Goal: Communication & Community: Share content

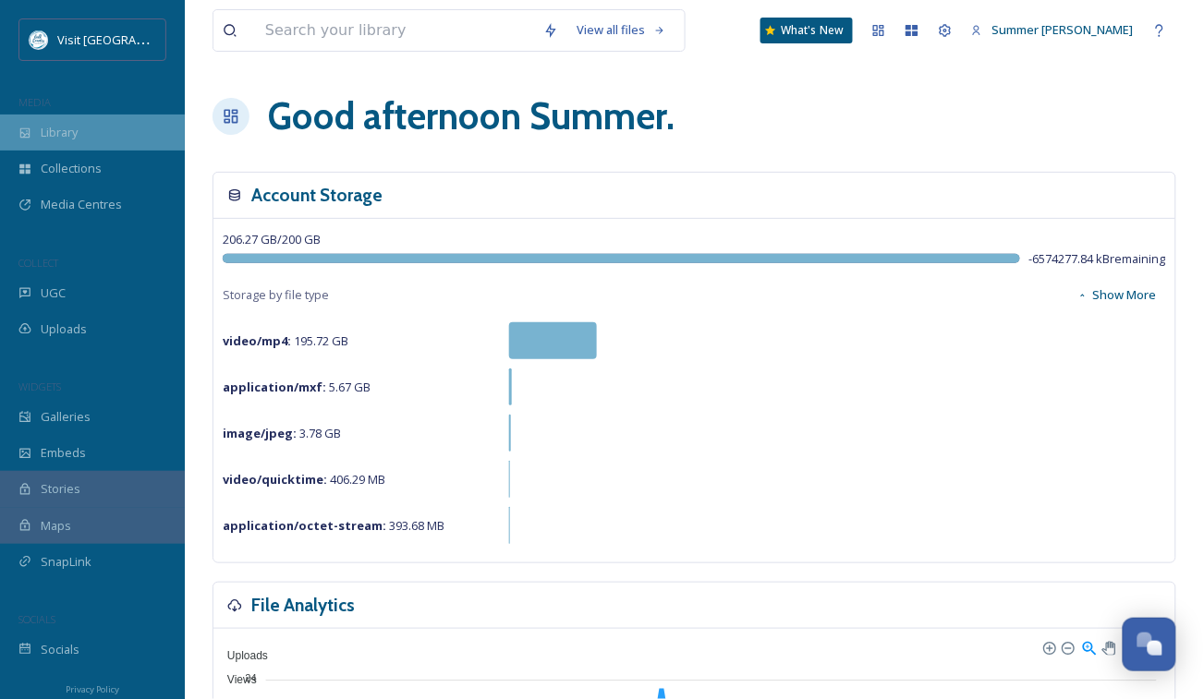
click at [42, 127] on span "Library" at bounding box center [59, 133] width 37 height 18
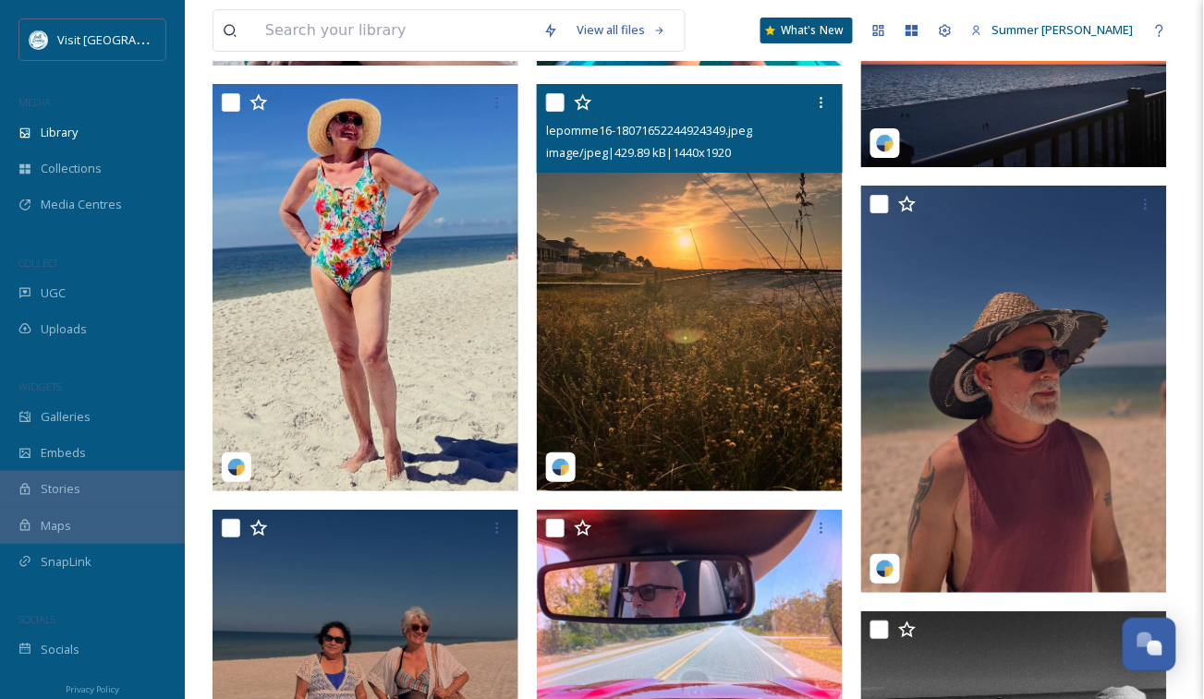
scroll to position [1543, 0]
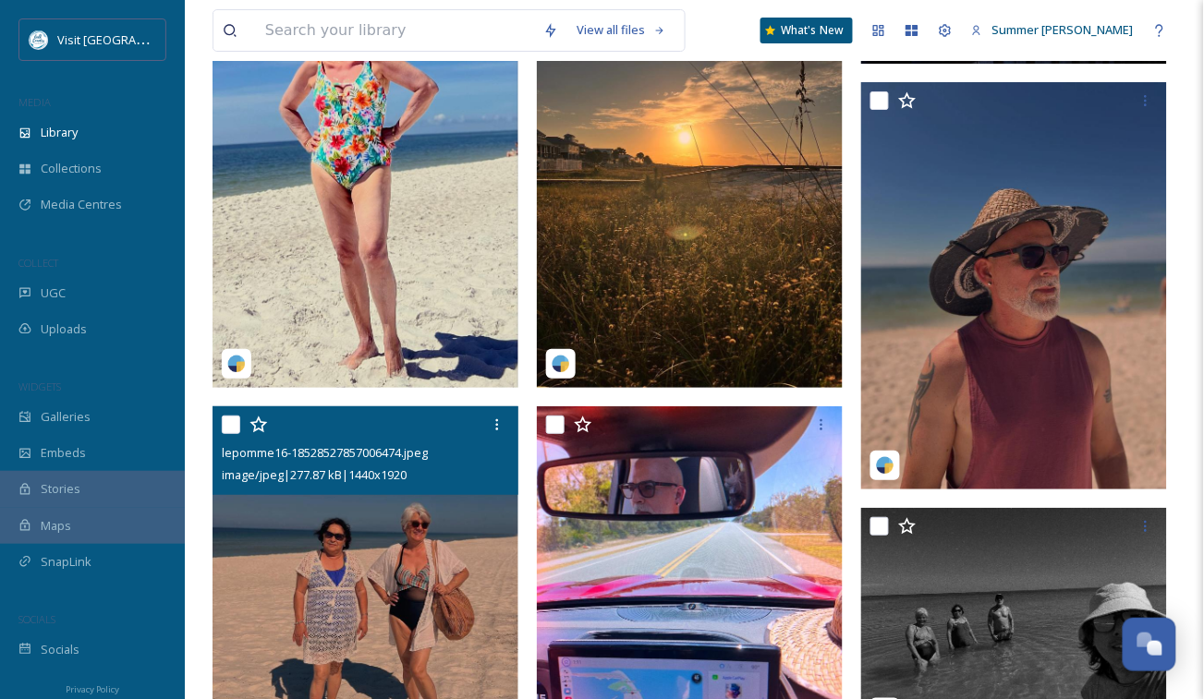
click at [233, 426] on input "checkbox" at bounding box center [231, 425] width 18 height 18
checkbox input "true"
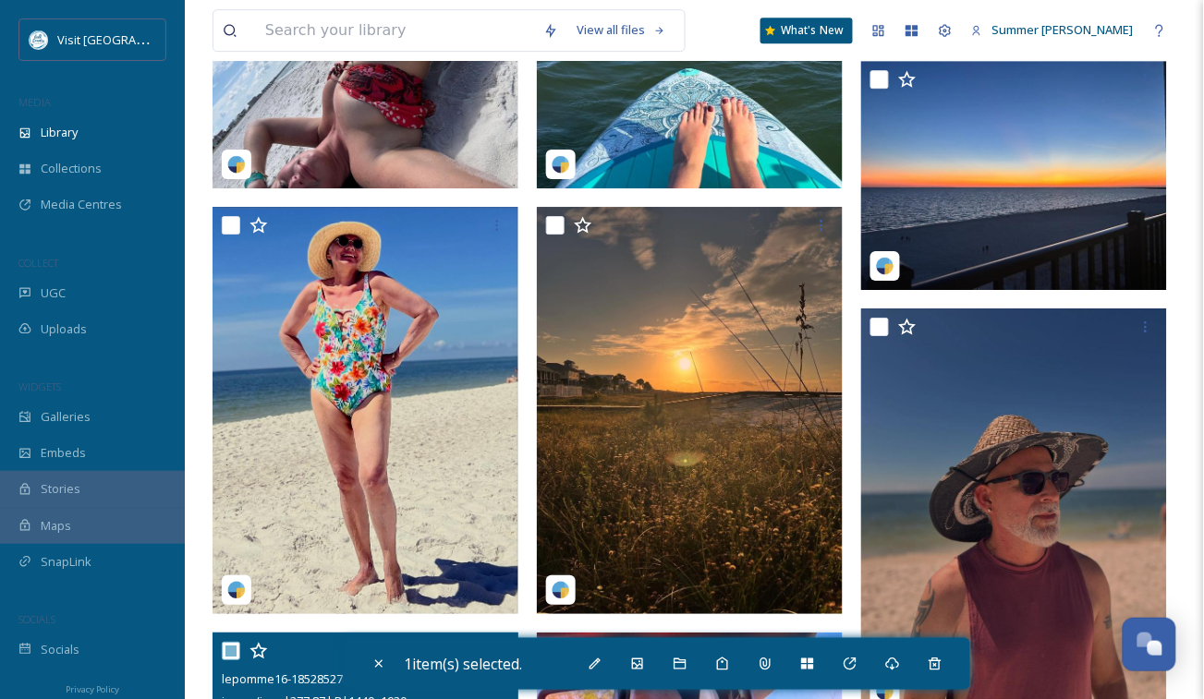
scroll to position [1073, 0]
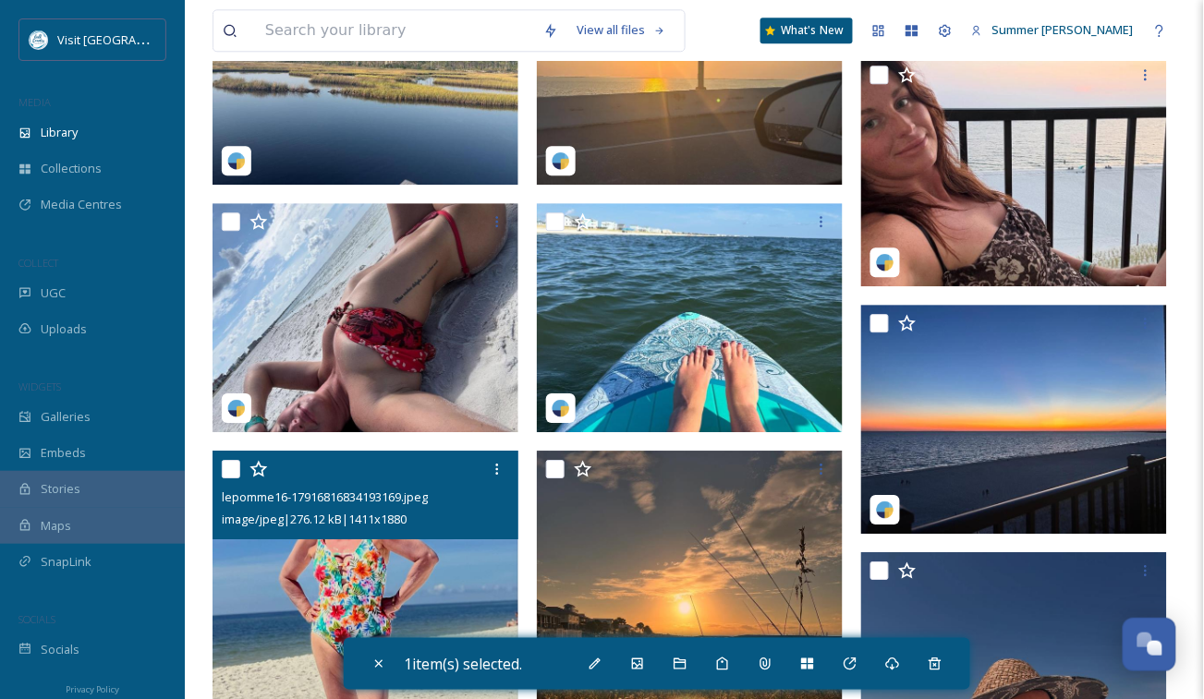
click at [222, 467] on input "checkbox" at bounding box center [231, 469] width 18 height 18
checkbox input "true"
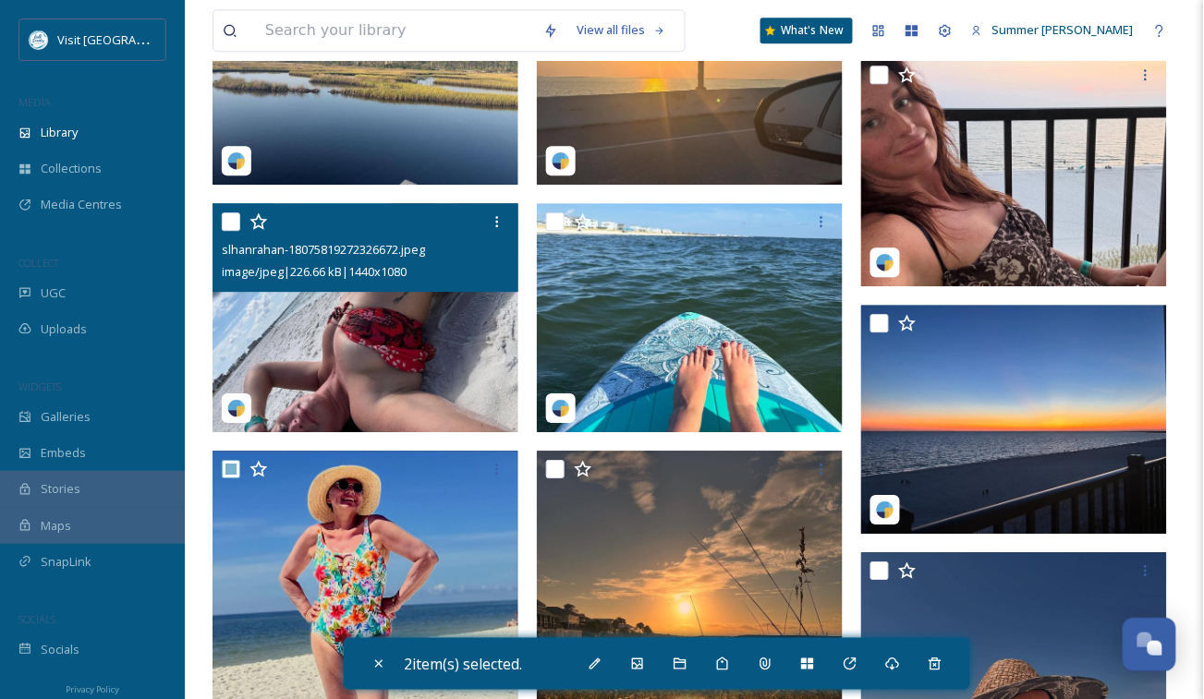
click at [231, 219] on input "checkbox" at bounding box center [231, 221] width 18 height 18
checkbox input "true"
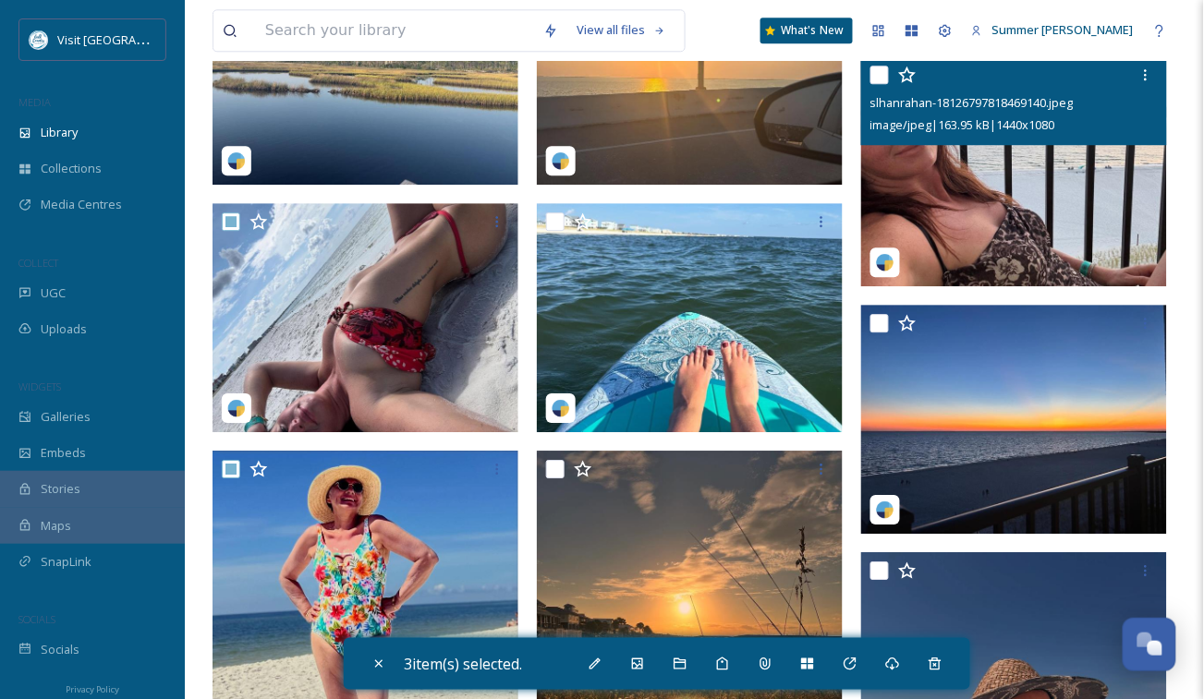
click at [883, 69] on input "checkbox" at bounding box center [879, 75] width 18 height 18
checkbox input "true"
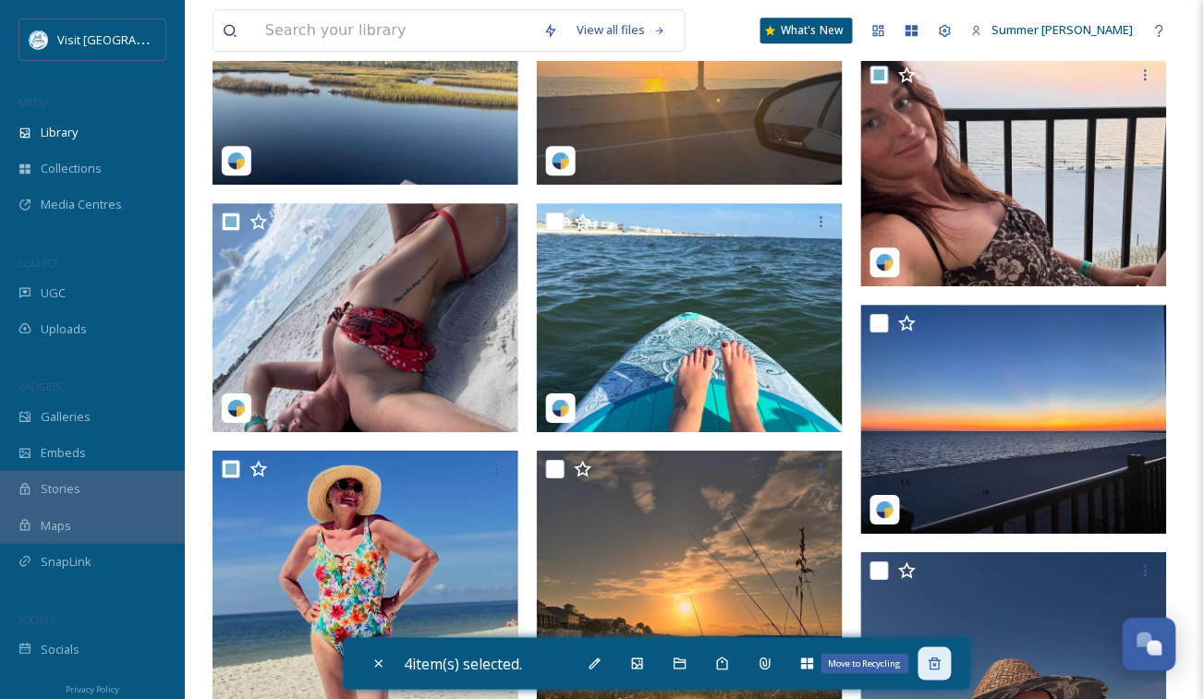
click at [941, 662] on icon at bounding box center [935, 664] width 12 height 12
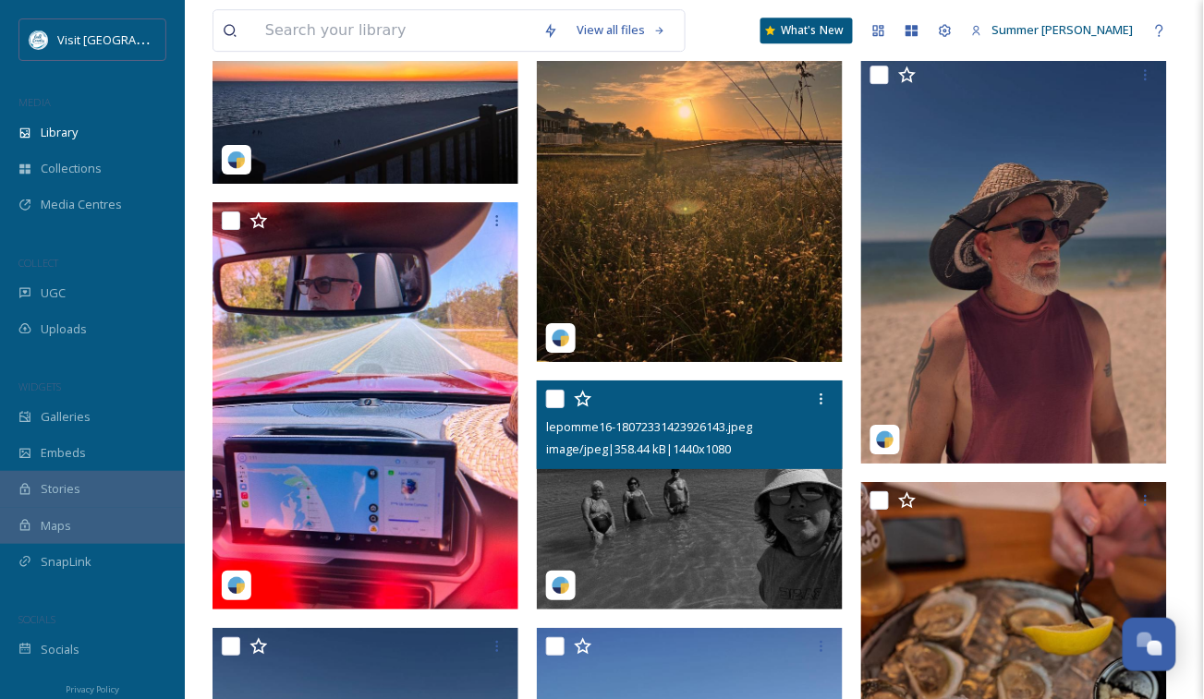
scroll to position [1335, 0]
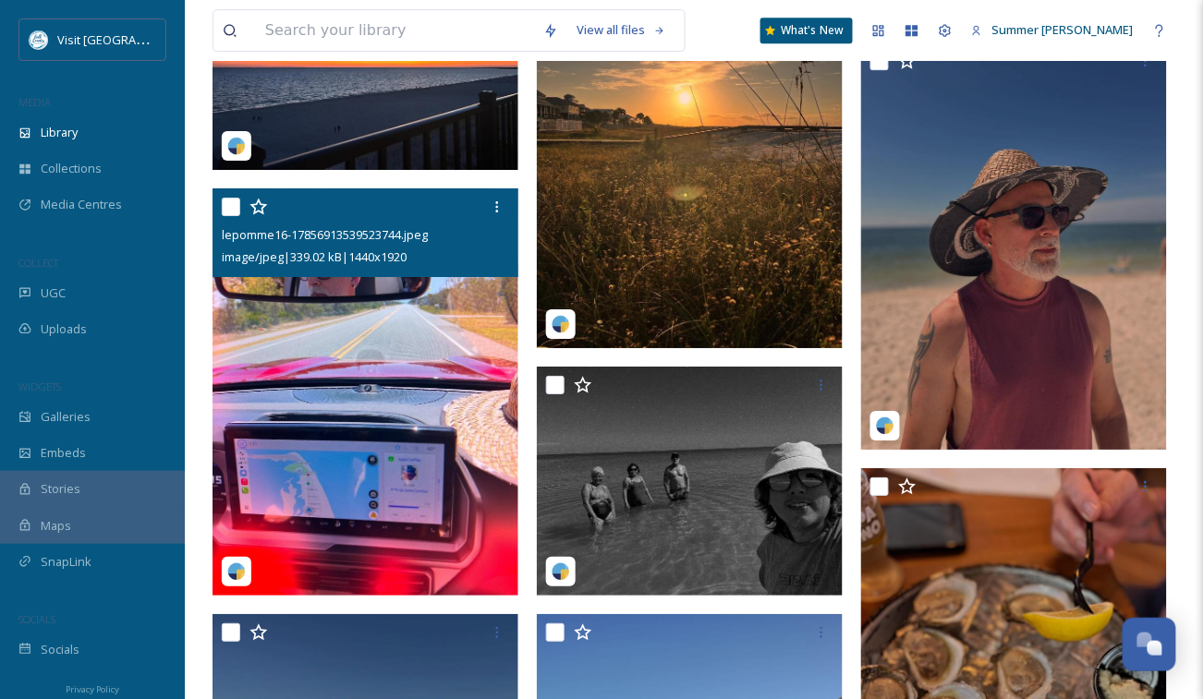
click at [230, 206] on input "checkbox" at bounding box center [231, 207] width 18 height 18
checkbox input "true"
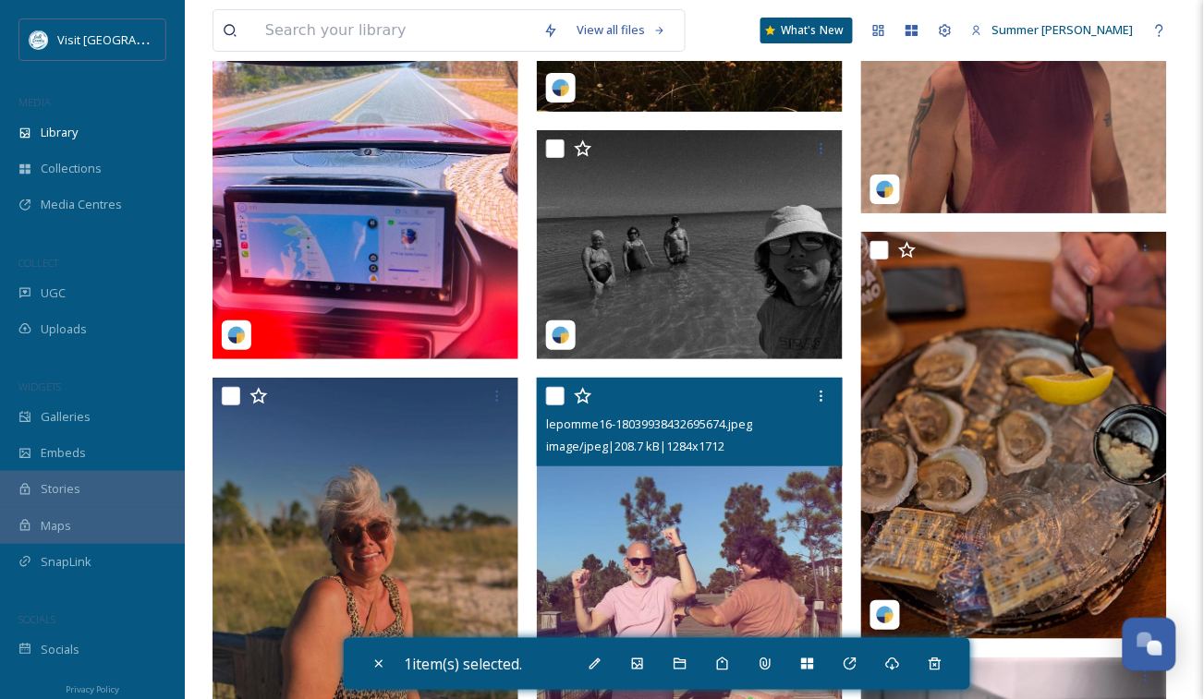
scroll to position [1781, 0]
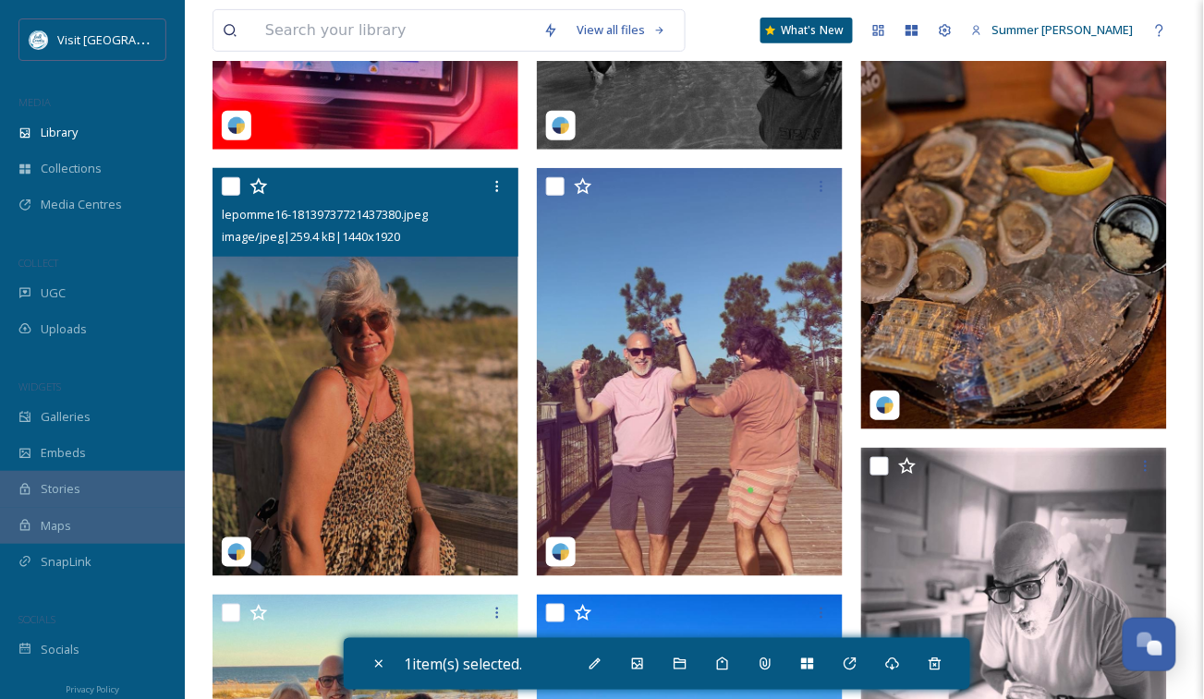
click at [233, 185] on input "checkbox" at bounding box center [231, 186] width 18 height 18
checkbox input "true"
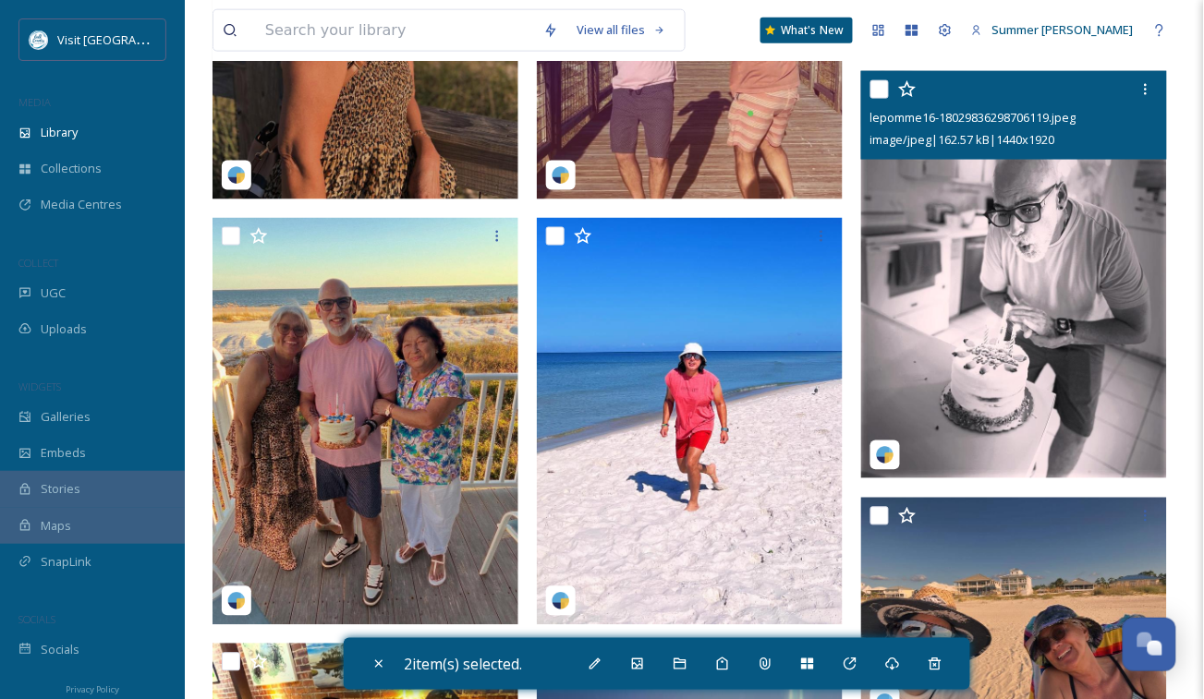
scroll to position [2157, 0]
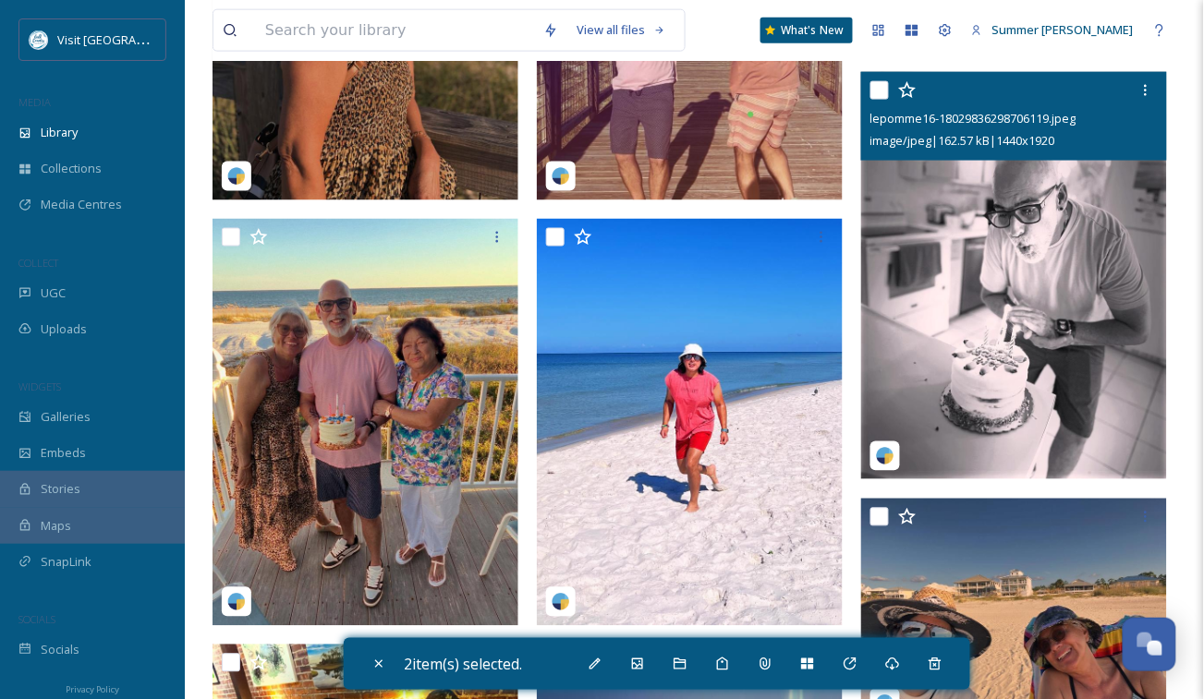
click at [880, 86] on input "checkbox" at bounding box center [879, 90] width 18 height 18
checkbox input "true"
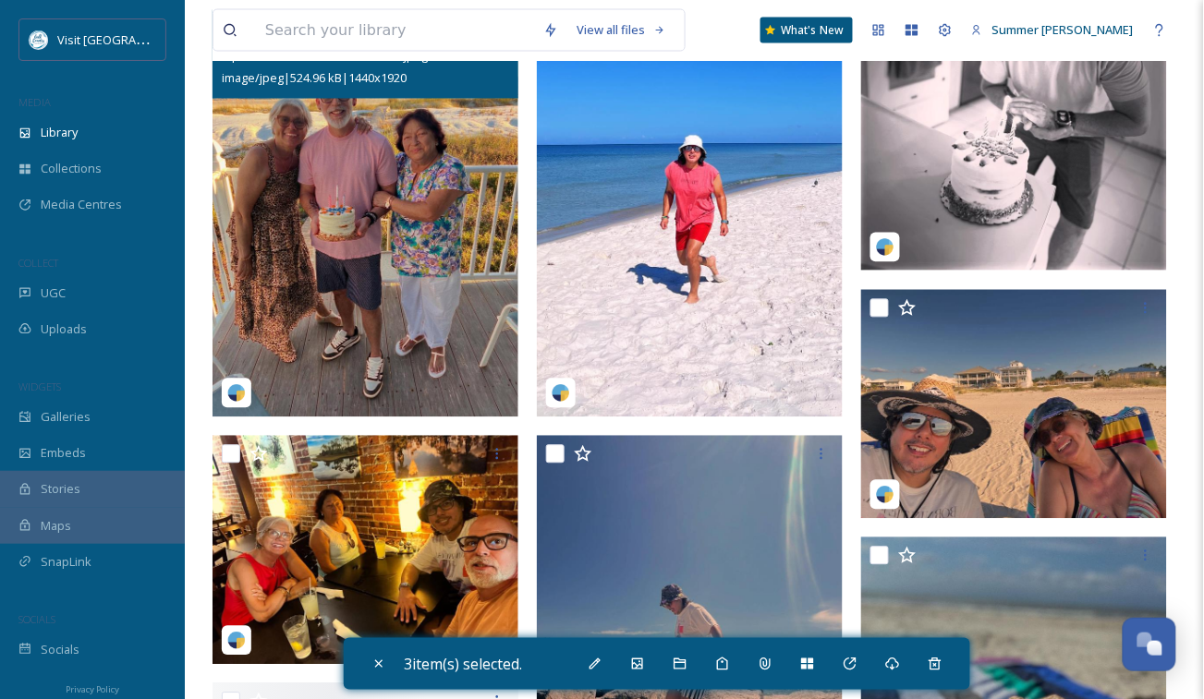
scroll to position [2639, 0]
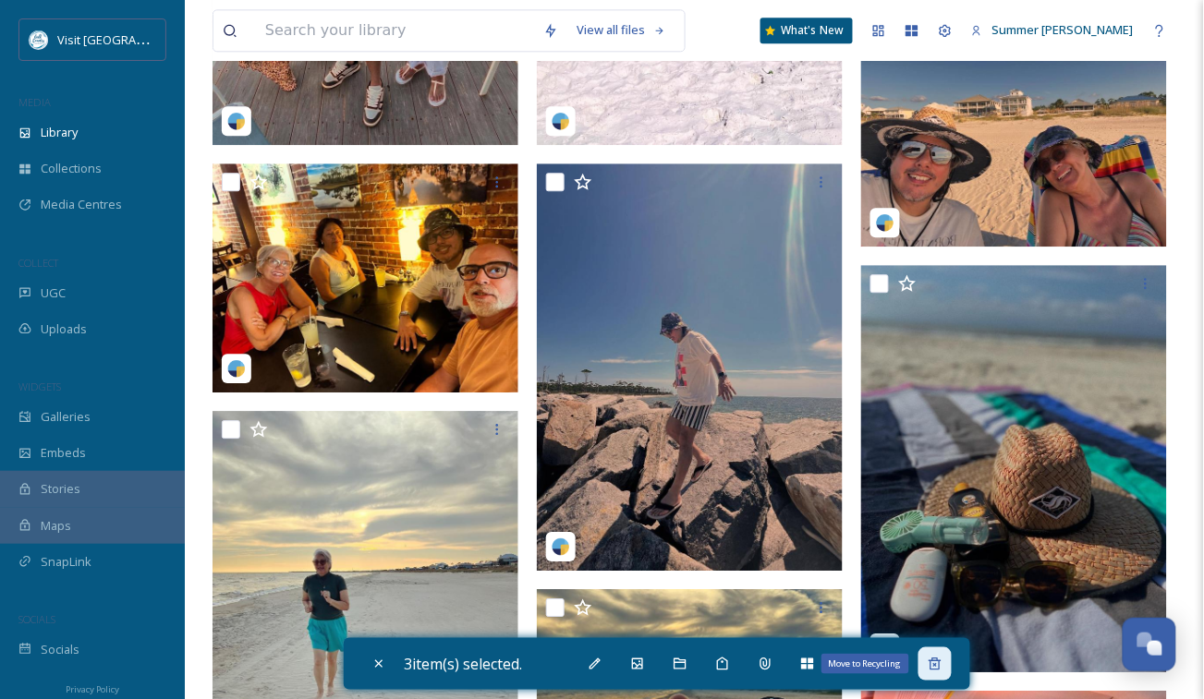
click at [939, 662] on icon at bounding box center [935, 664] width 15 height 15
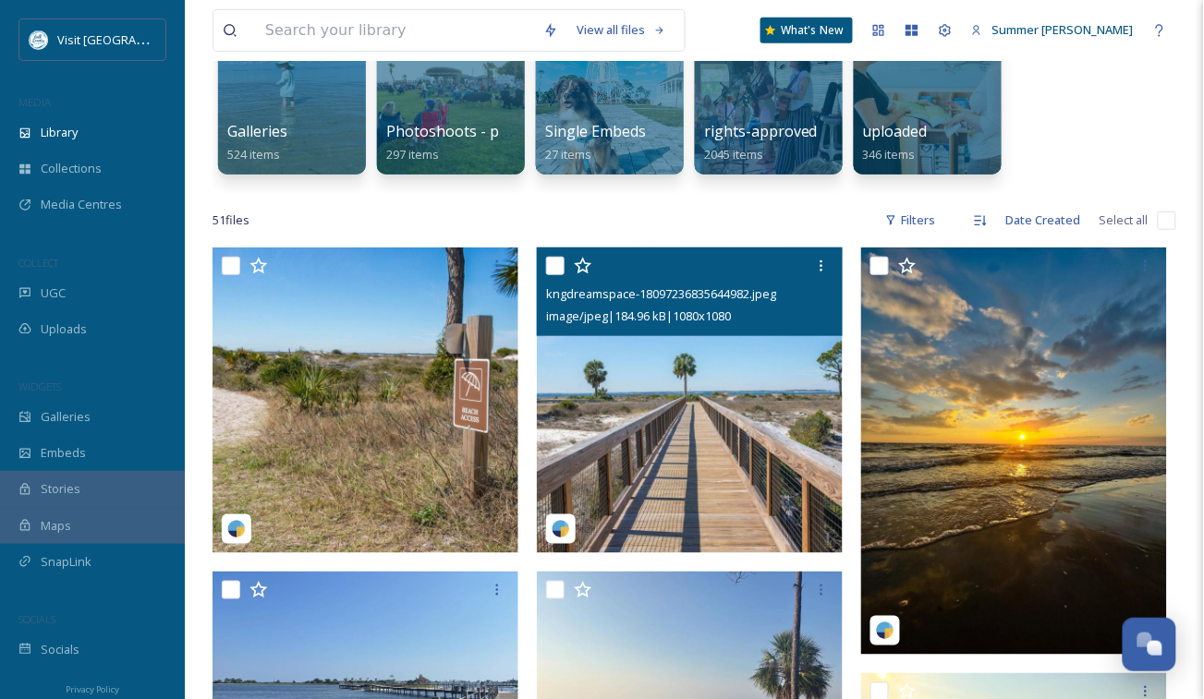
scroll to position [210, 0]
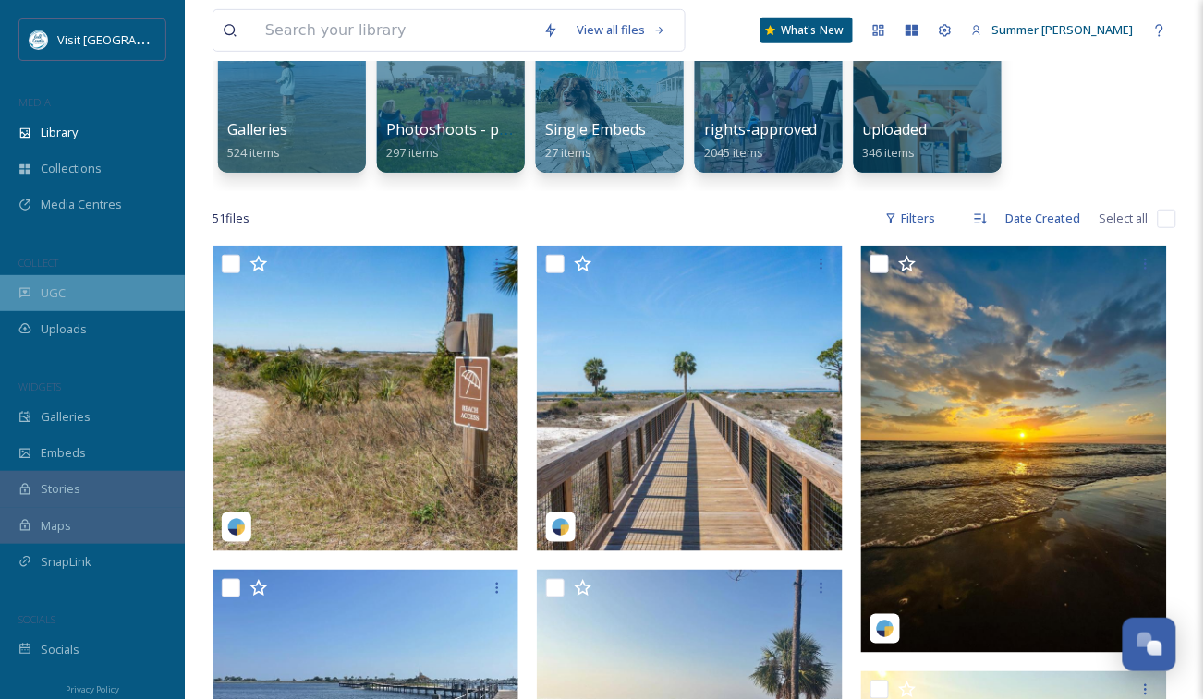
click at [48, 289] on span "UGC" at bounding box center [53, 294] width 25 height 18
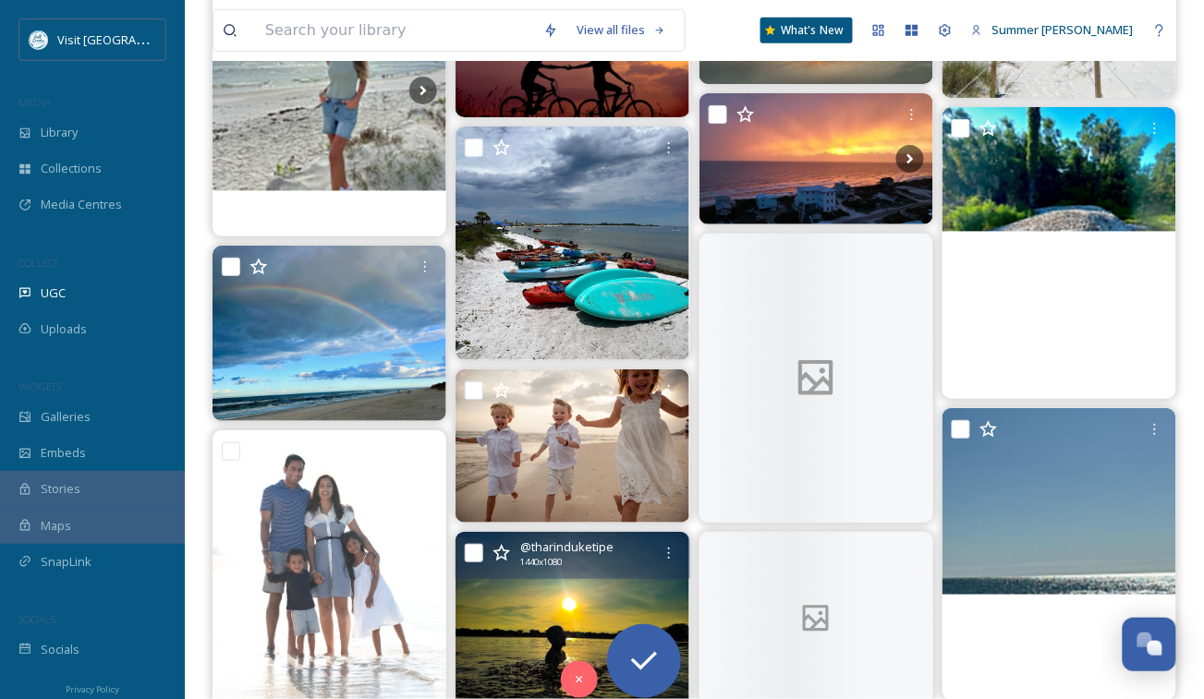
scroll to position [9867, 0]
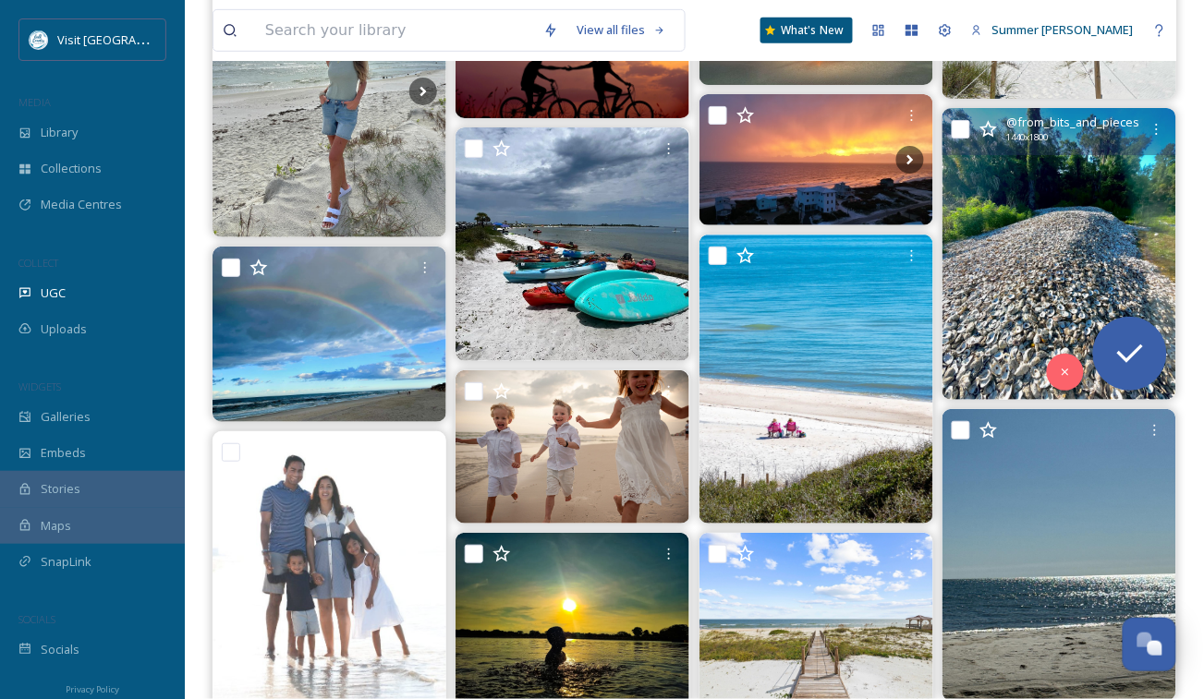
click at [1028, 206] on img at bounding box center [1059, 254] width 234 height 292
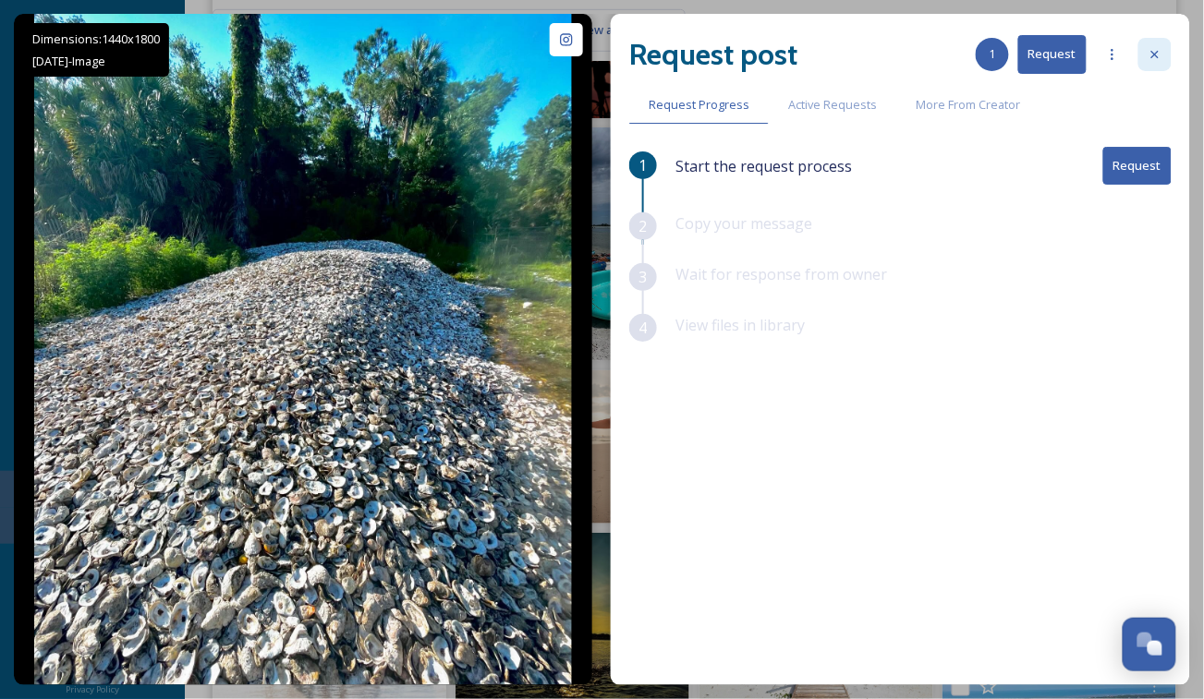
click at [1158, 54] on icon at bounding box center [1154, 54] width 15 height 15
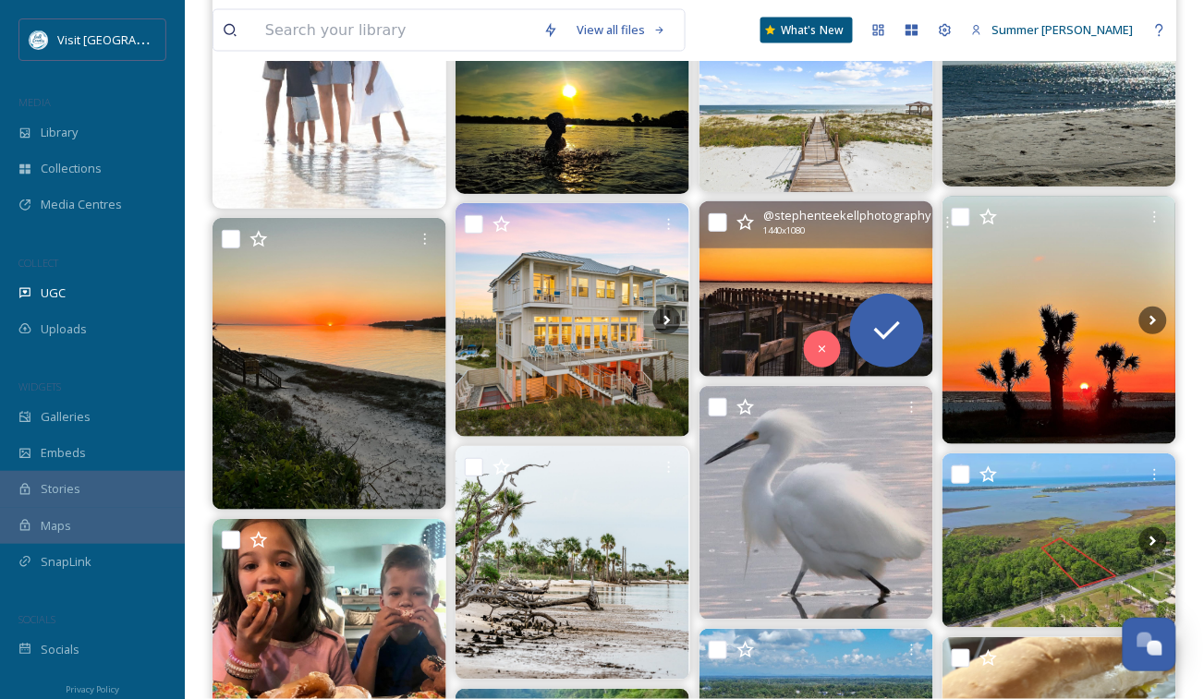
scroll to position [9862, 0]
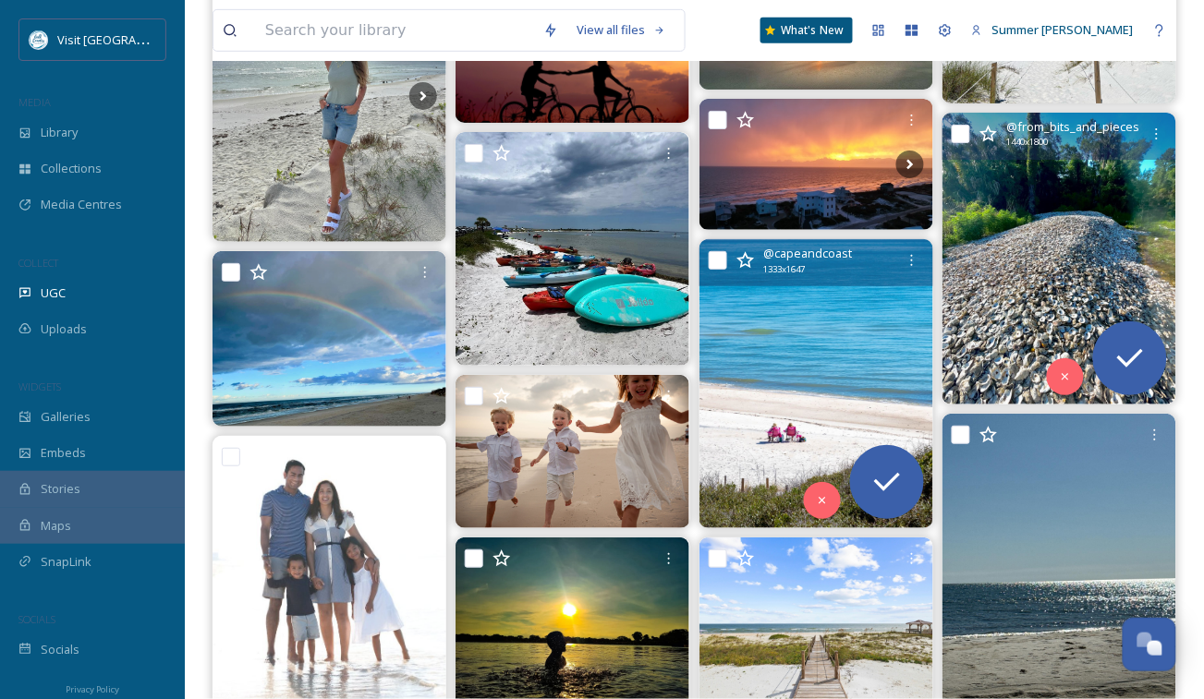
click at [795, 334] on img at bounding box center [816, 383] width 234 height 289
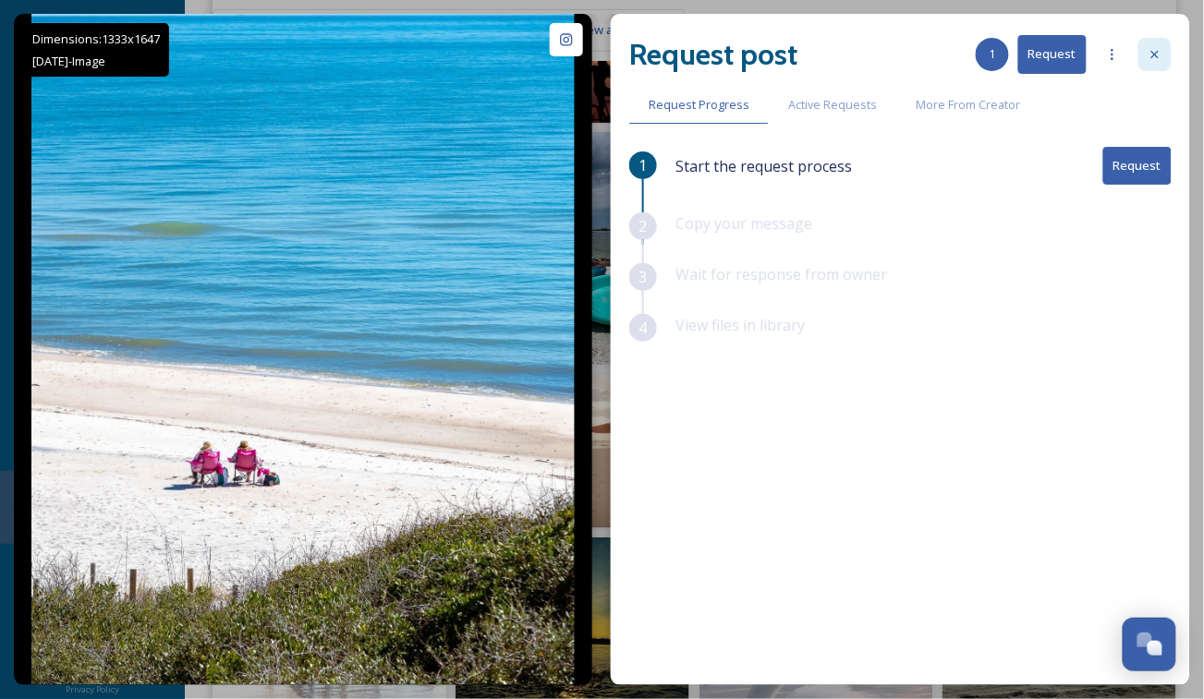
click at [1160, 48] on icon at bounding box center [1154, 54] width 15 height 15
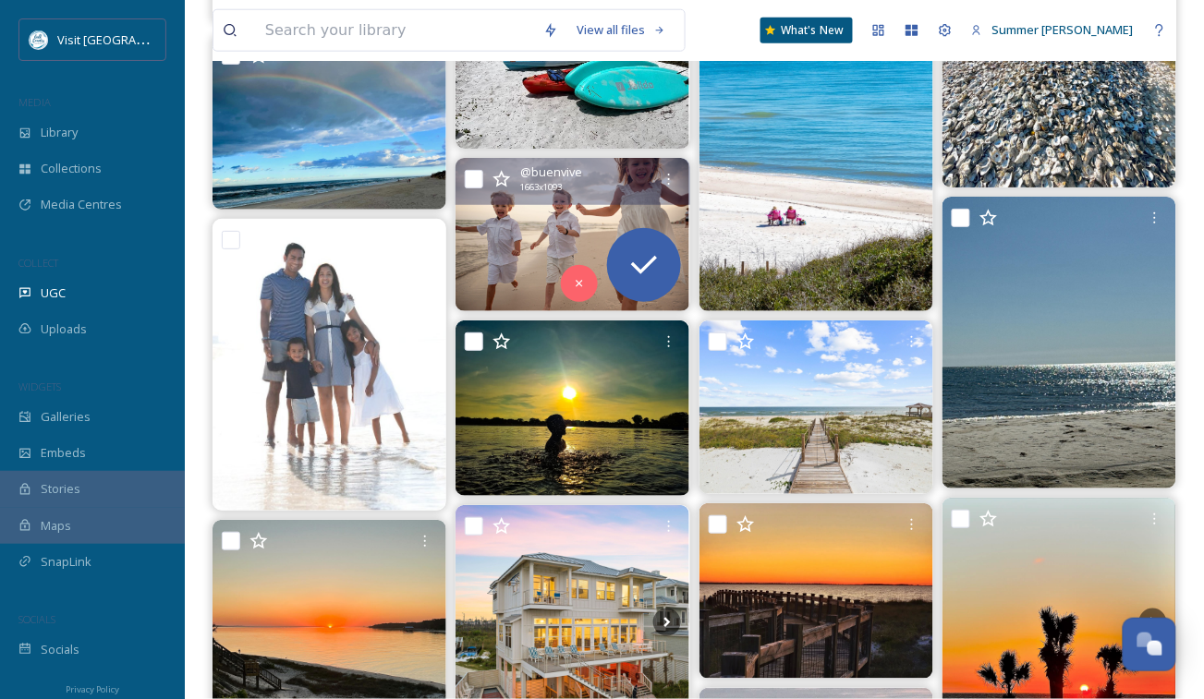
scroll to position [10081, 0]
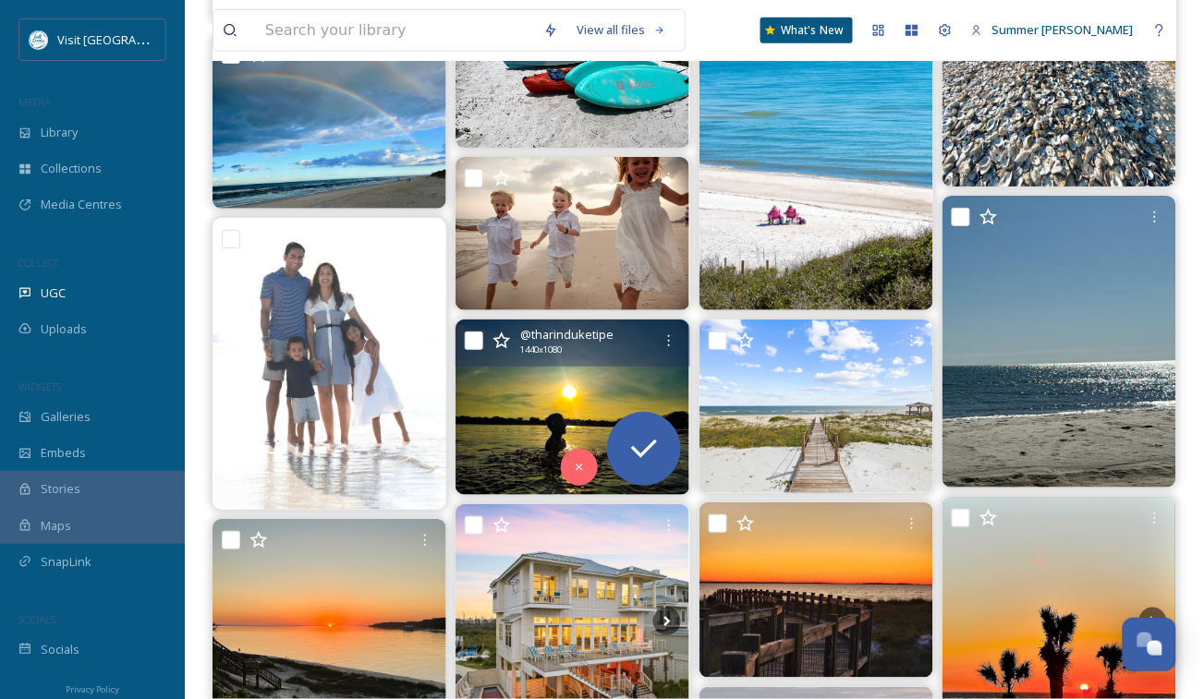
click at [507, 396] on img at bounding box center [572, 408] width 234 height 176
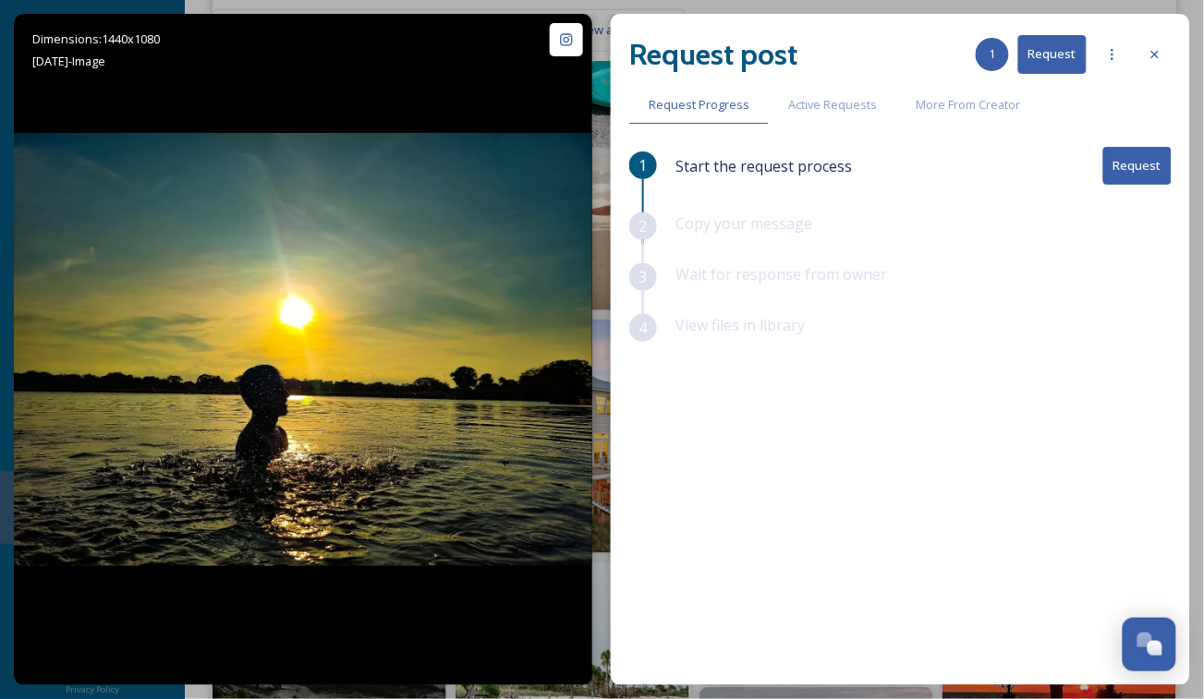
click at [1151, 50] on icon at bounding box center [1154, 54] width 15 height 15
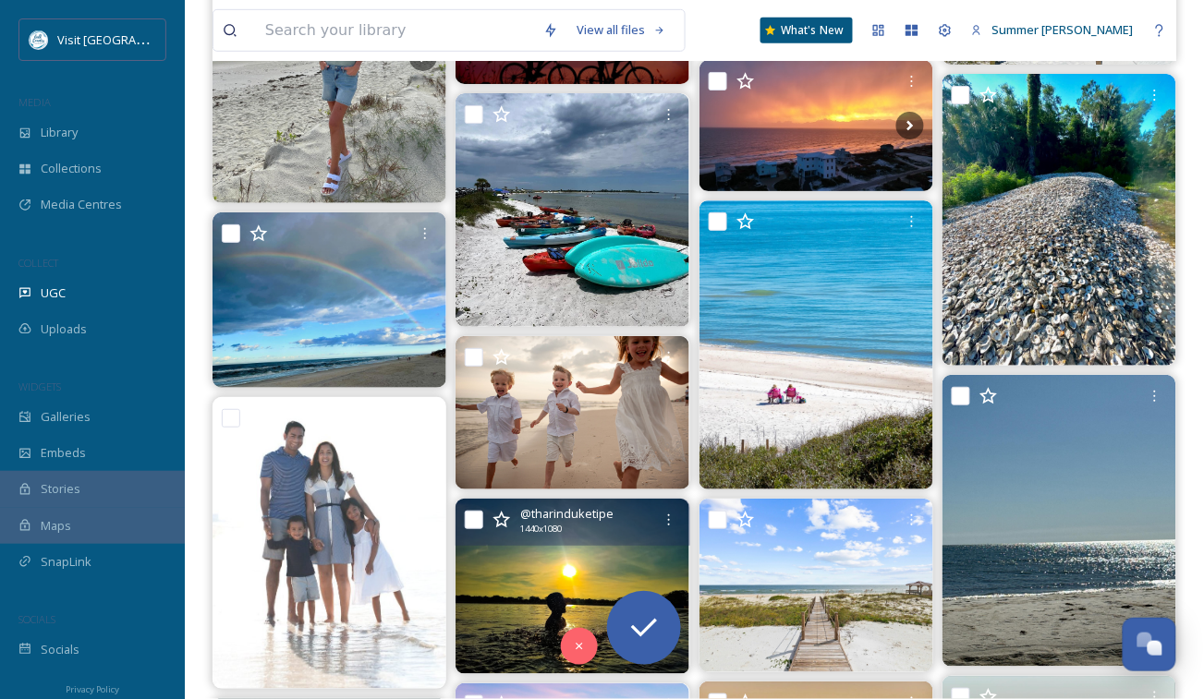
scroll to position [9485, 0]
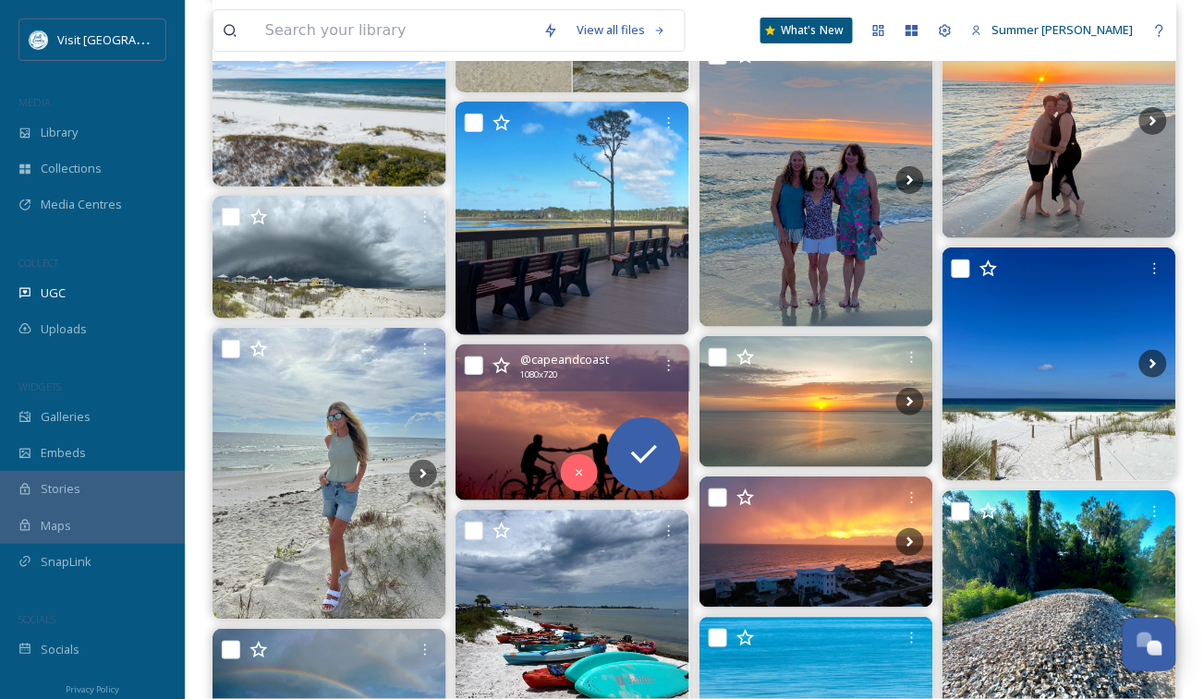
click at [484, 420] on icon at bounding box center [479, 423] width 28 height 28
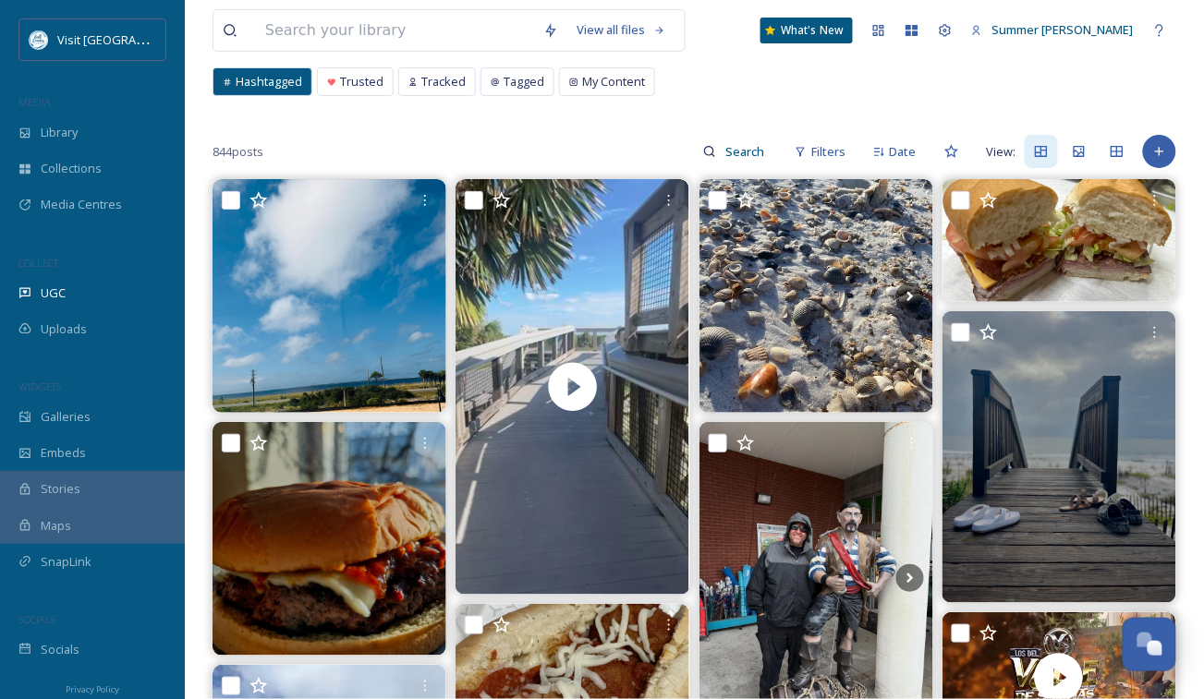
scroll to position [0, 0]
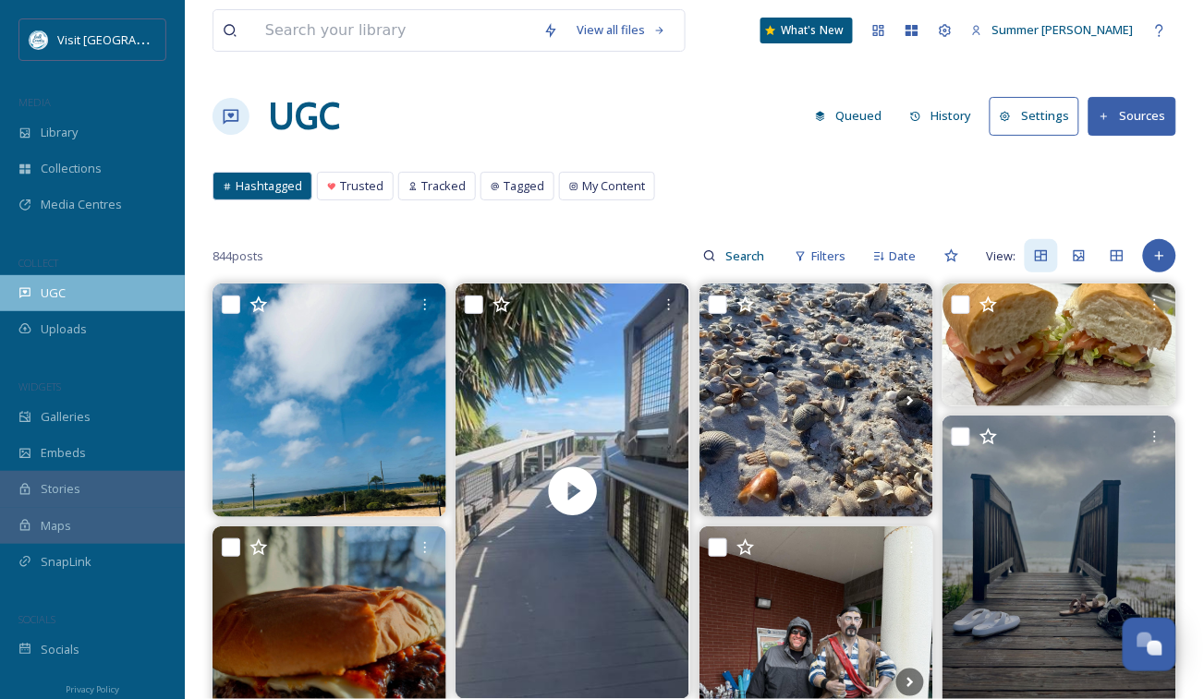
click at [46, 298] on span "UGC" at bounding box center [53, 294] width 25 height 18
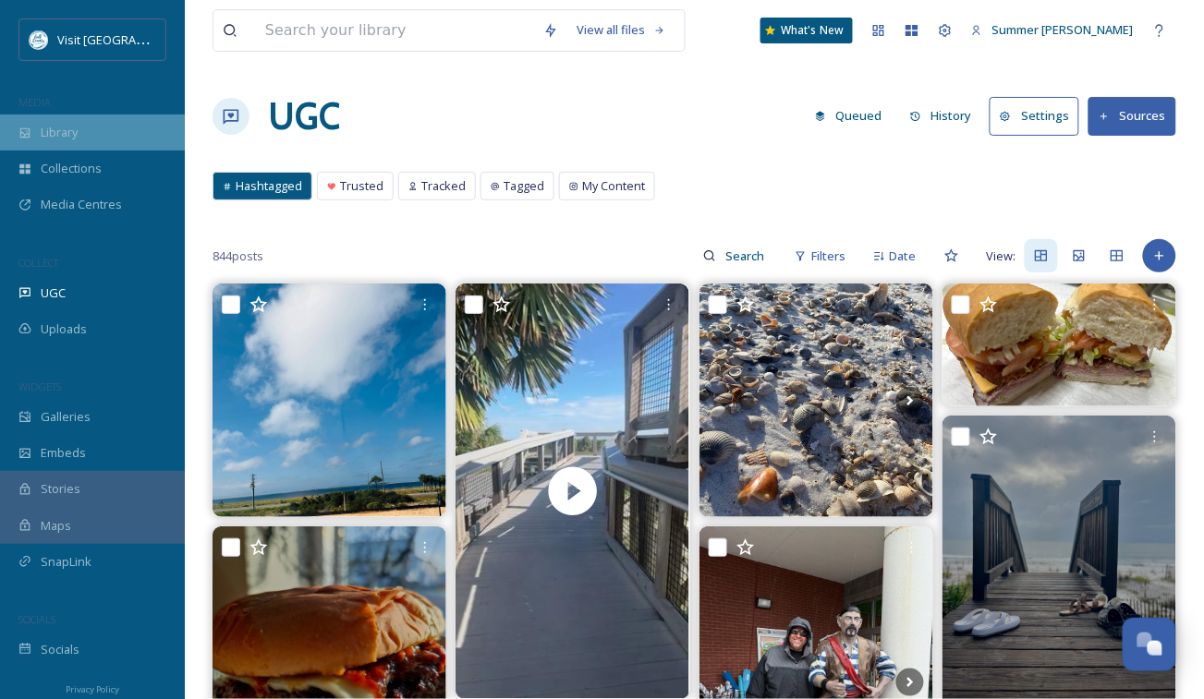
click at [69, 133] on span "Library" at bounding box center [59, 133] width 37 height 18
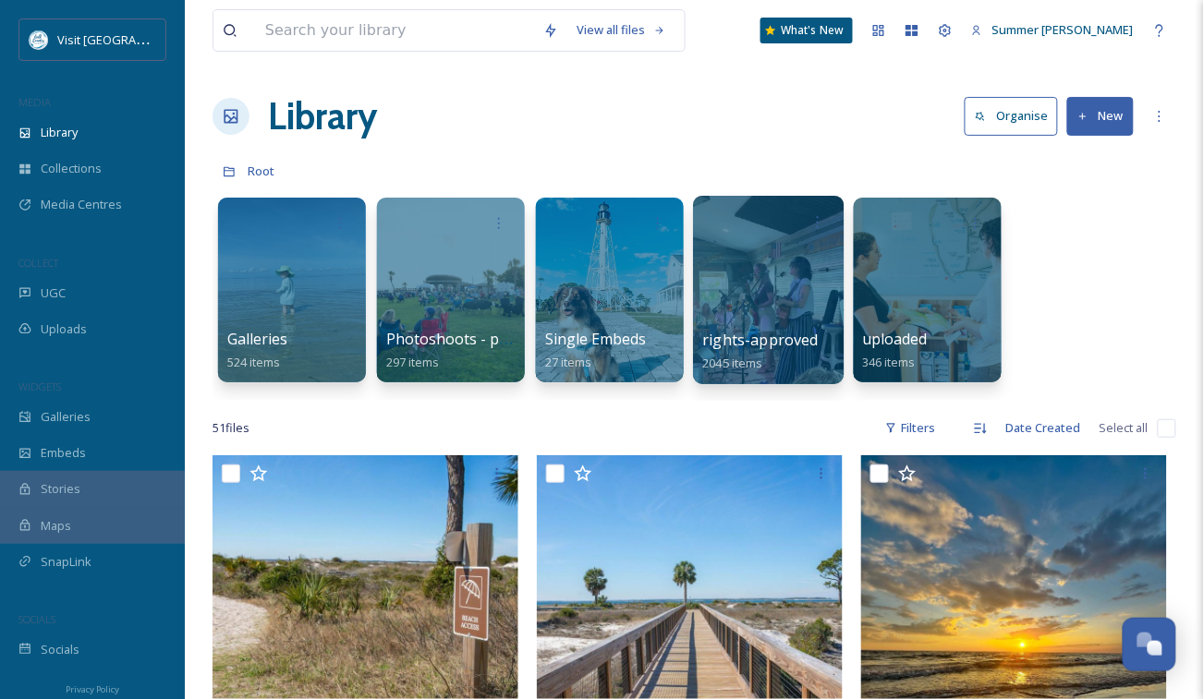
click at [752, 262] on div at bounding box center [768, 290] width 151 height 188
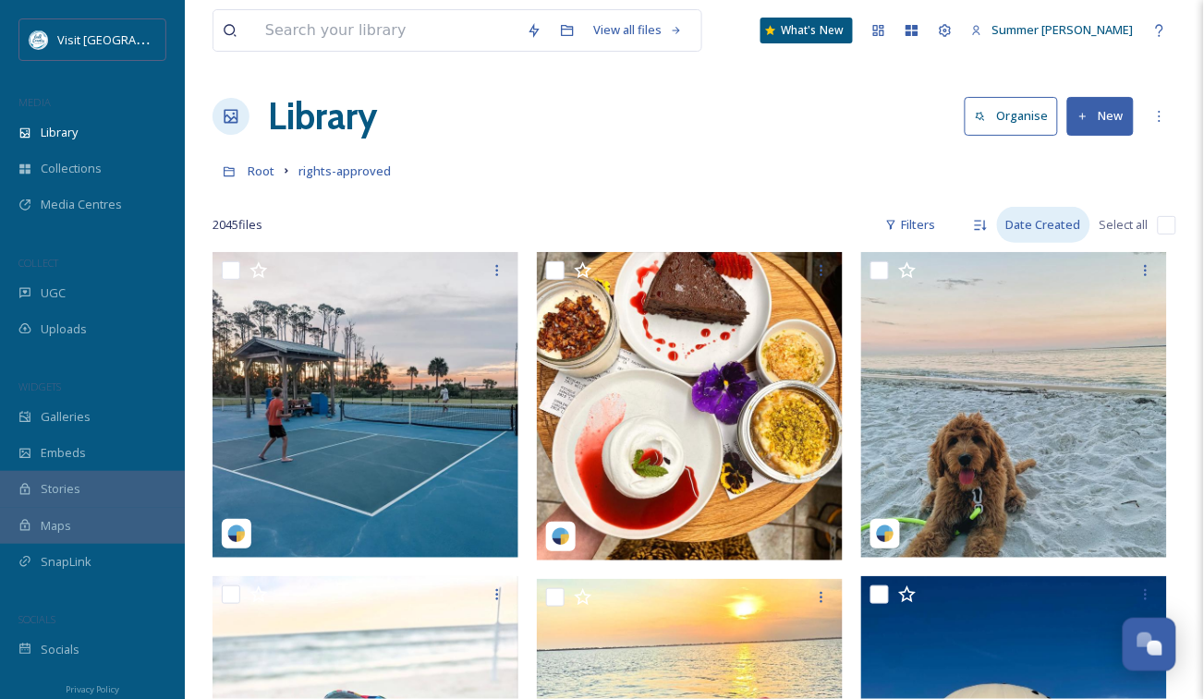
click at [1034, 223] on div "Date Created" at bounding box center [1043, 225] width 93 height 36
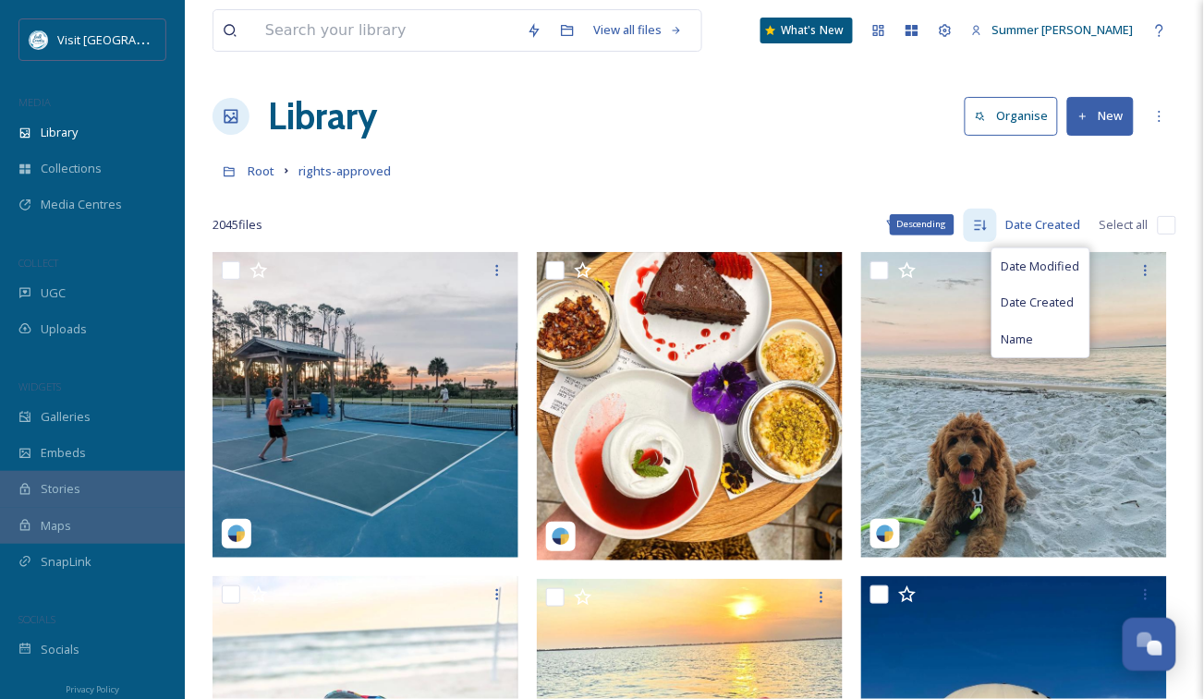
click at [984, 222] on icon at bounding box center [980, 225] width 15 height 15
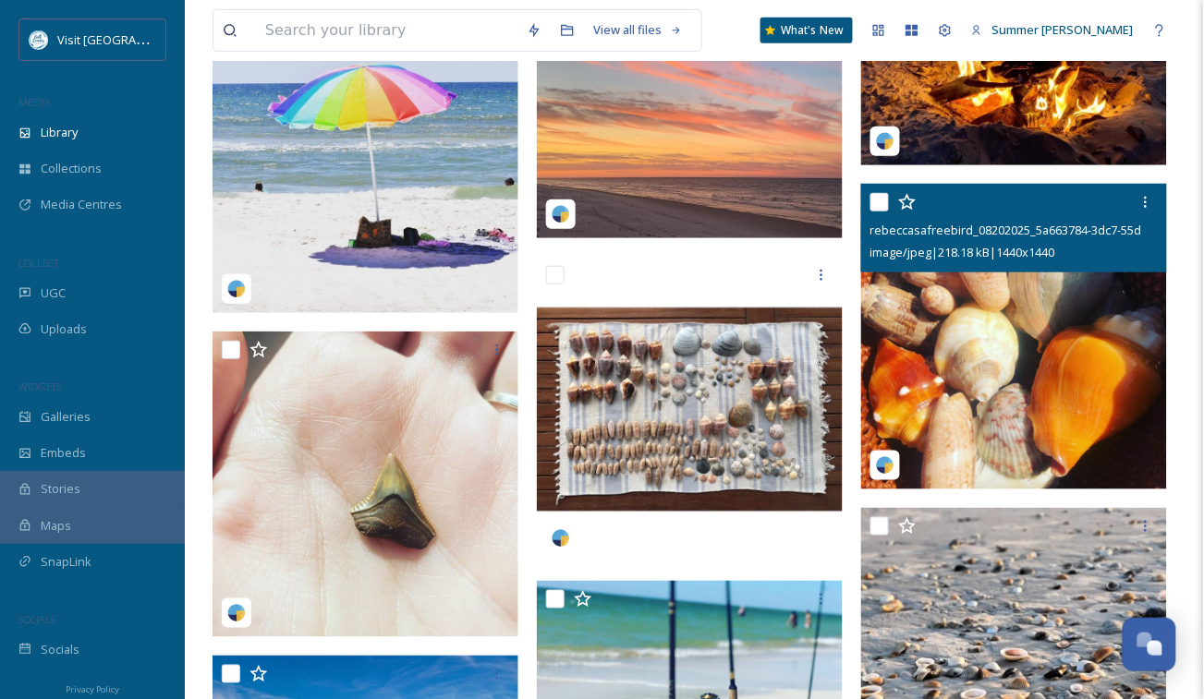
scroll to position [2208, 0]
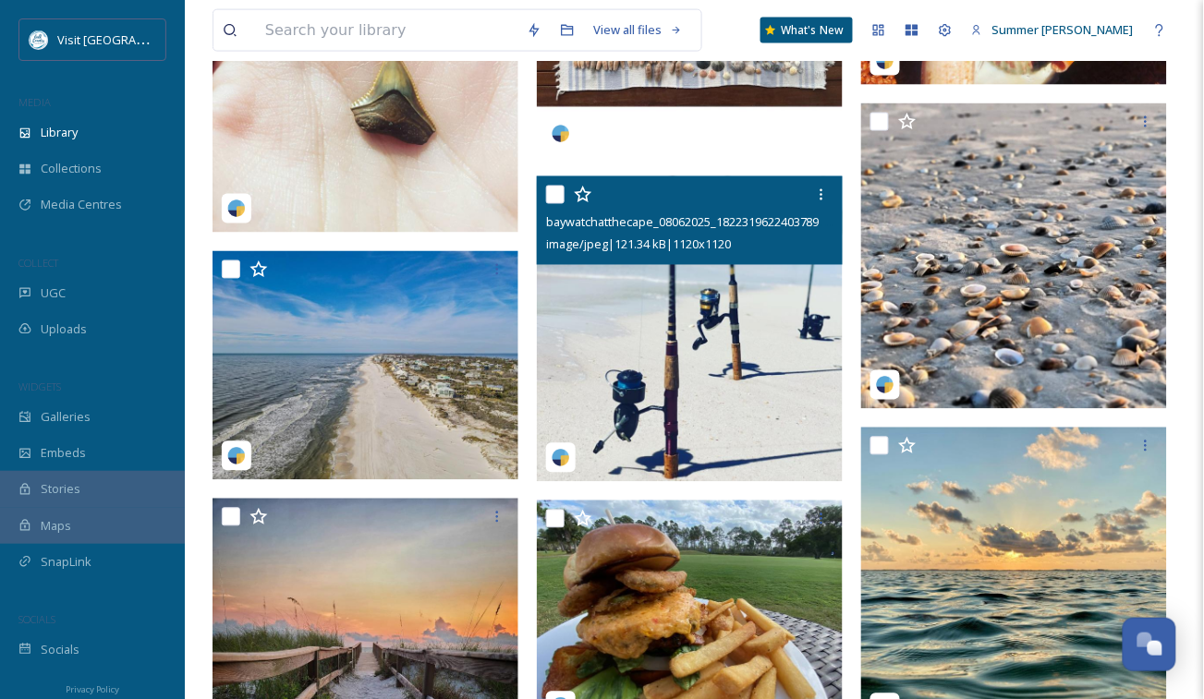
click at [702, 333] on img at bounding box center [690, 329] width 306 height 306
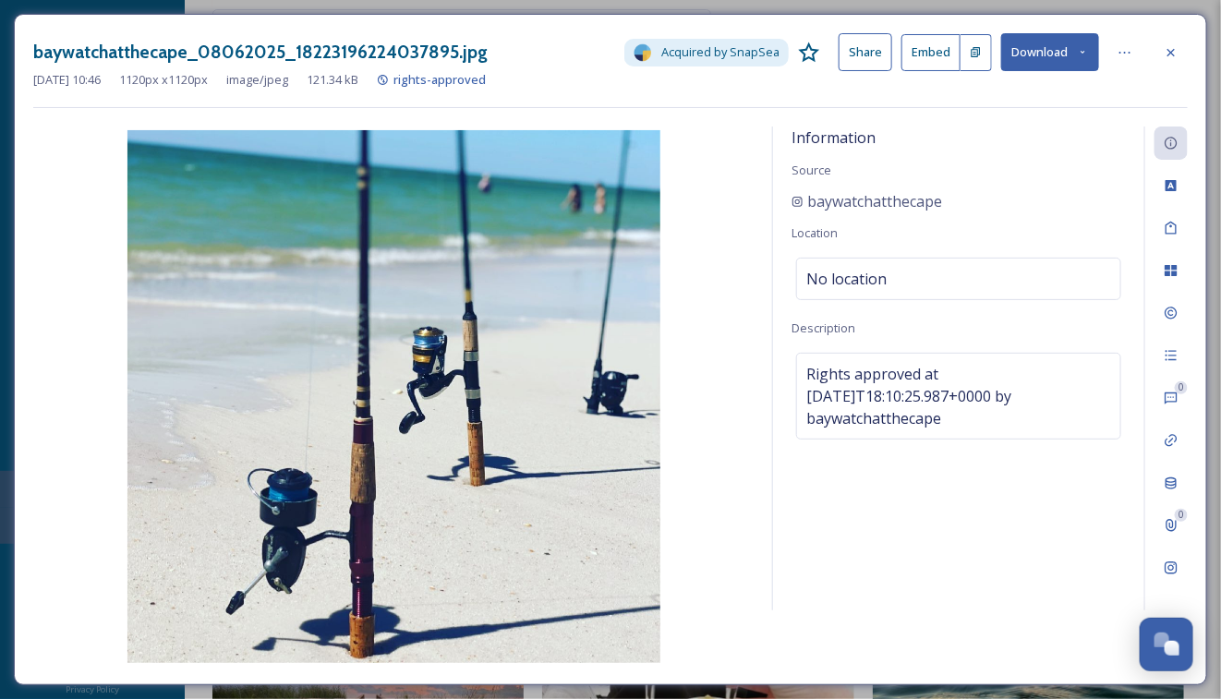
click at [1053, 49] on button "Download" at bounding box center [1050, 52] width 98 height 38
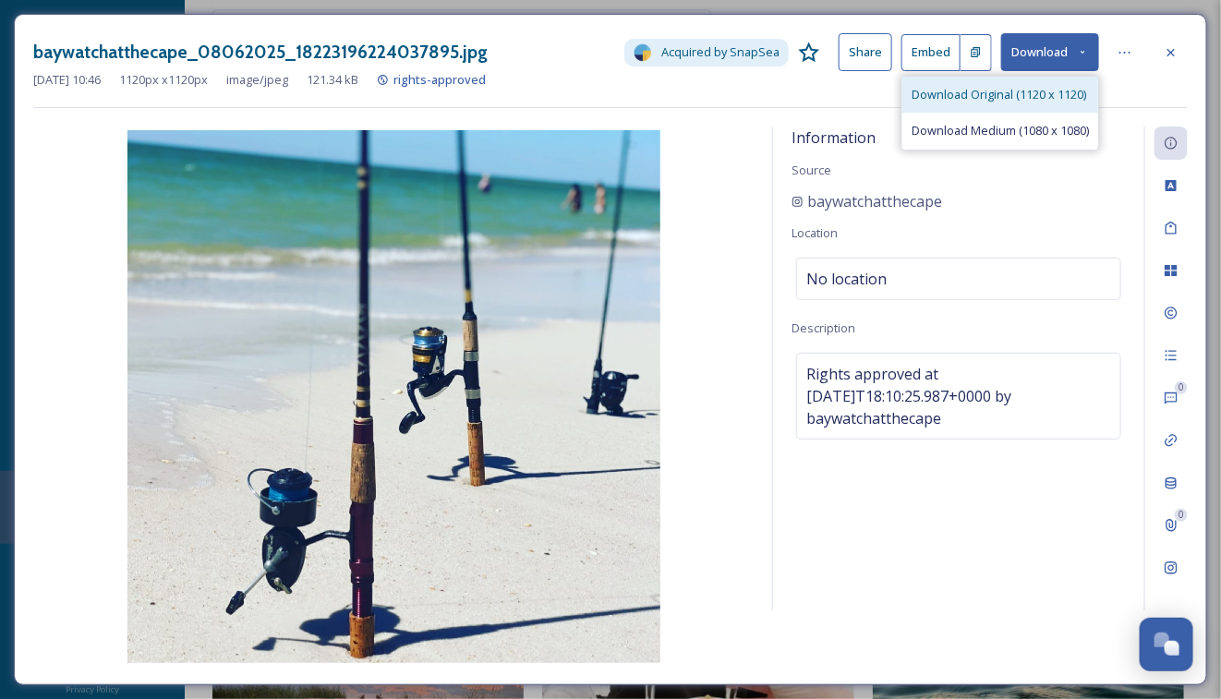
click at [972, 91] on span "Download Original (1120 x 1120)" at bounding box center [999, 95] width 175 height 18
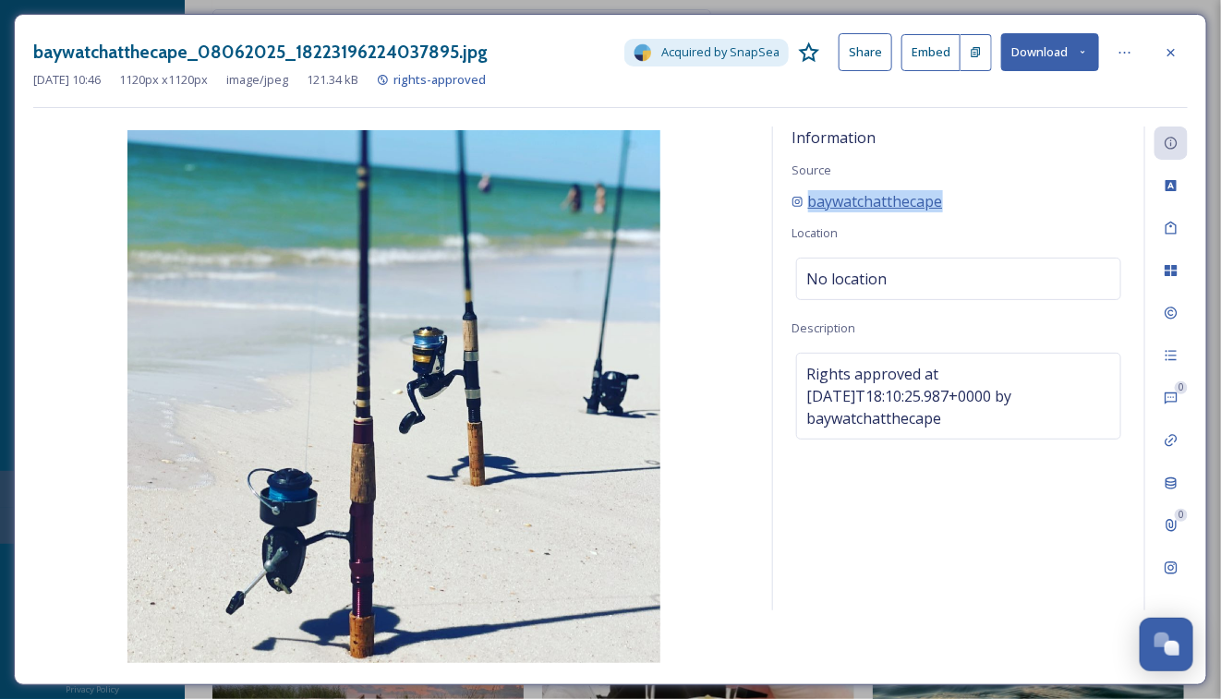
drag, startPoint x: 940, startPoint y: 209, endPoint x: 796, endPoint y: 200, distance: 143.5
click at [796, 200] on div "baywatchatthecape" at bounding box center [959, 201] width 334 height 22
copy span "baywatchatthecape"
click at [1178, 53] on icon at bounding box center [1171, 52] width 15 height 15
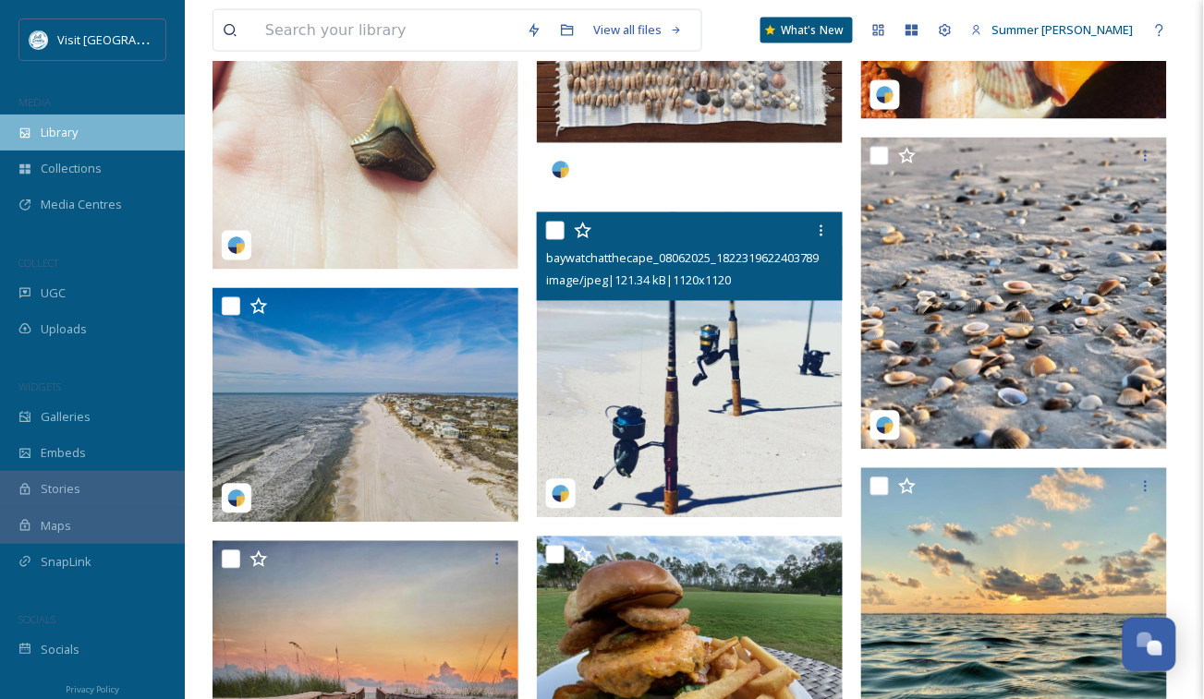
click at [43, 139] on span "Library" at bounding box center [59, 133] width 37 height 18
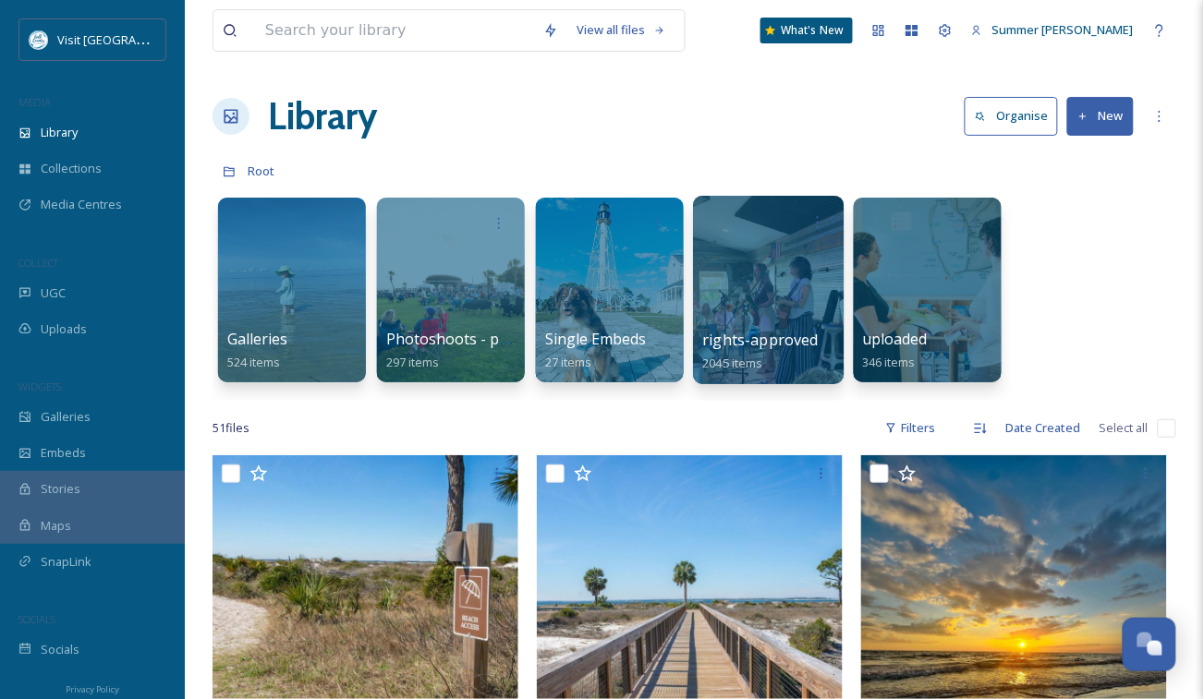
click at [734, 266] on div at bounding box center [768, 290] width 151 height 188
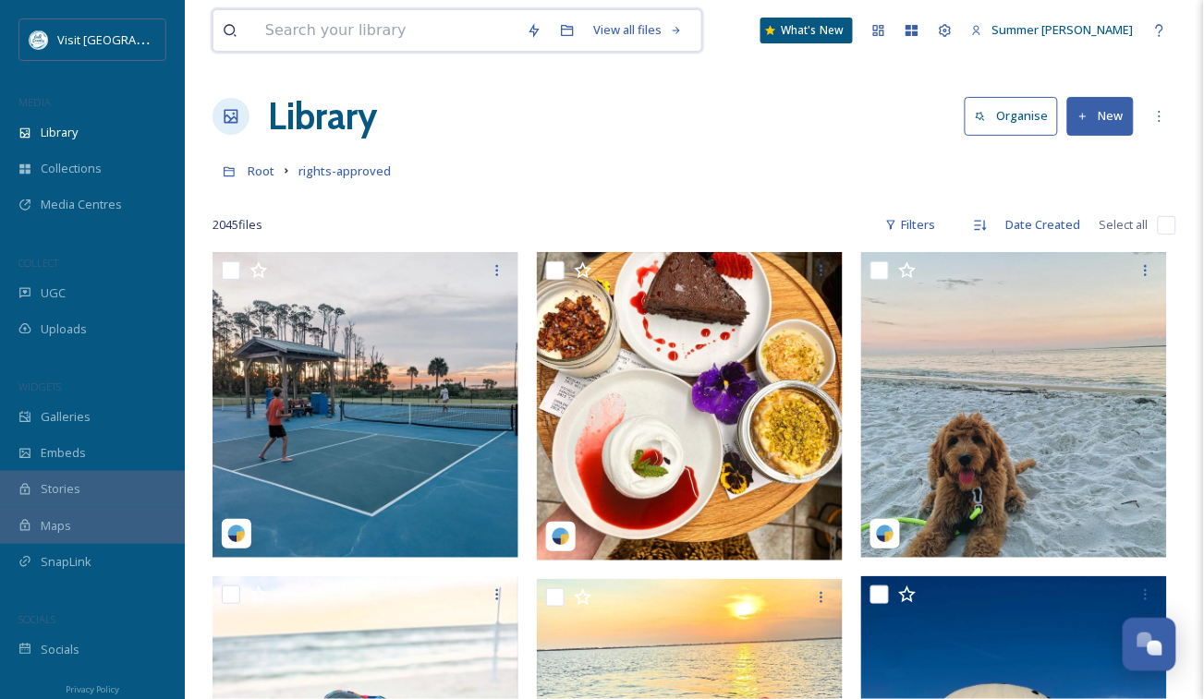
click at [357, 31] on input at bounding box center [386, 30] width 261 height 41
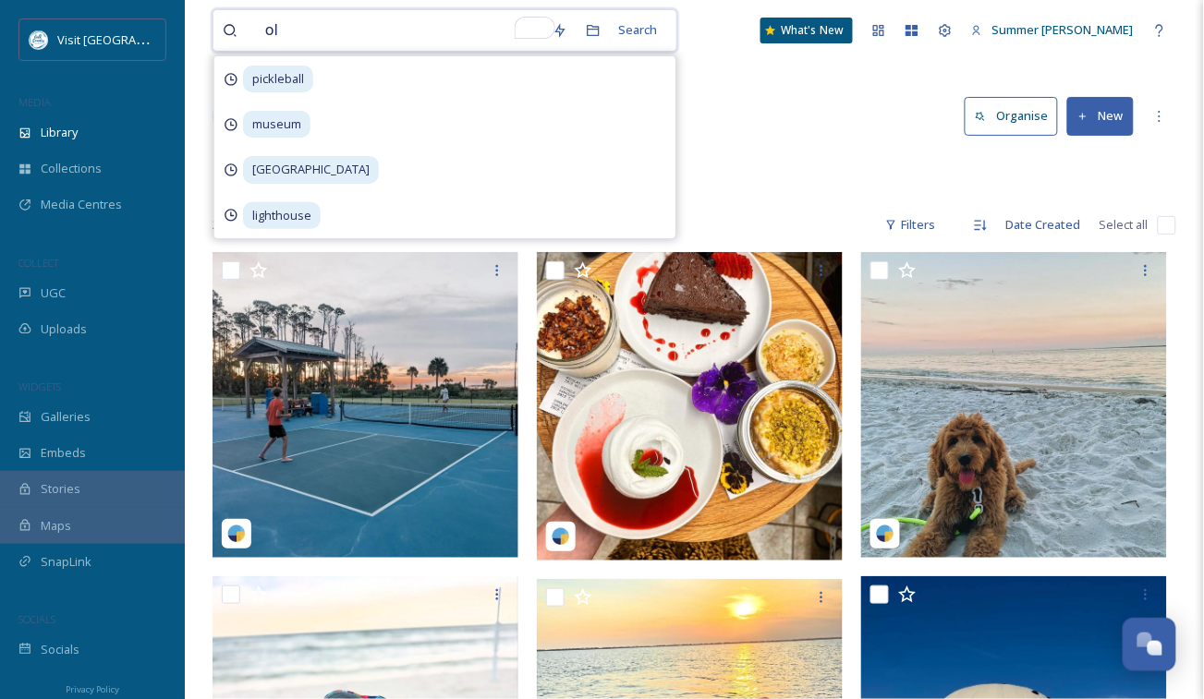
type input "old"
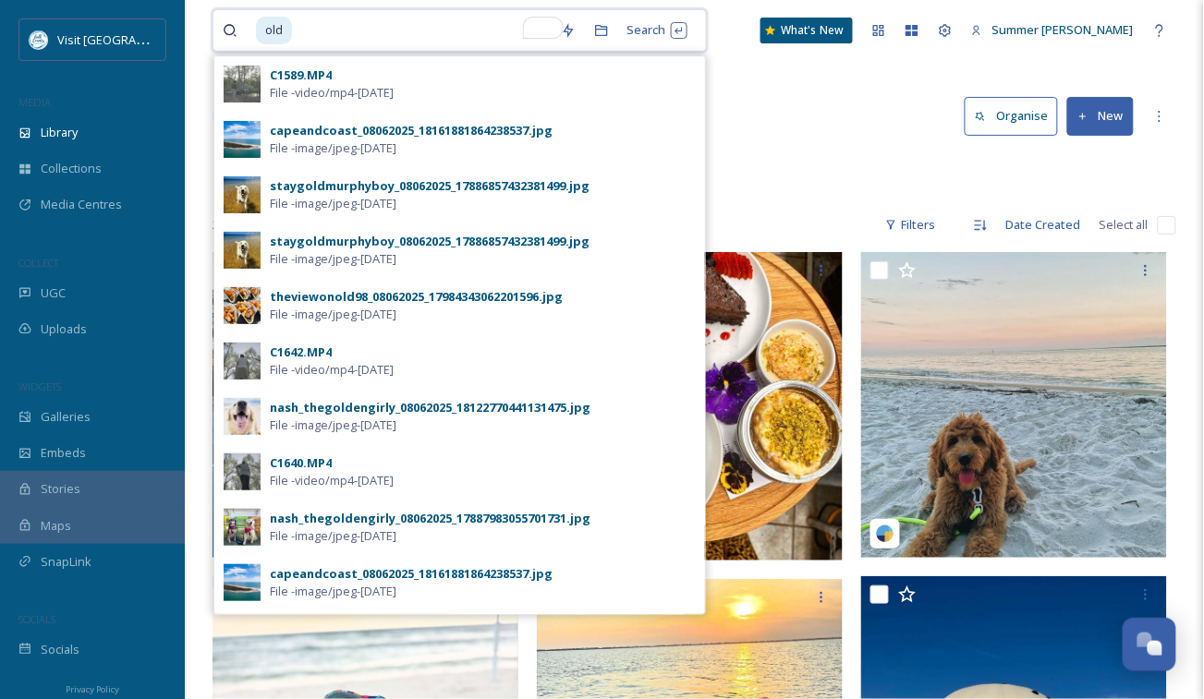
click at [354, 28] on input "To enrich screen reader interactions, please activate Accessibility in Grammarl…" at bounding box center [423, 30] width 258 height 41
click at [663, 28] on div "Search Press Enter to search" at bounding box center [657, 30] width 79 height 36
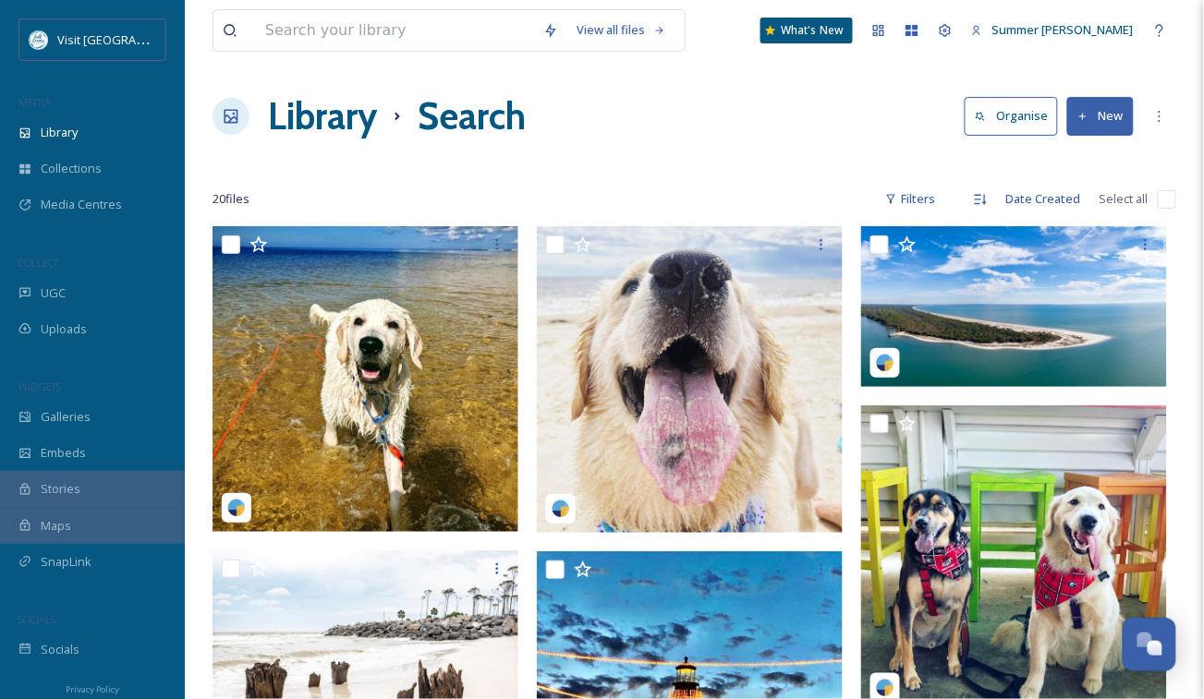
click at [333, 117] on h1 "Library" at bounding box center [322, 116] width 109 height 55
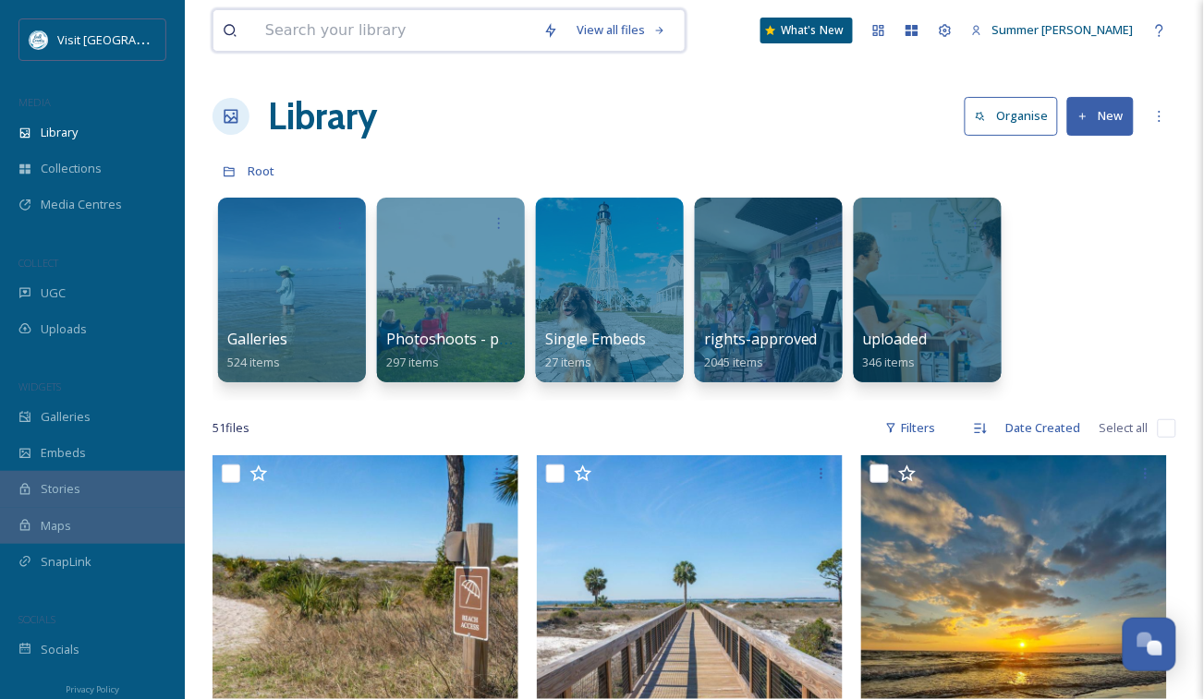
click at [382, 26] on input at bounding box center [395, 30] width 278 height 41
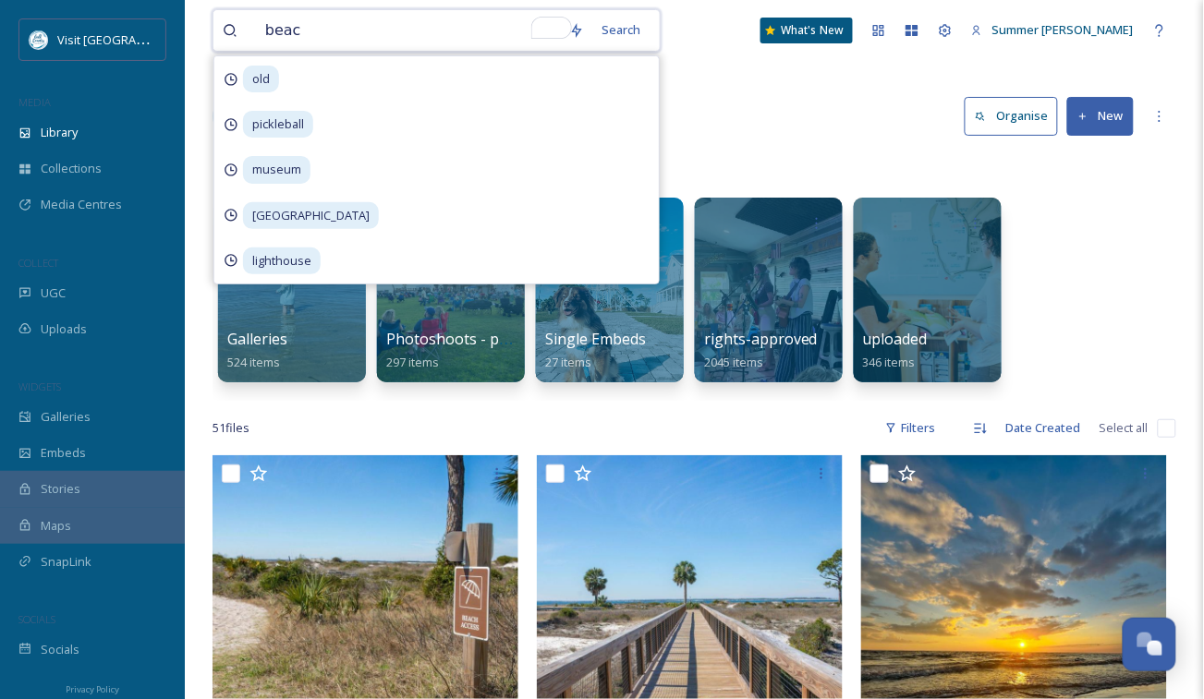
type input "beach"
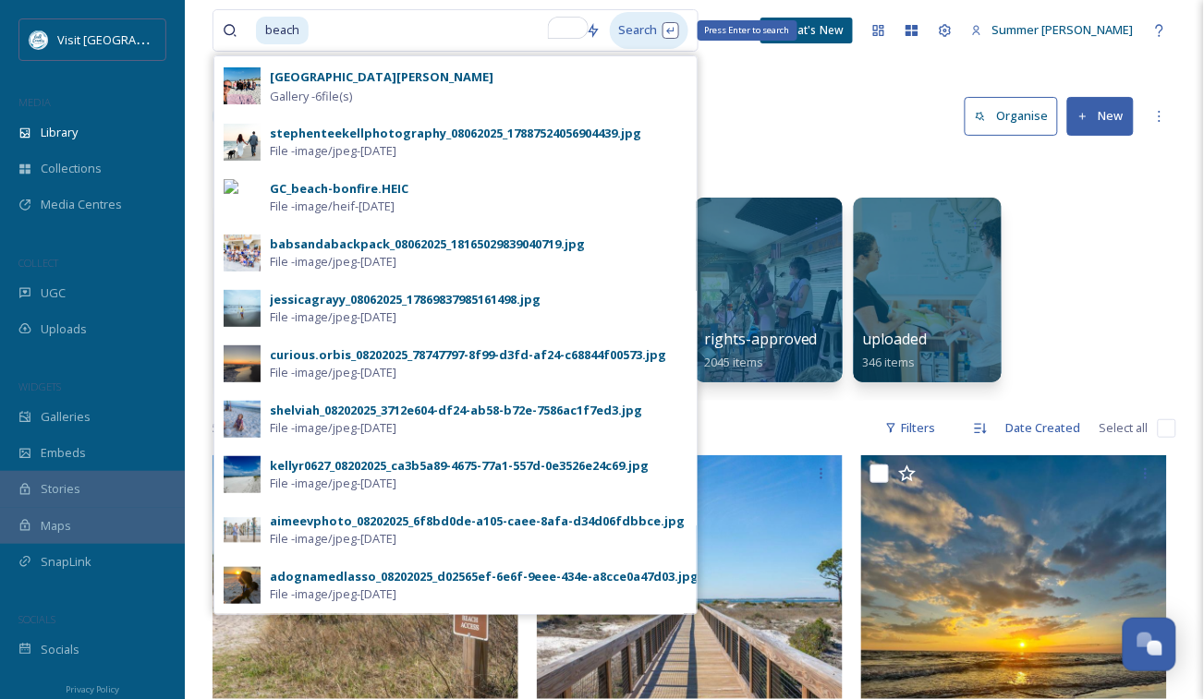
click at [662, 28] on div "Search Press Enter to search" at bounding box center [649, 30] width 79 height 36
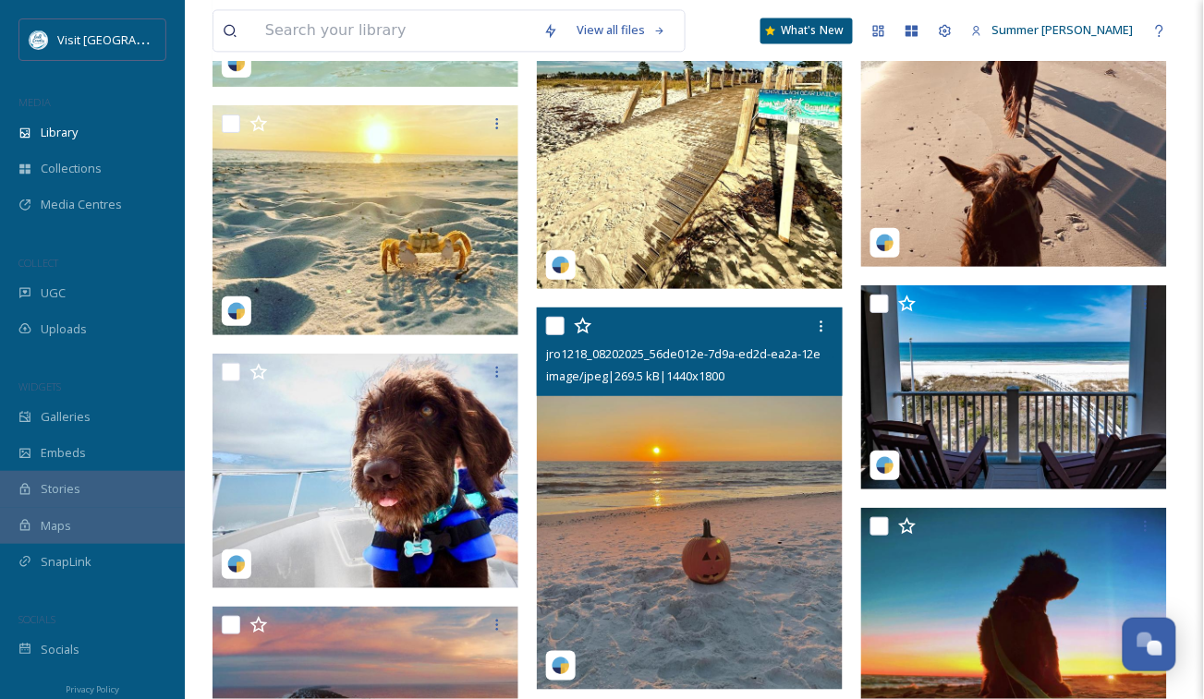
scroll to position [4537, 0]
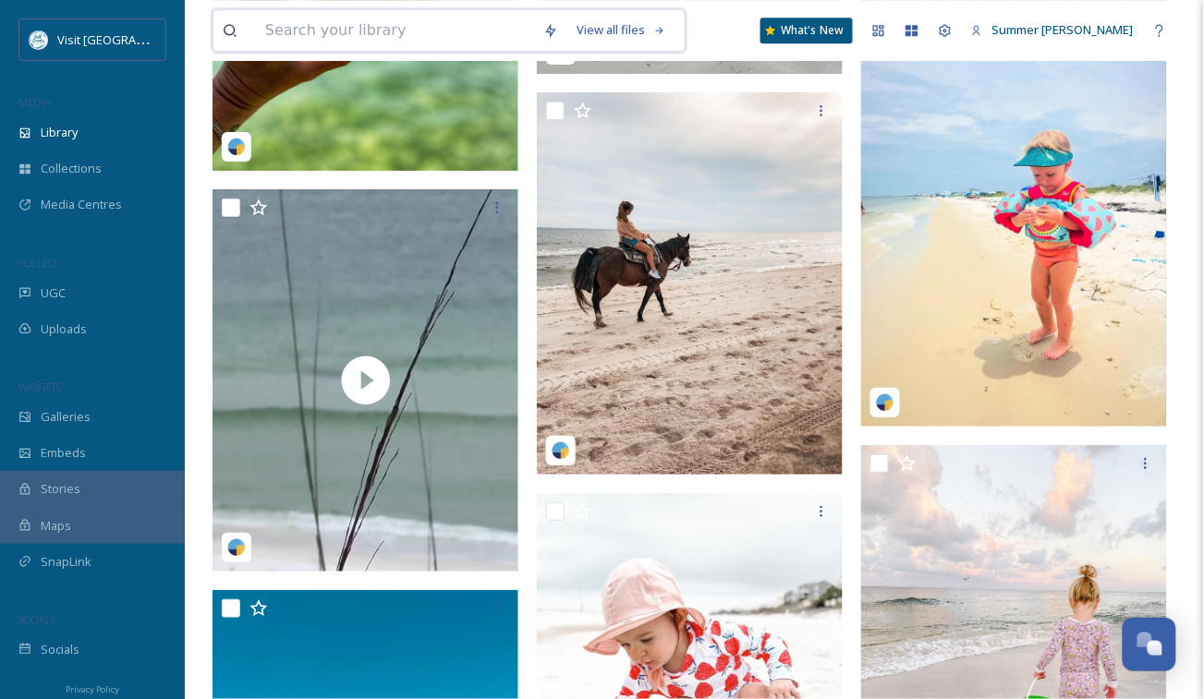
click at [316, 35] on input at bounding box center [395, 30] width 278 height 41
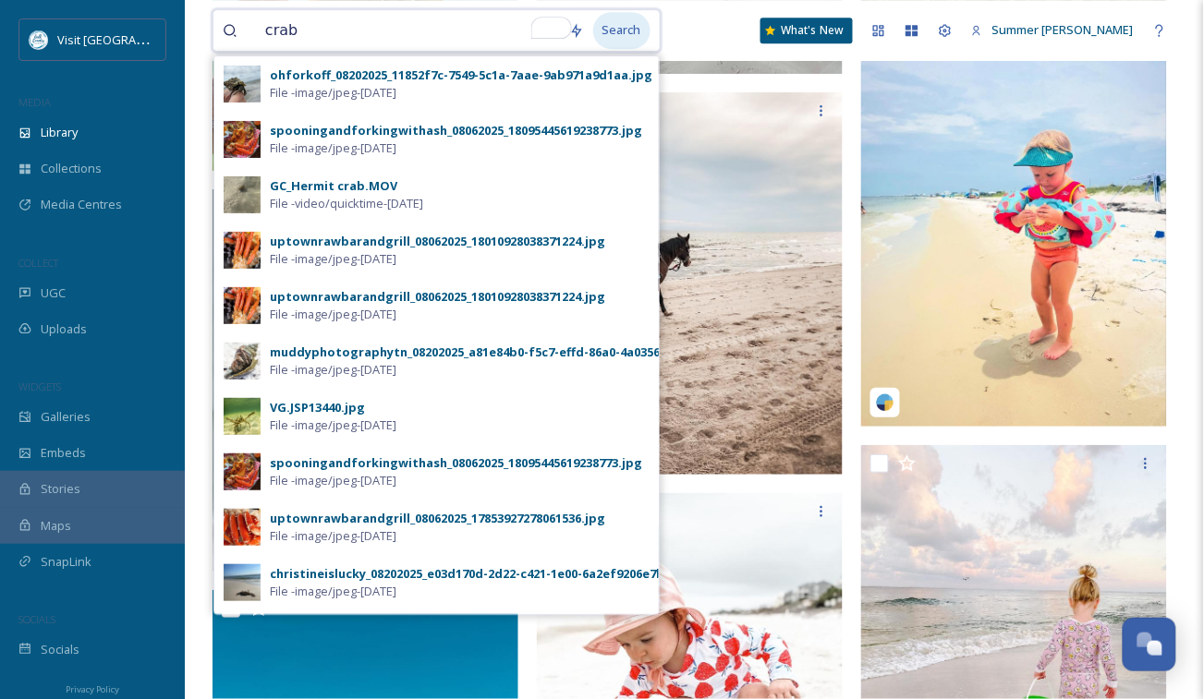
type input "crab"
click at [643, 30] on div "Search" at bounding box center [621, 30] width 57 height 36
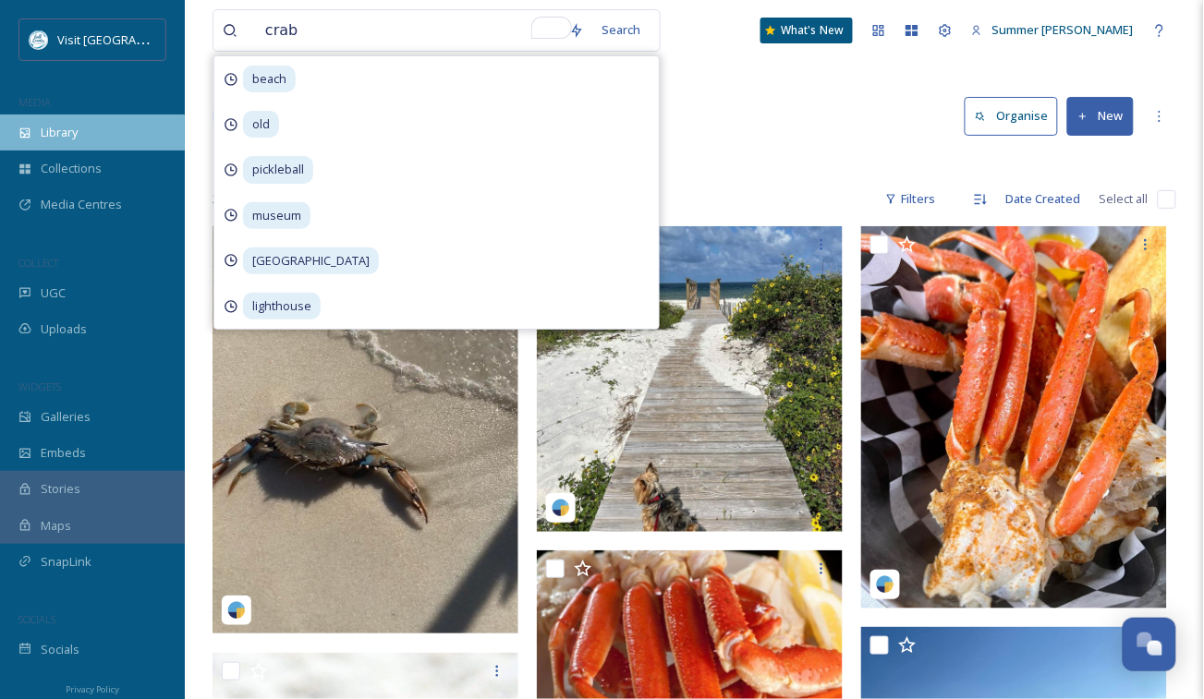
click at [55, 128] on span "Library" at bounding box center [59, 133] width 37 height 18
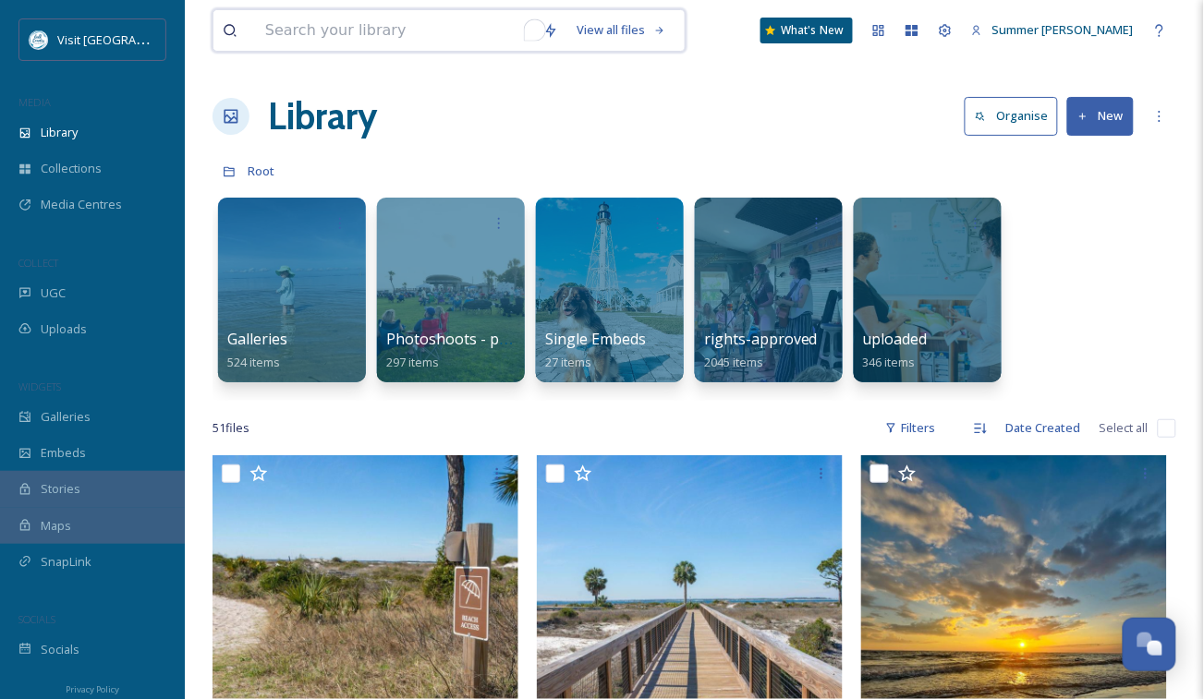
click at [388, 24] on input "To enrich screen reader interactions, please activate Accessibility in Grammarl…" at bounding box center [395, 30] width 278 height 41
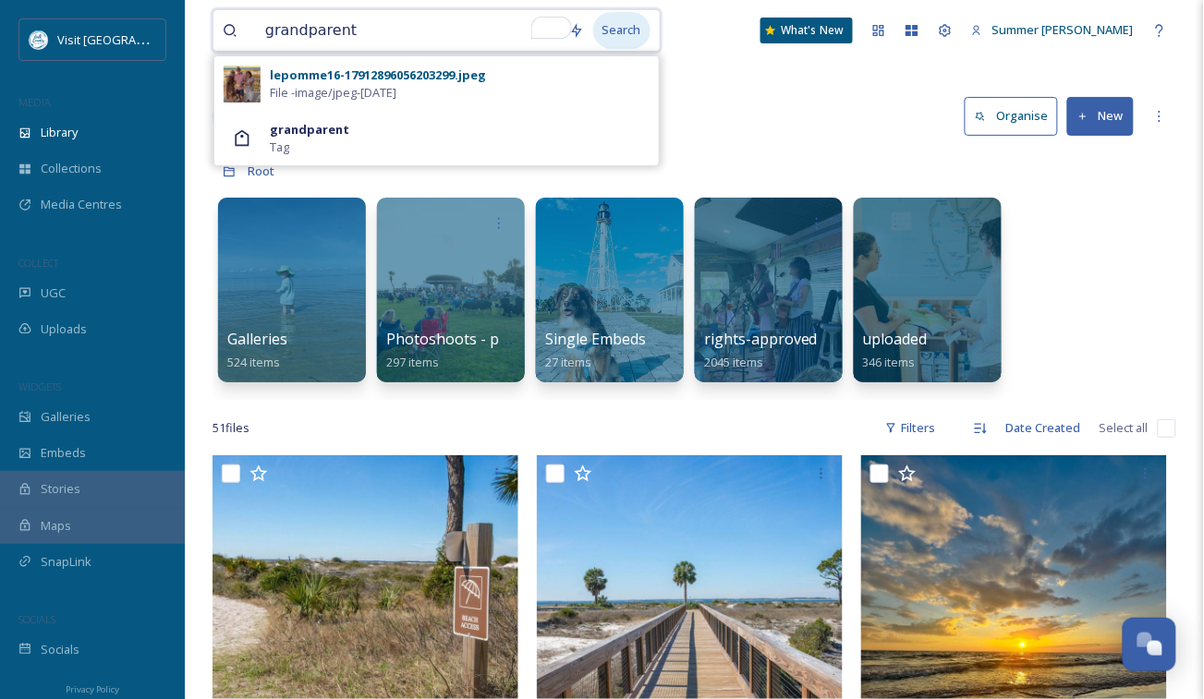
type input "grandparent"
click at [640, 18] on div "Search" at bounding box center [621, 30] width 57 height 36
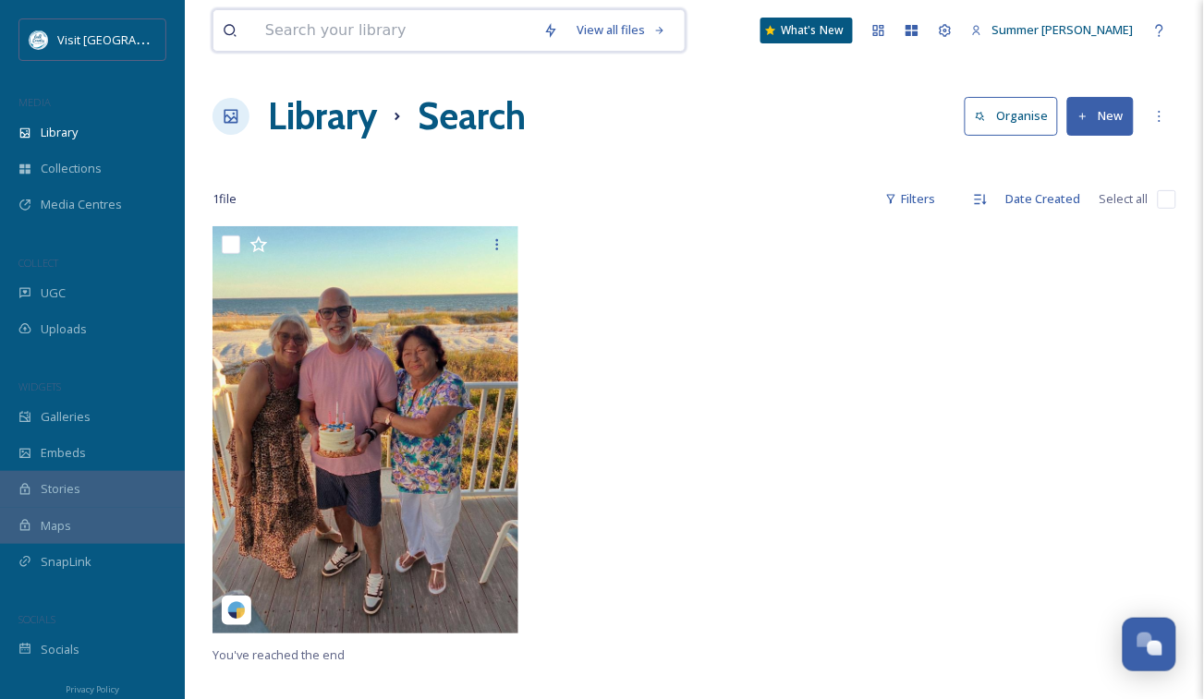
click at [339, 30] on input at bounding box center [395, 30] width 278 height 41
click at [47, 290] on span "UGC" at bounding box center [53, 294] width 25 height 18
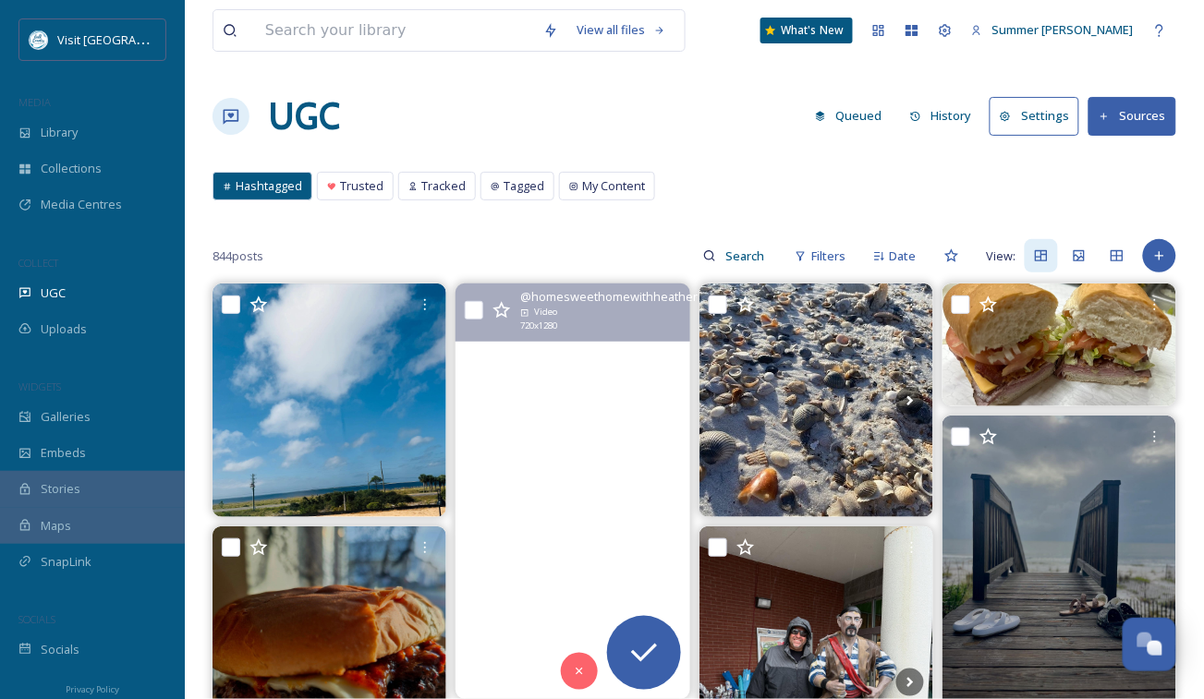
click at [1115, 112] on button "Sources" at bounding box center [1132, 116] width 88 height 38
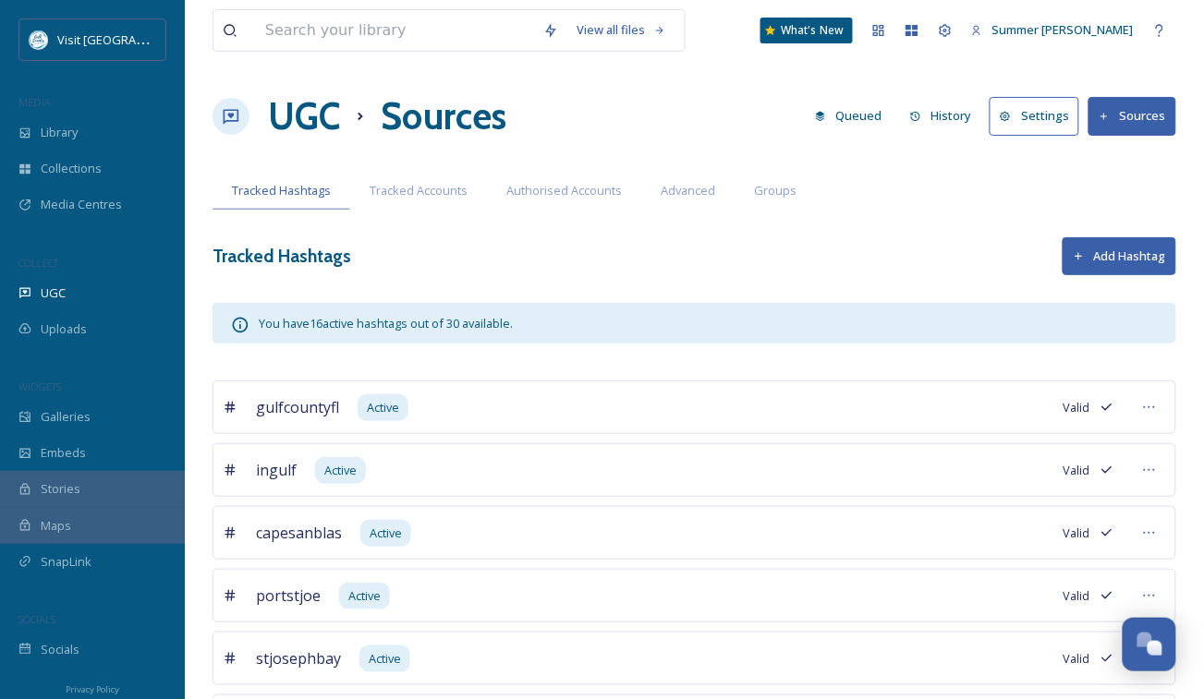
click at [1077, 253] on icon at bounding box center [1079, 256] width 12 height 12
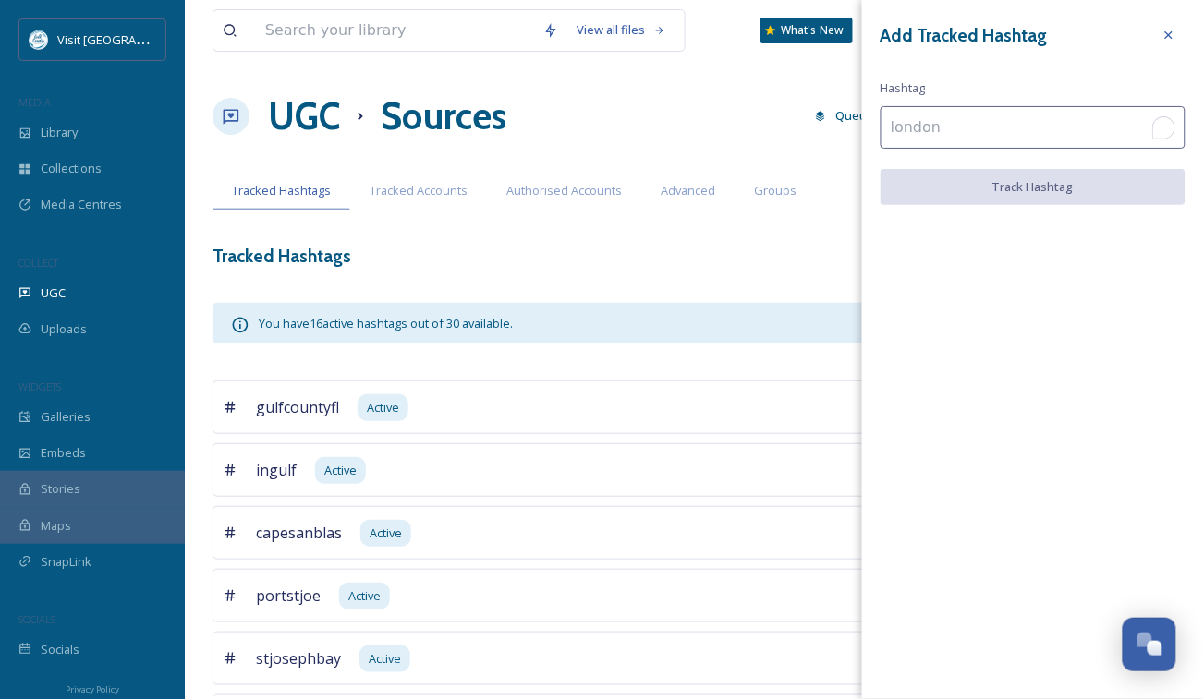
click at [935, 120] on input "To enrich screen reader interactions, please activate Accessibility in Grammarl…" at bounding box center [1032, 127] width 305 height 42
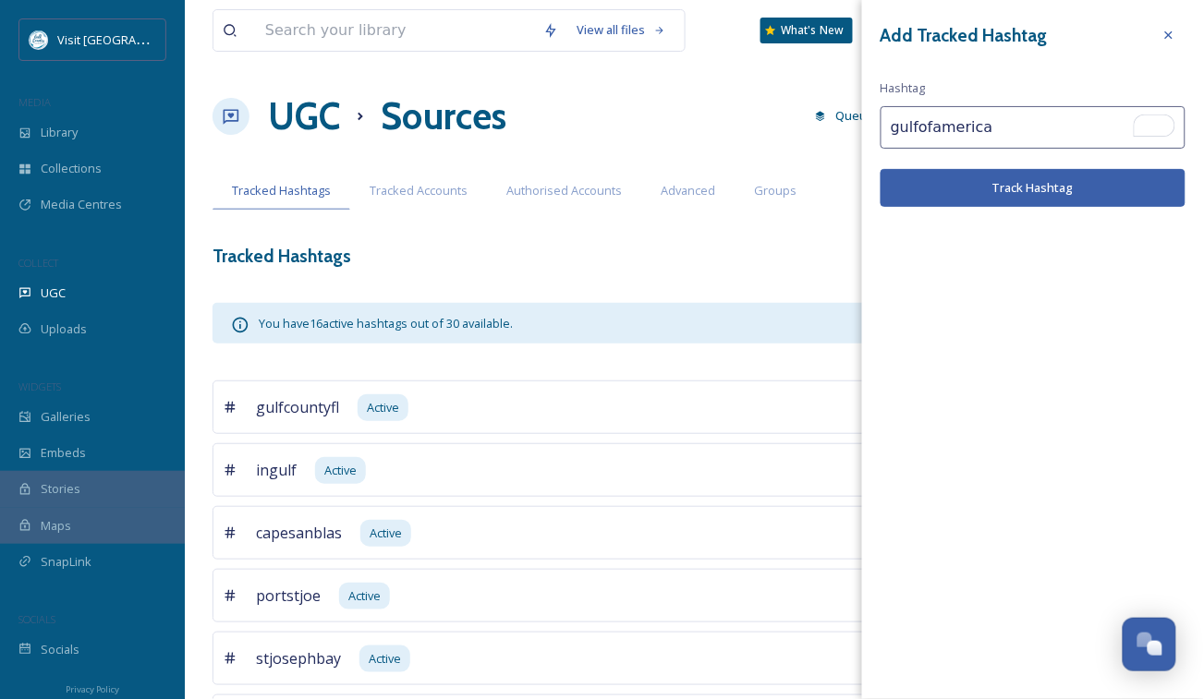
type input "gulfofamerica"
click at [968, 197] on button "Track Hashtag" at bounding box center [1032, 188] width 305 height 38
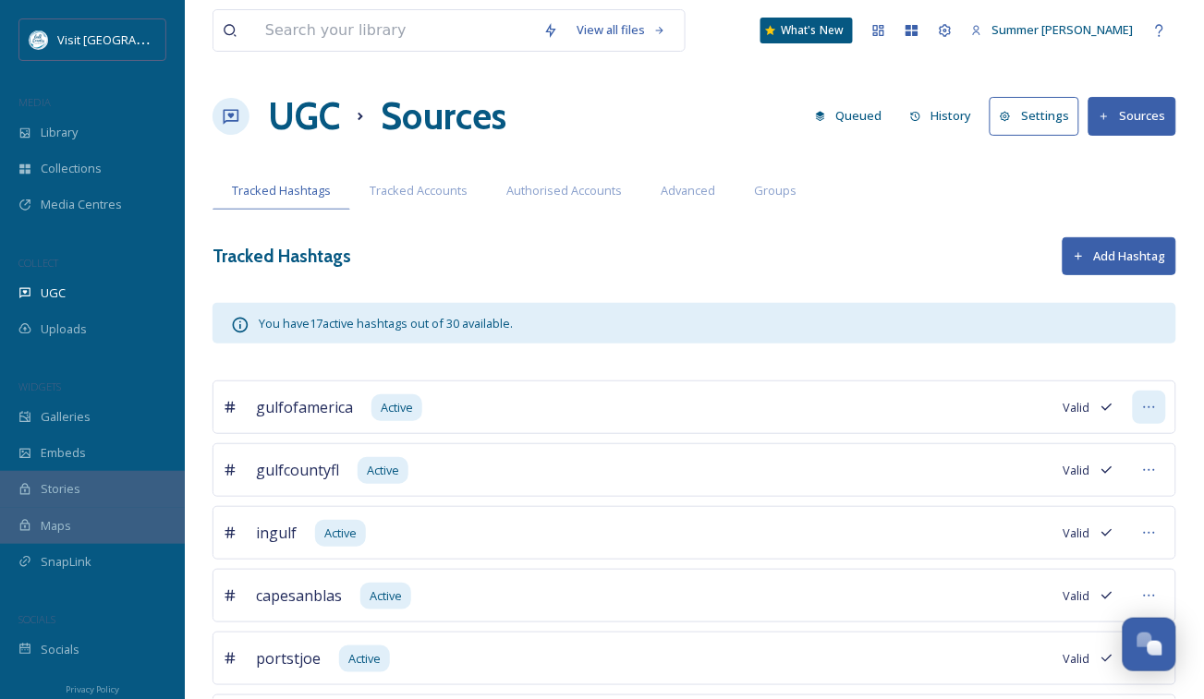
click at [1145, 405] on icon at bounding box center [1149, 407] width 15 height 15
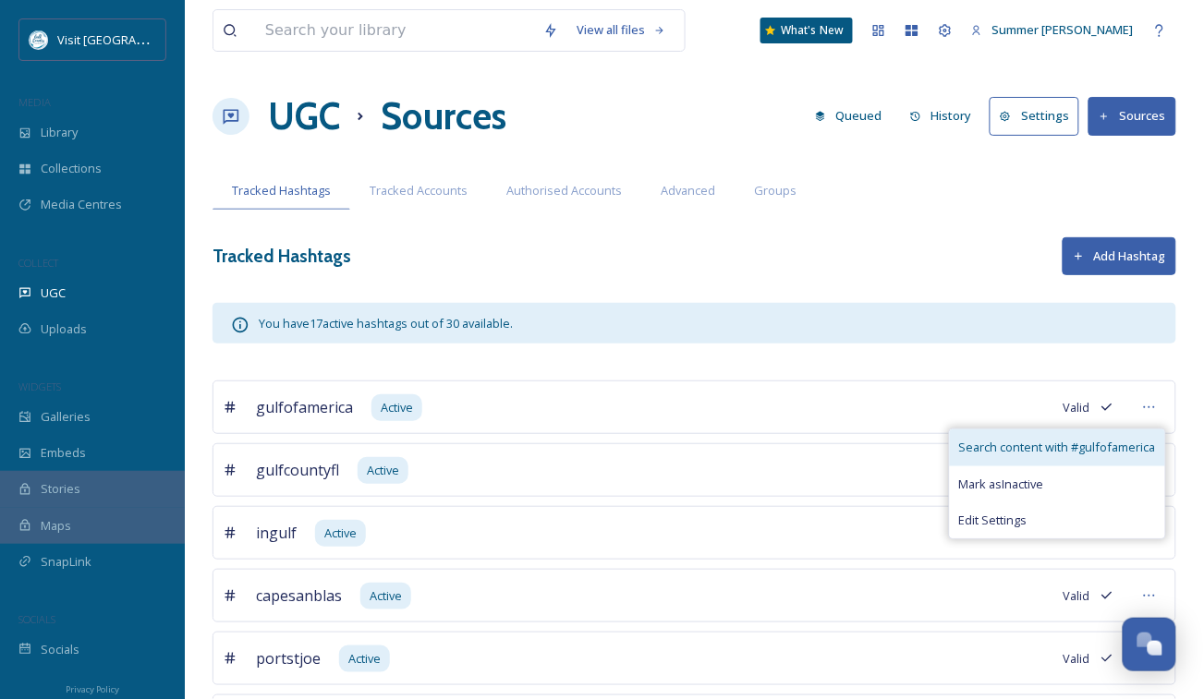
click at [1017, 450] on span "Search content with # gulfofamerica" at bounding box center [1057, 448] width 197 height 18
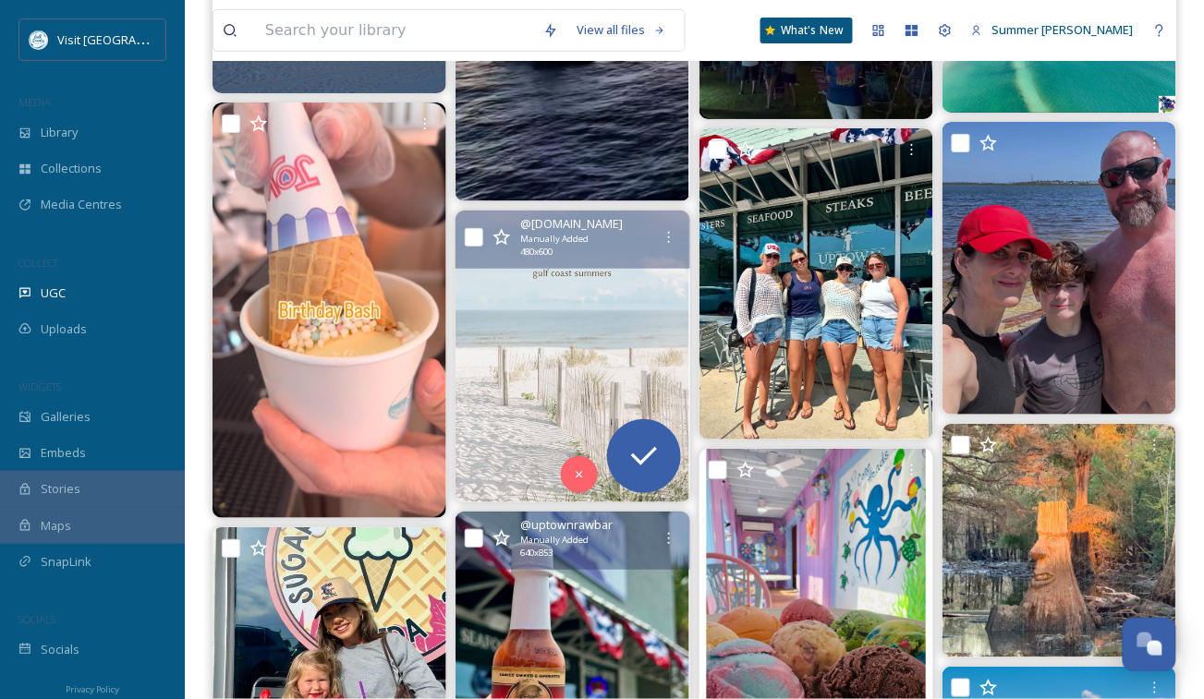
scroll to position [5174, 0]
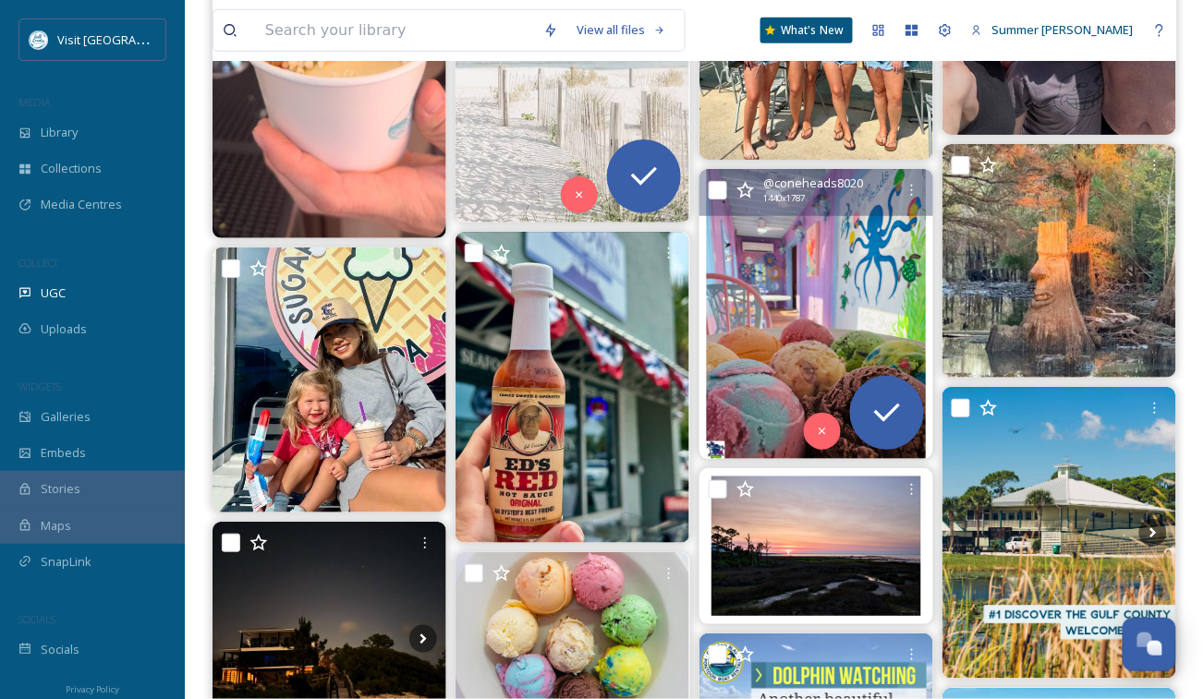
click at [846, 322] on img at bounding box center [816, 314] width 234 height 290
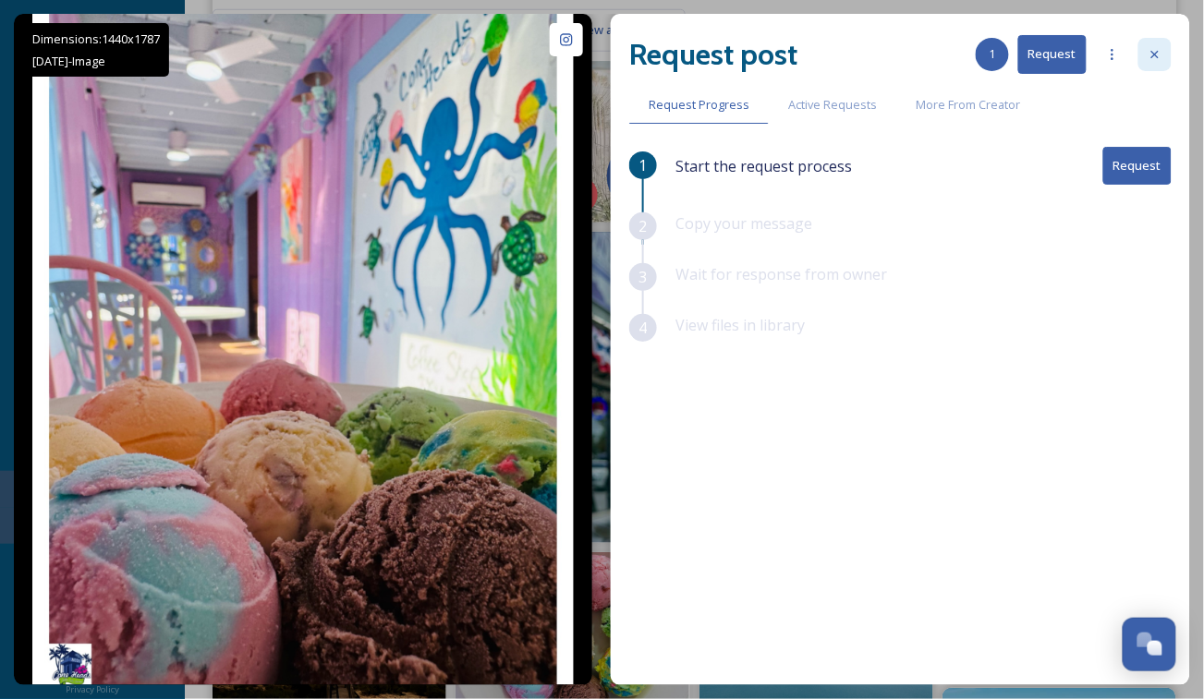
click at [1155, 51] on icon at bounding box center [1154, 54] width 15 height 15
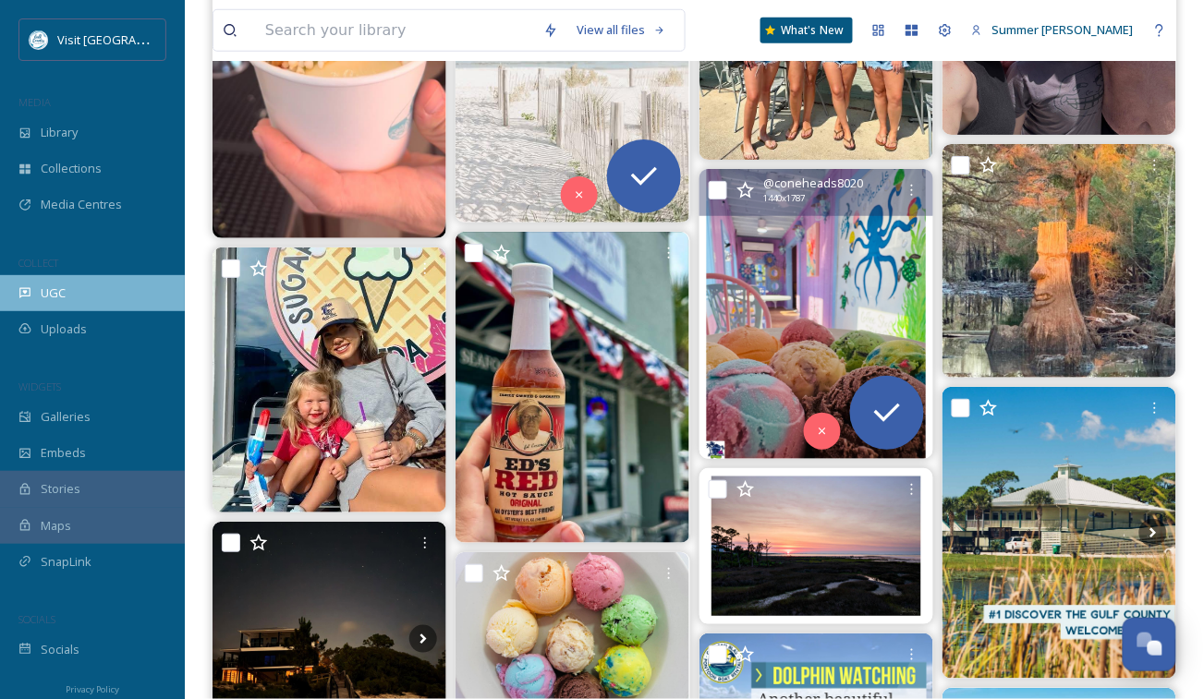
click at [82, 286] on div "UGC" at bounding box center [92, 293] width 185 height 36
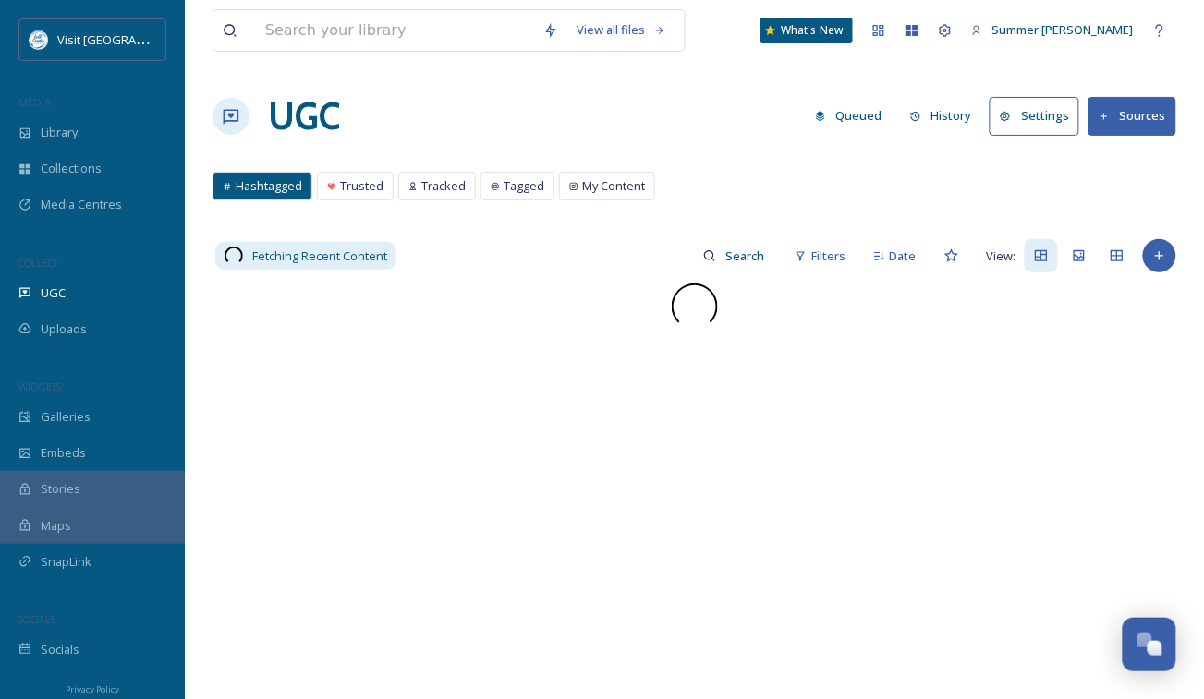
click at [1138, 123] on button "Sources" at bounding box center [1132, 116] width 88 height 38
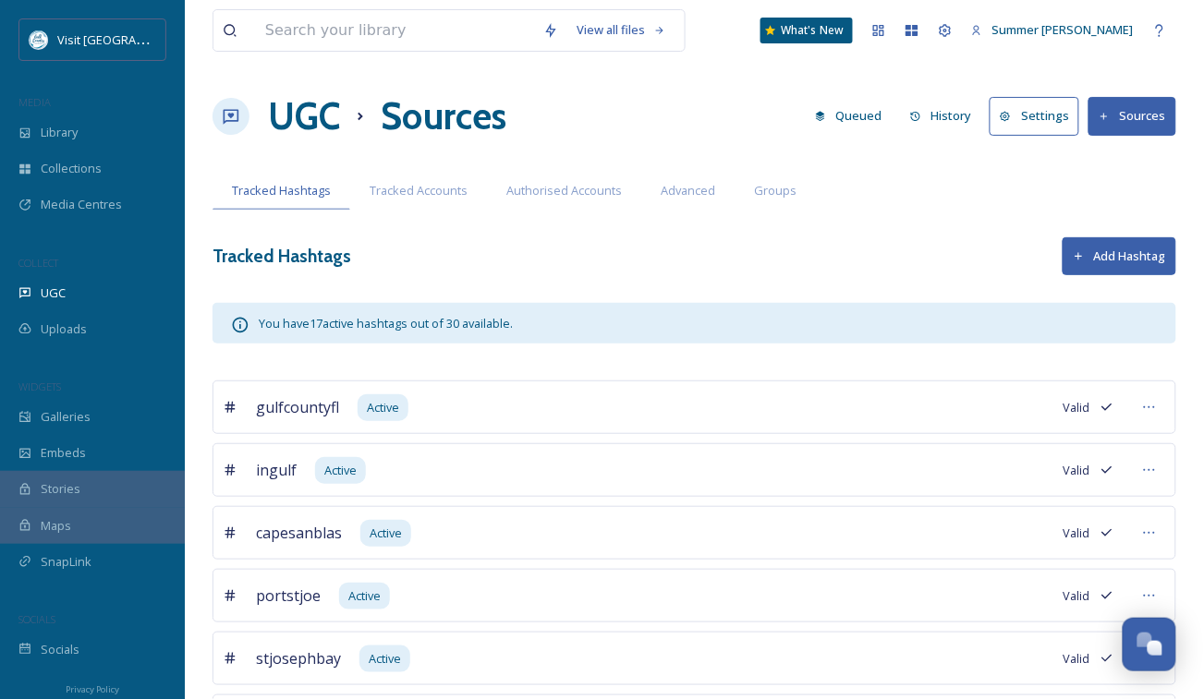
click at [1123, 255] on button "Add Hashtag" at bounding box center [1119, 256] width 114 height 38
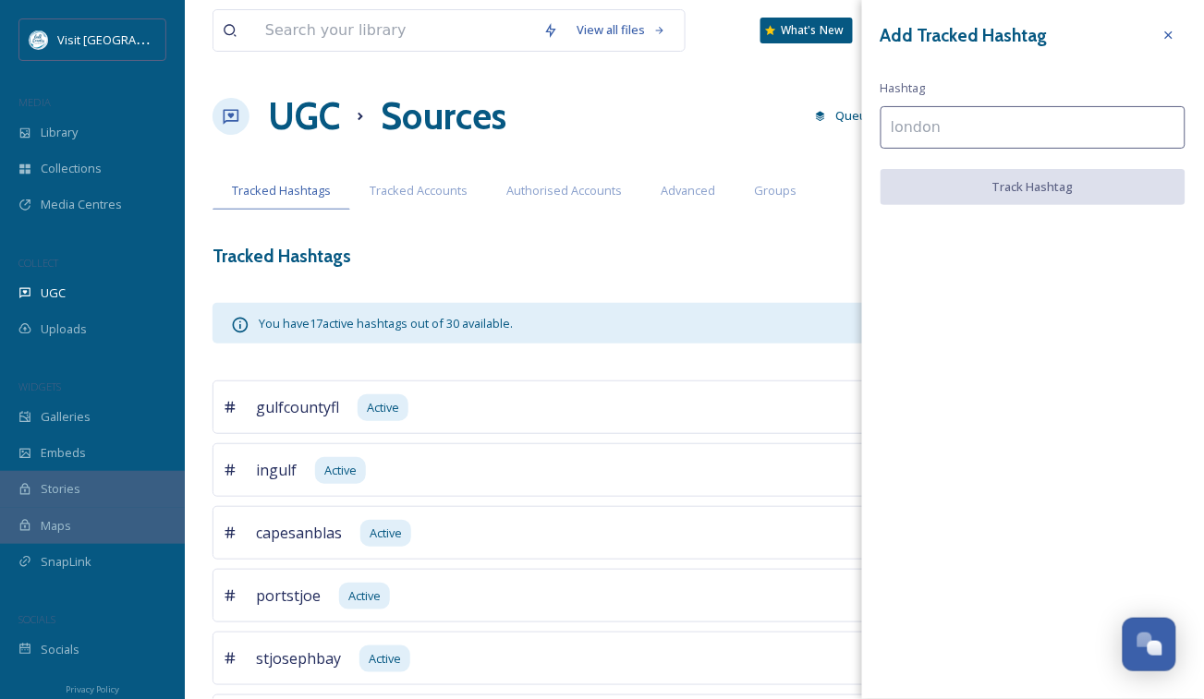
click at [934, 122] on input at bounding box center [1032, 127] width 305 height 42
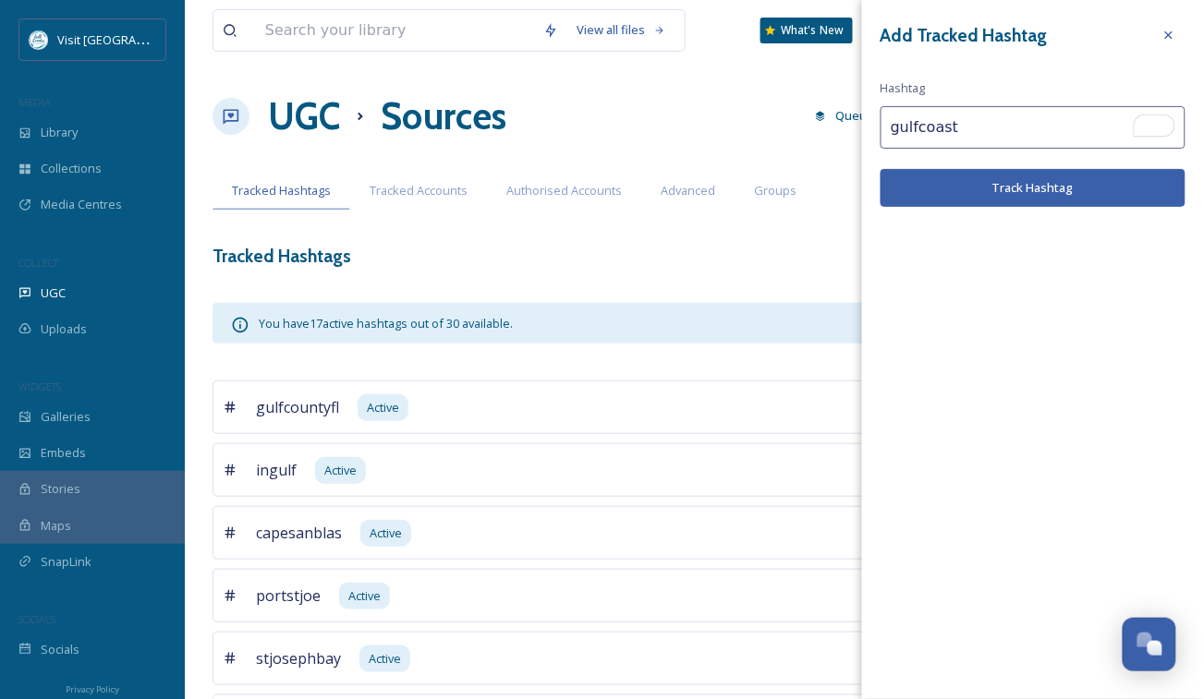
type input "gulfcoast"
click at [975, 183] on button "Track Hashtag" at bounding box center [1032, 188] width 305 height 38
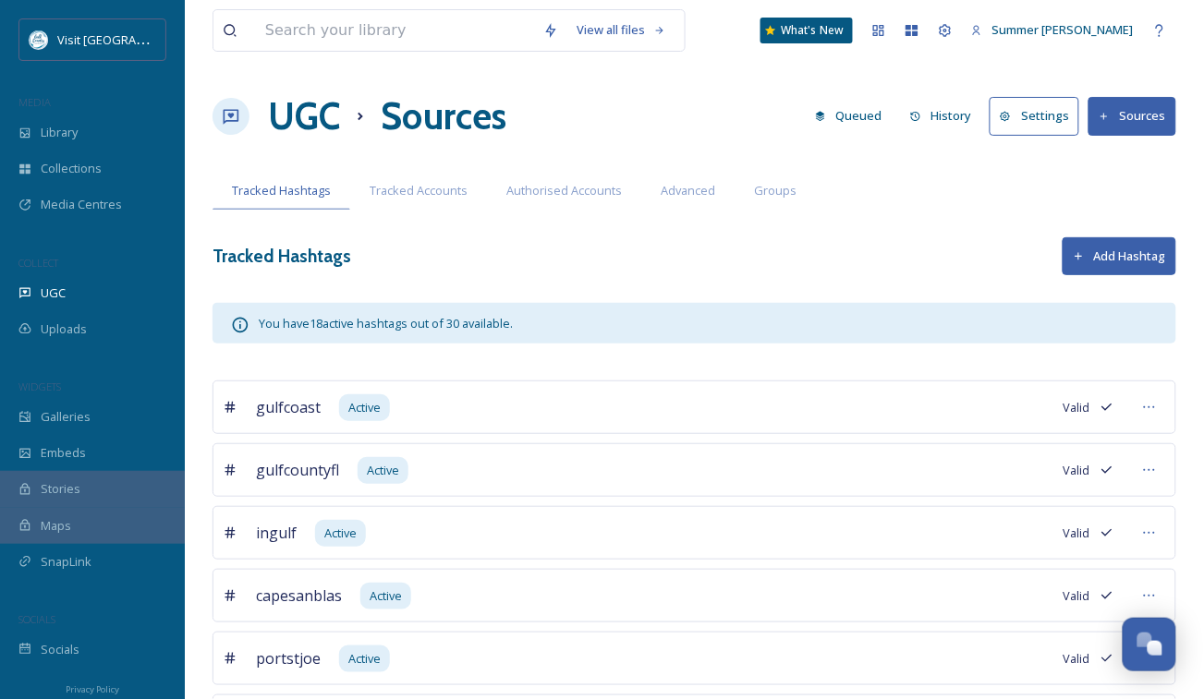
click at [1133, 260] on button "Add Hashtag" at bounding box center [1119, 256] width 114 height 38
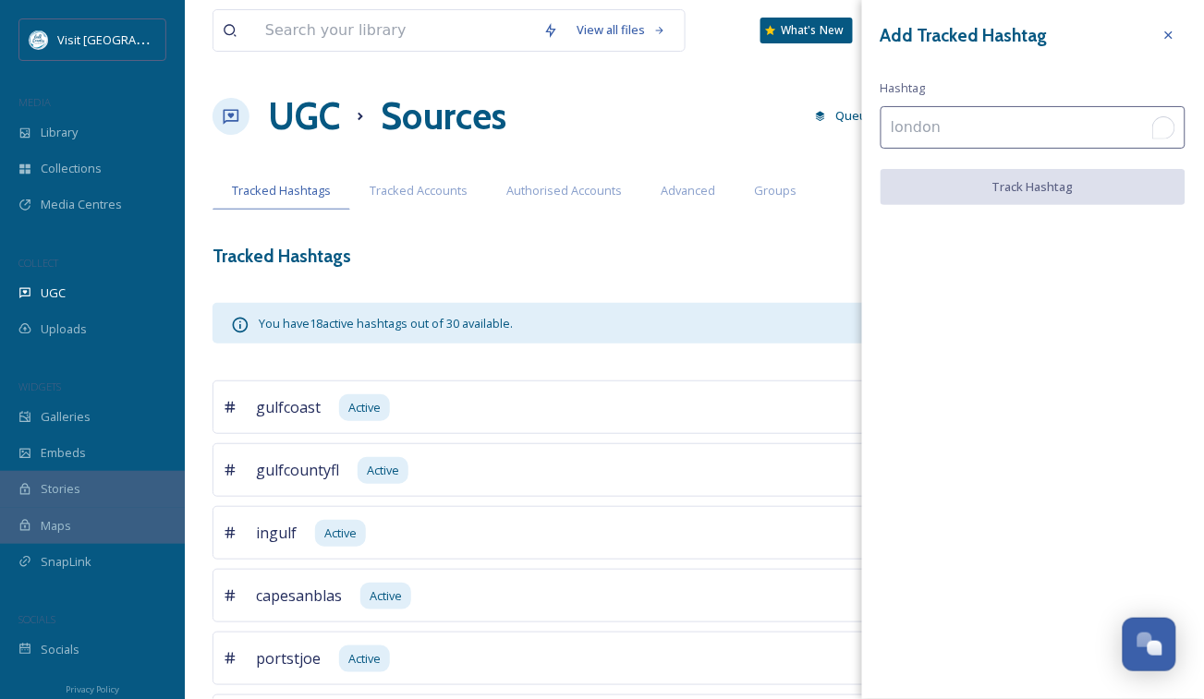
click at [924, 125] on input "To enrich screen reader interactions, please activate Accessibility in Grammarl…" at bounding box center [1032, 127] width 305 height 42
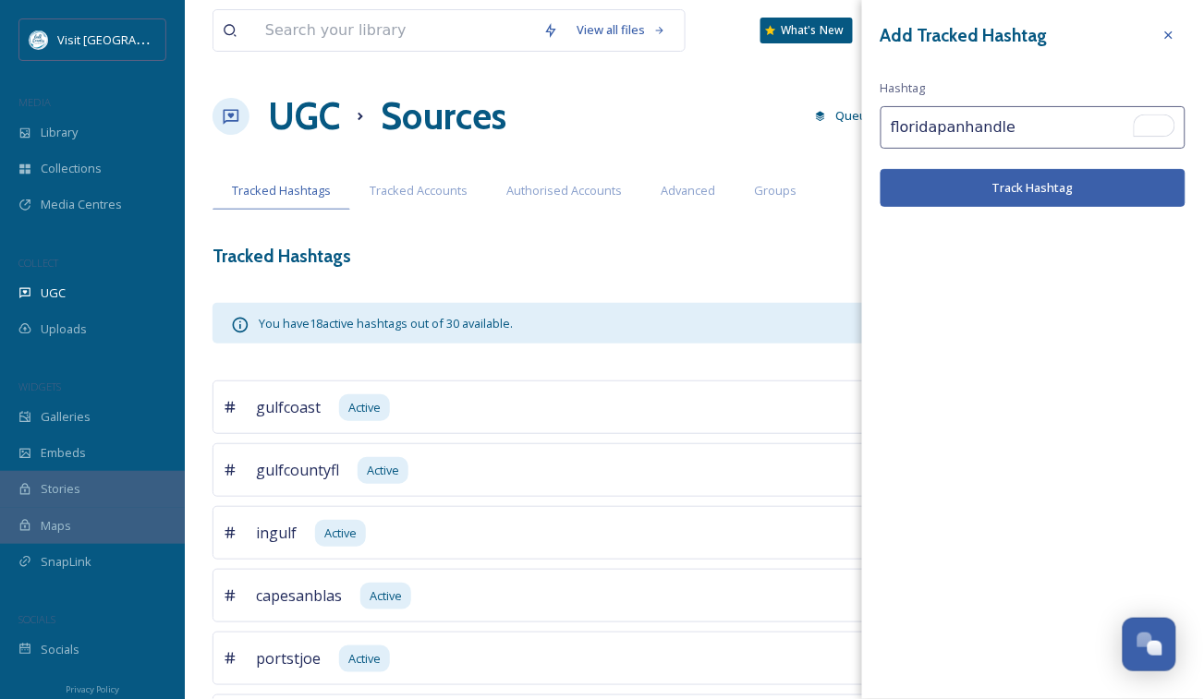
type input "floridapanhandle"
click at [986, 187] on button "Track Hashtag" at bounding box center [1032, 188] width 305 height 38
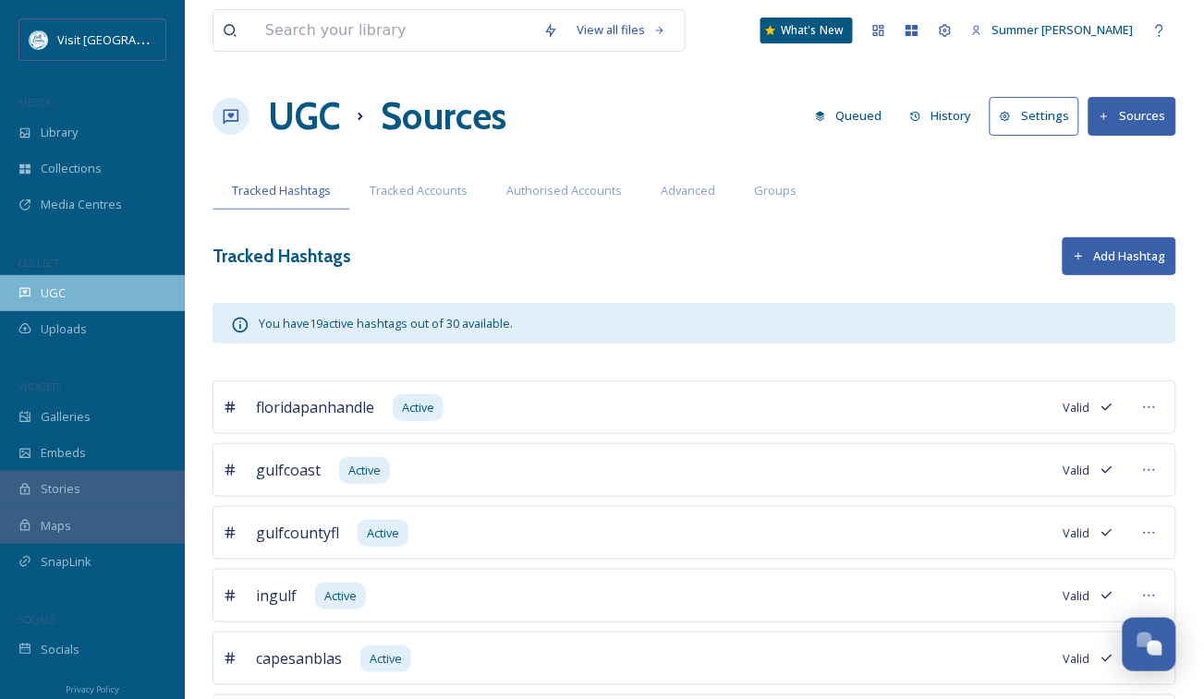
click at [49, 293] on span "UGC" at bounding box center [53, 294] width 25 height 18
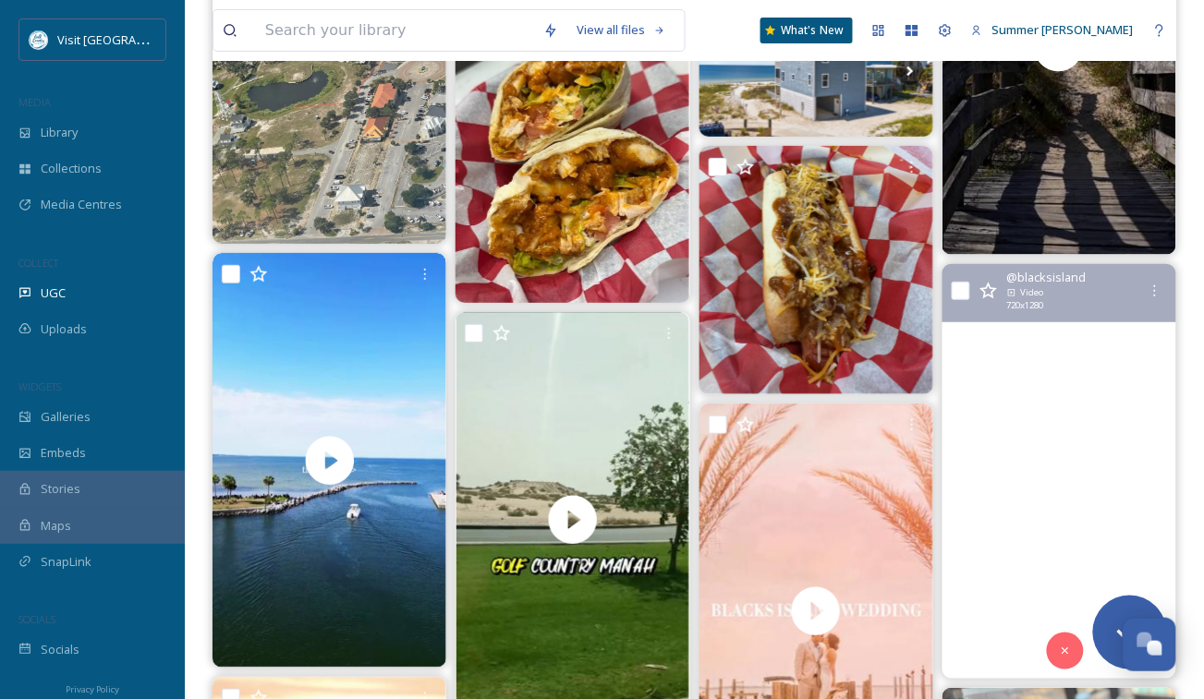
scroll to position [2179, 0]
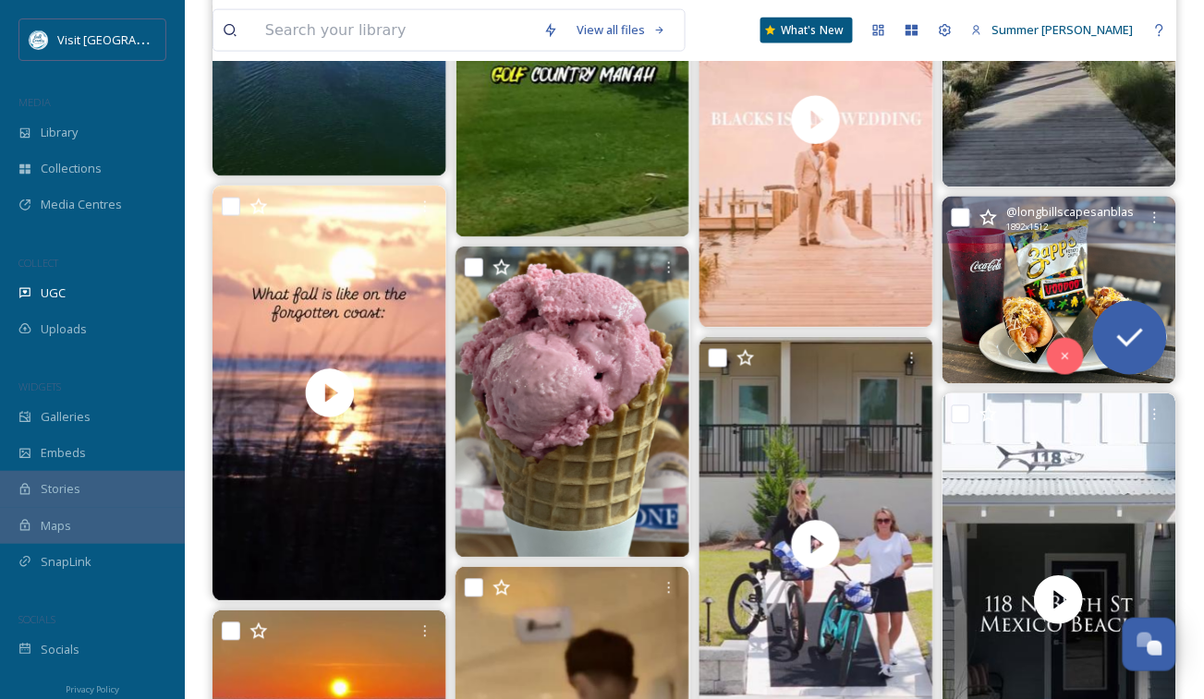
click at [1054, 268] on img at bounding box center [1059, 290] width 234 height 187
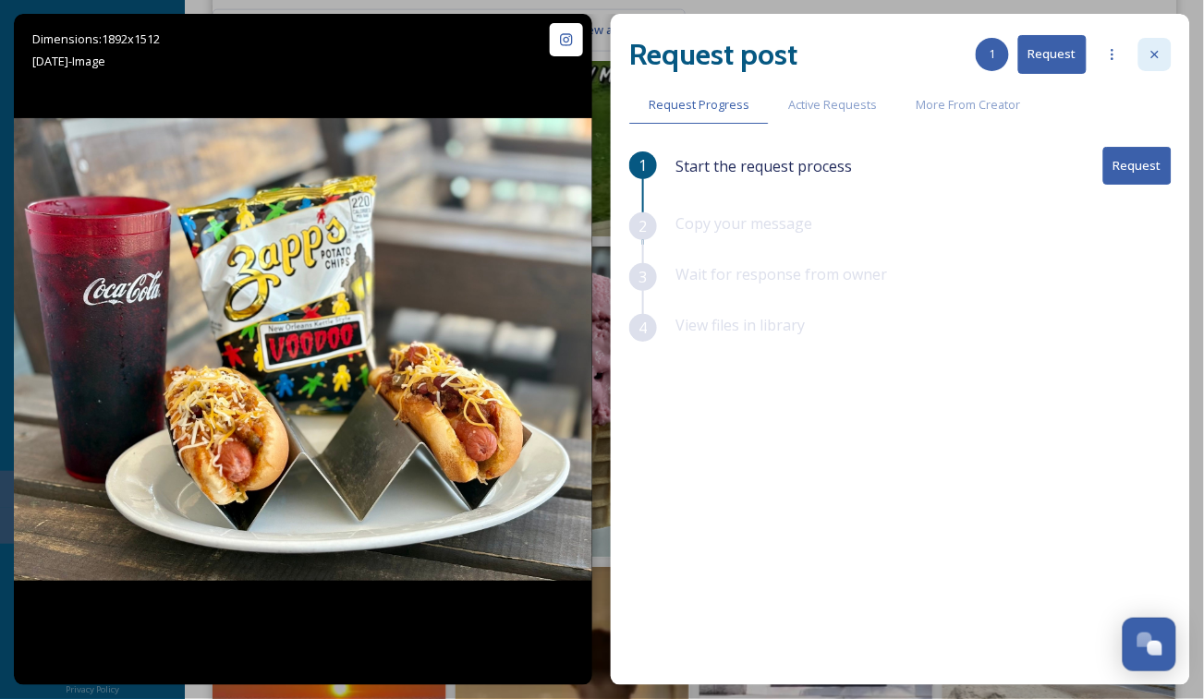
click at [1154, 47] on icon at bounding box center [1154, 54] width 15 height 15
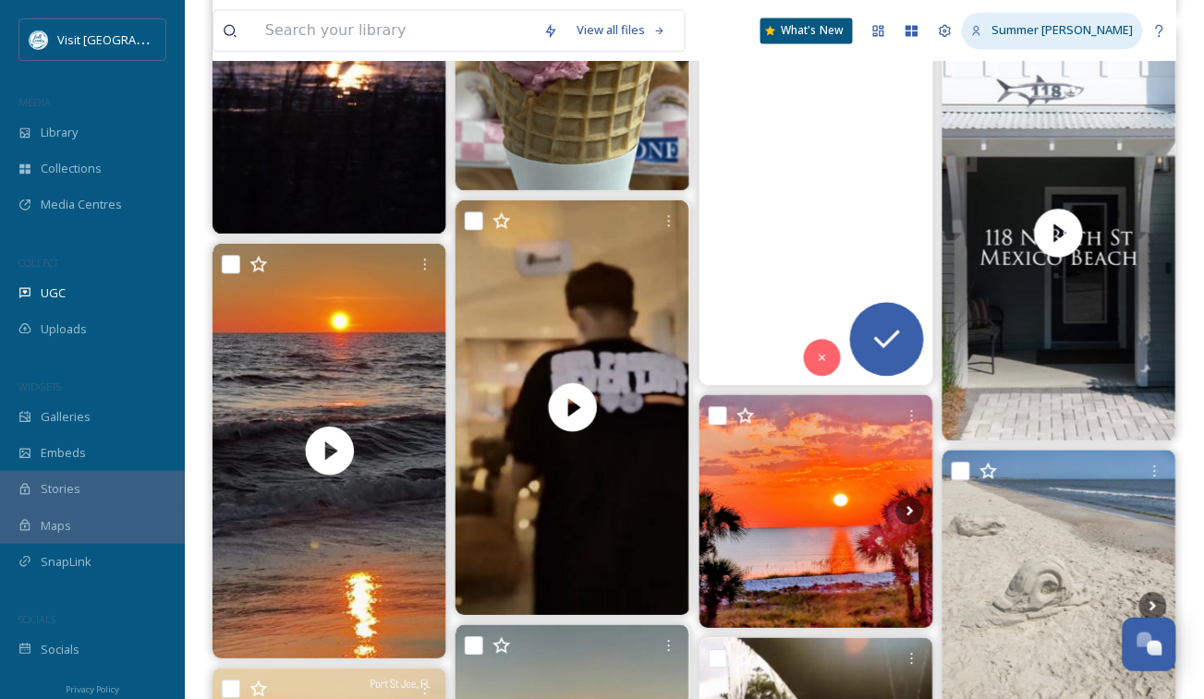
scroll to position [2302, 0]
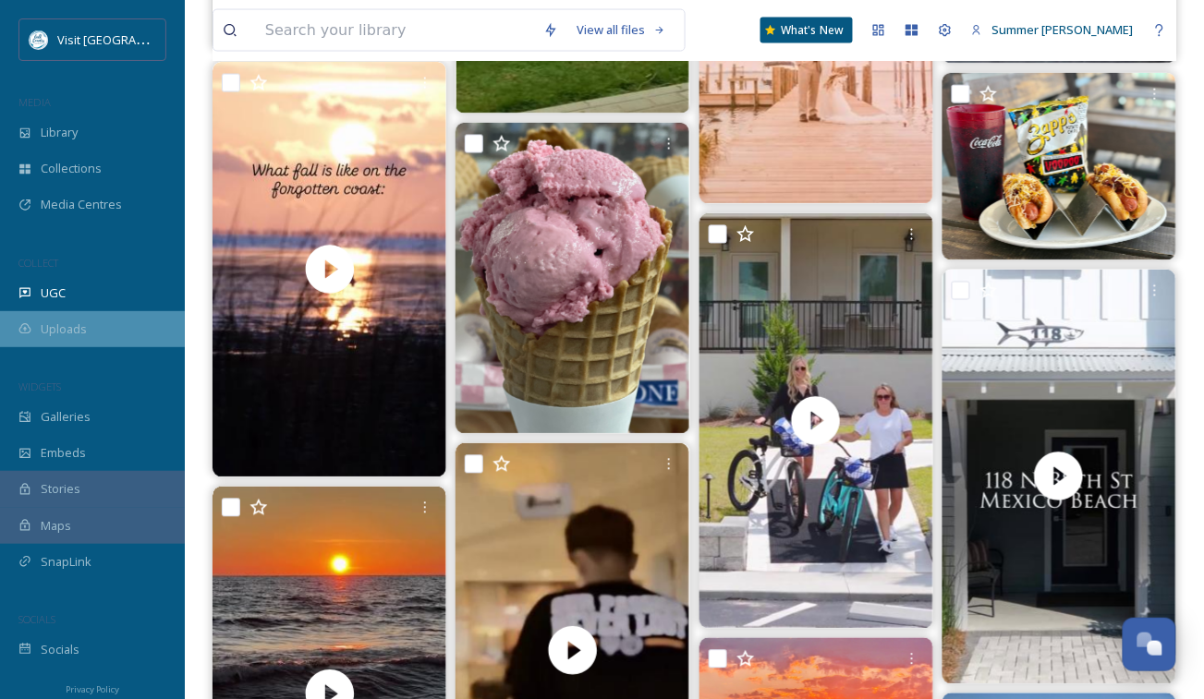
click at [57, 315] on div "Uploads" at bounding box center [92, 329] width 185 height 36
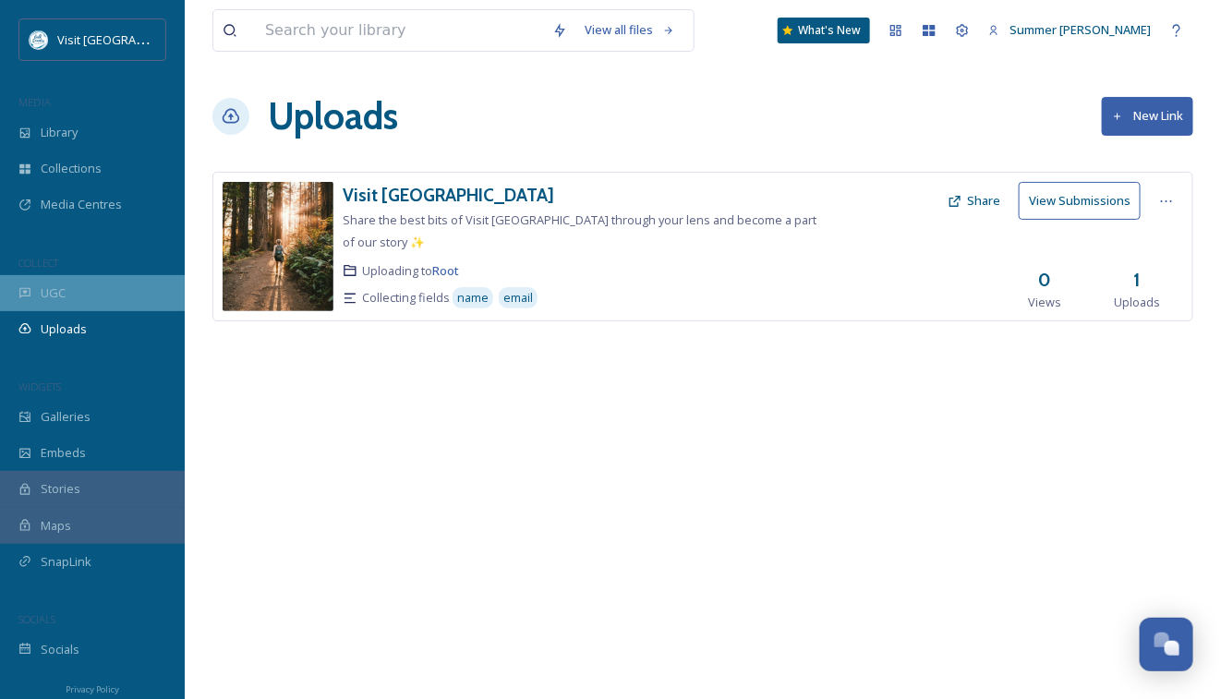
click at [67, 289] on div "UGC" at bounding box center [92, 293] width 185 height 36
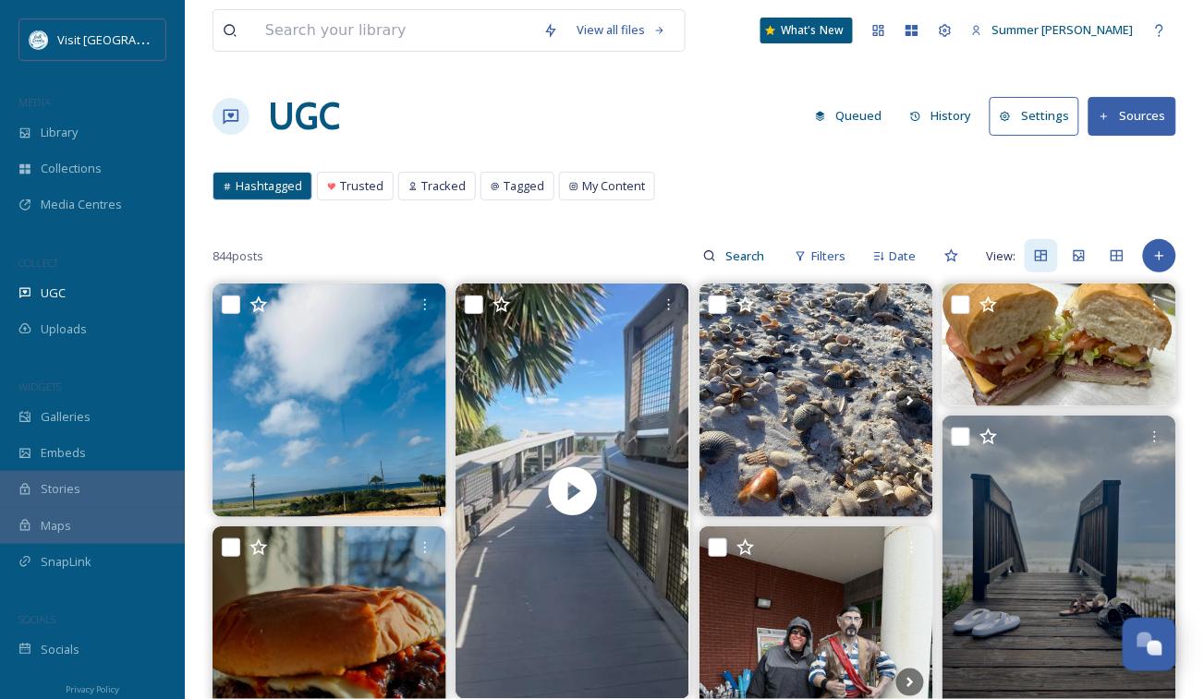
click at [1126, 110] on button "Sources" at bounding box center [1132, 116] width 88 height 38
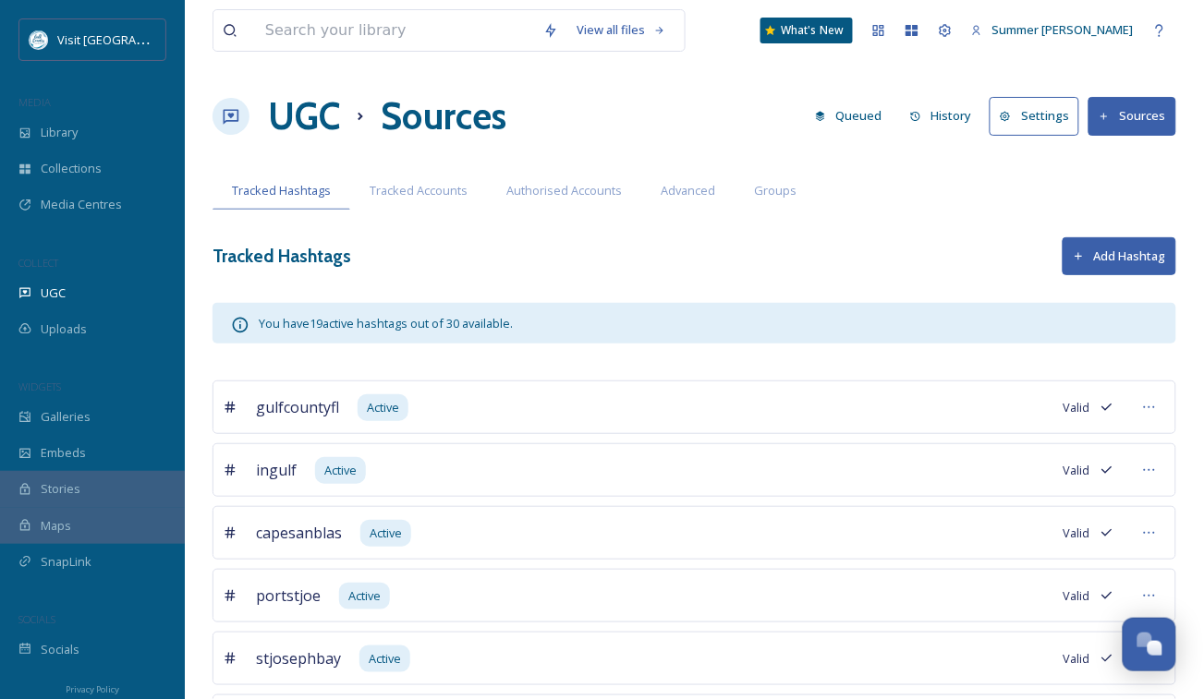
click at [1100, 245] on button "Add Hashtag" at bounding box center [1119, 256] width 114 height 38
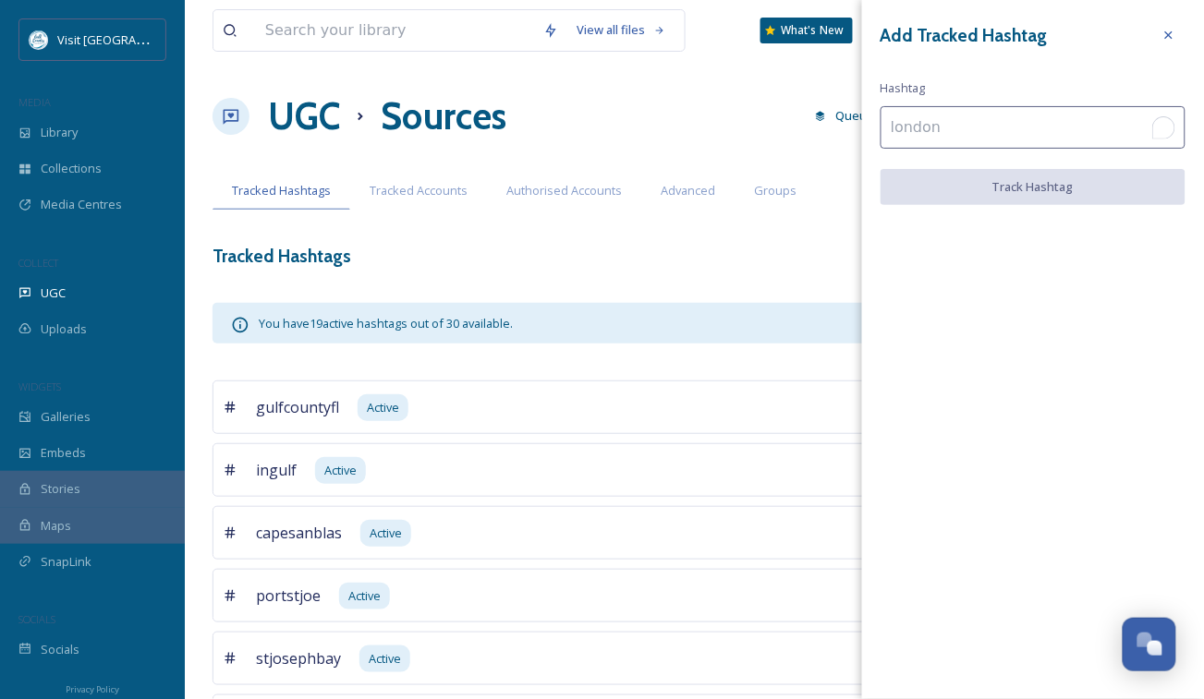
click at [969, 118] on input "To enrich screen reader interactions, please activate Accessibility in Grammarl…" at bounding box center [1032, 127] width 305 height 42
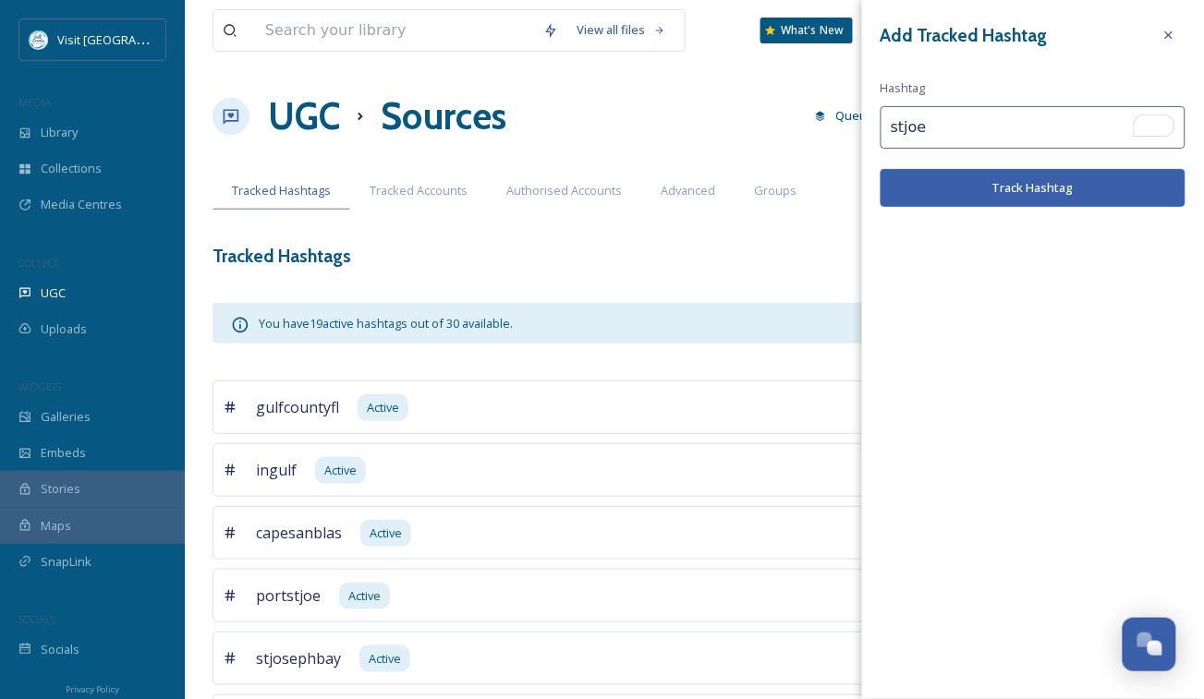
type input "stjoe"
click at [936, 192] on button "Track Hashtag" at bounding box center [1032, 188] width 305 height 38
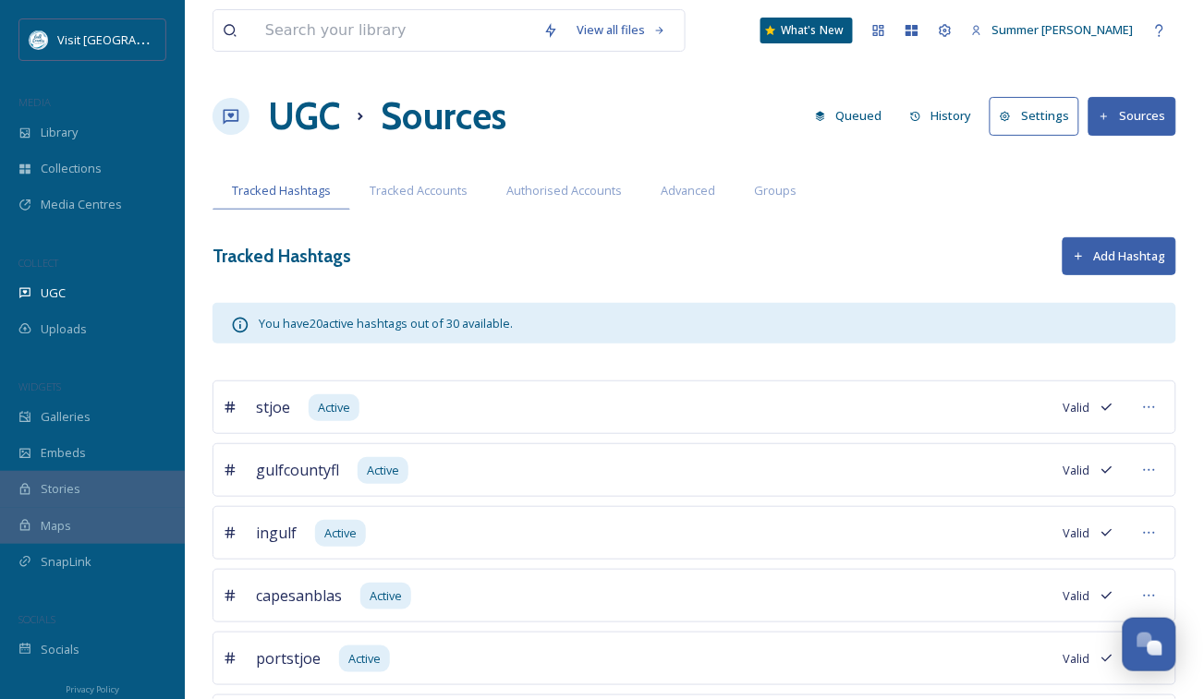
click at [1119, 247] on button "Add Hashtag" at bounding box center [1119, 256] width 114 height 38
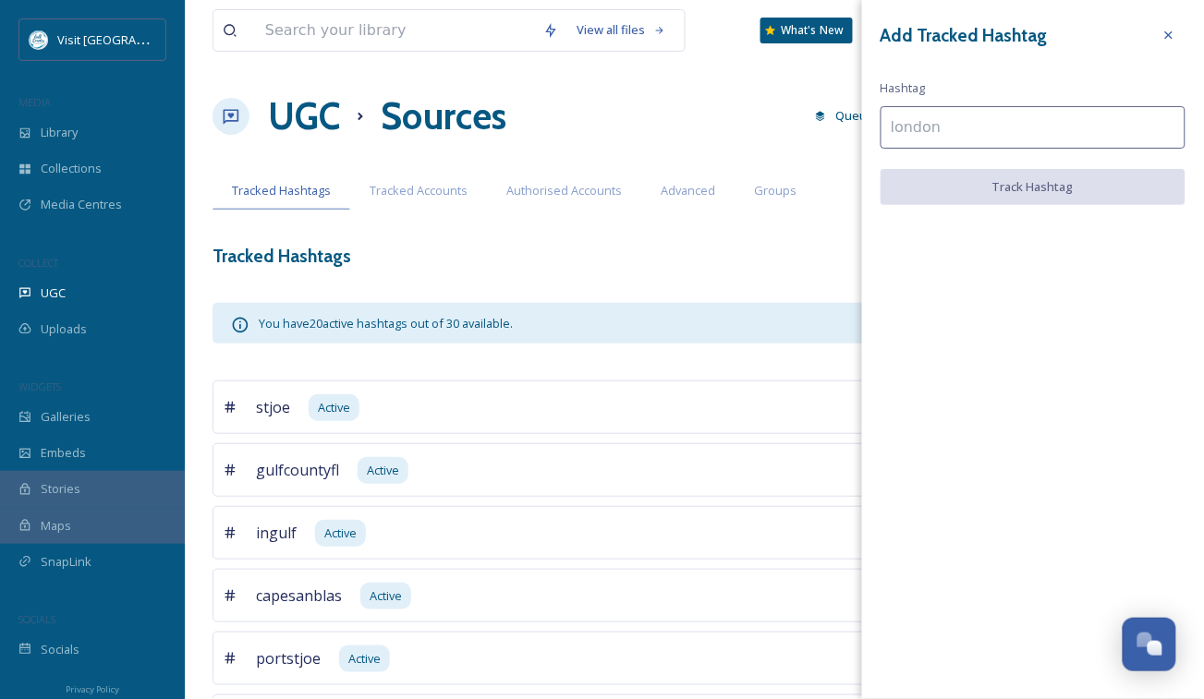
click at [951, 132] on input at bounding box center [1032, 127] width 305 height 42
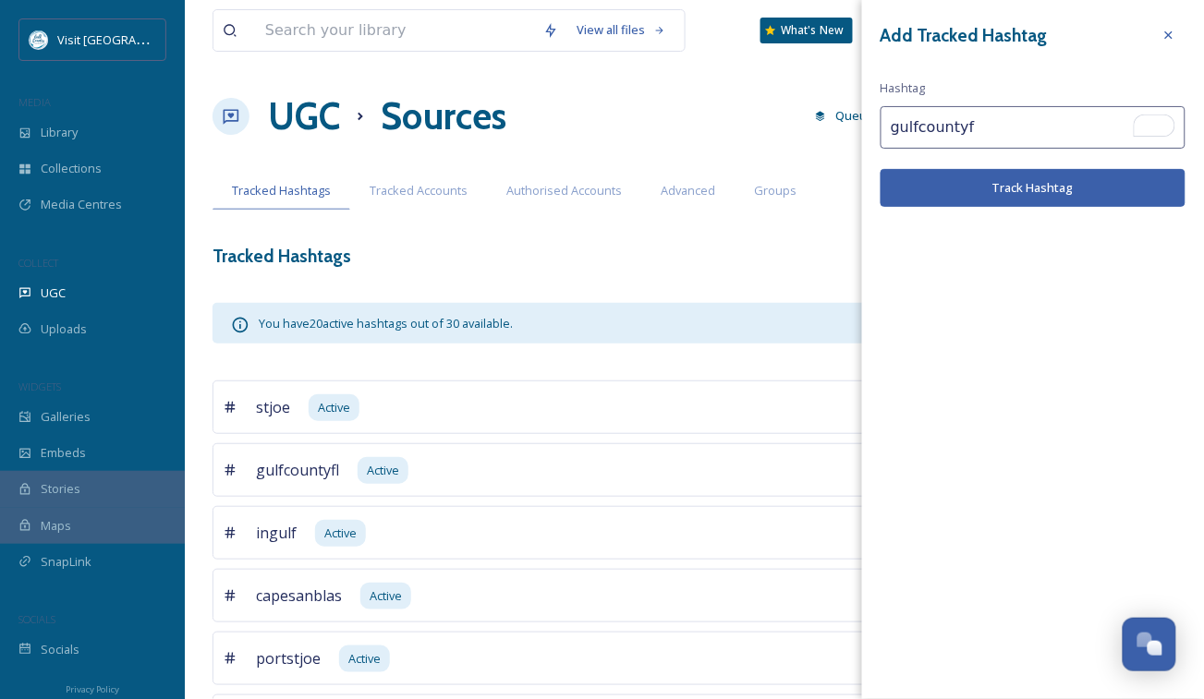
type input "gulfcountyfl"
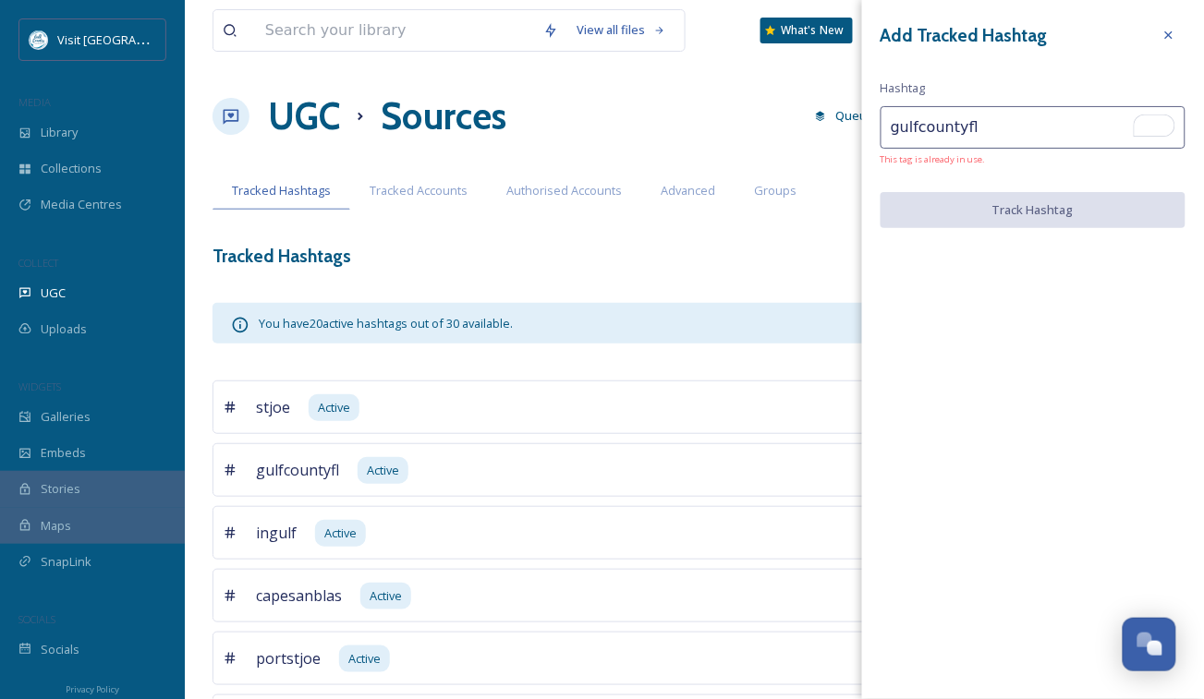
drag, startPoint x: 995, startPoint y: 123, endPoint x: 860, endPoint y: 122, distance: 134.9
click at [1170, 28] on icon at bounding box center [1168, 35] width 15 height 15
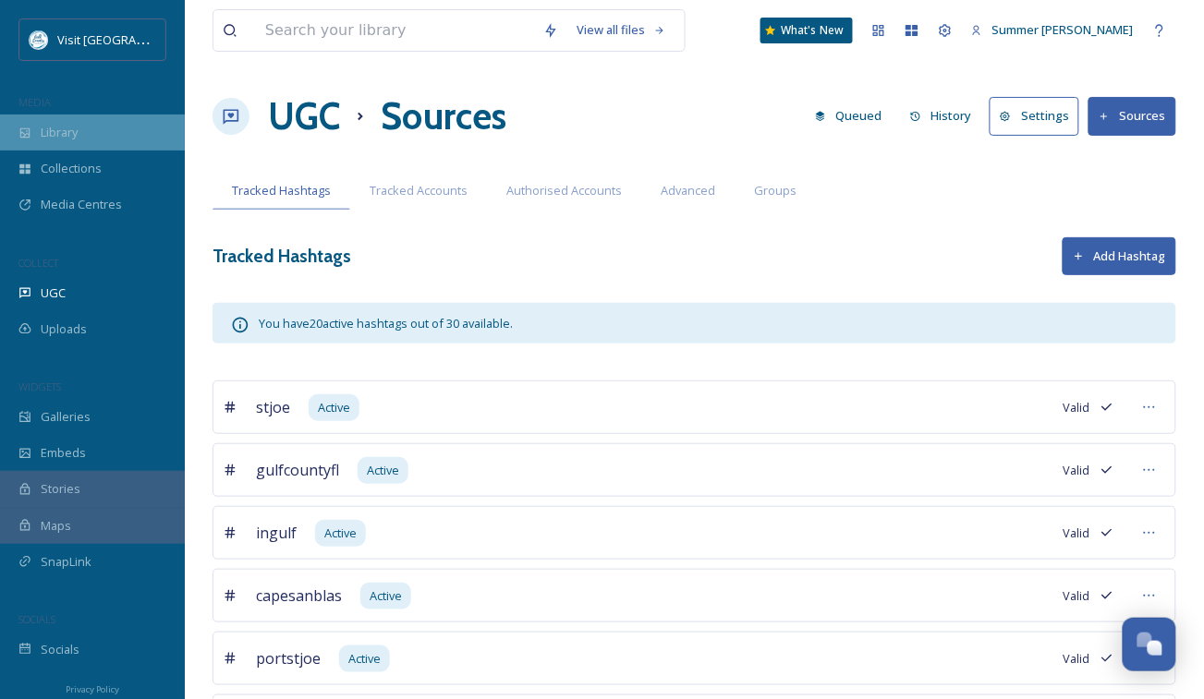
click at [65, 127] on span "Library" at bounding box center [59, 133] width 37 height 18
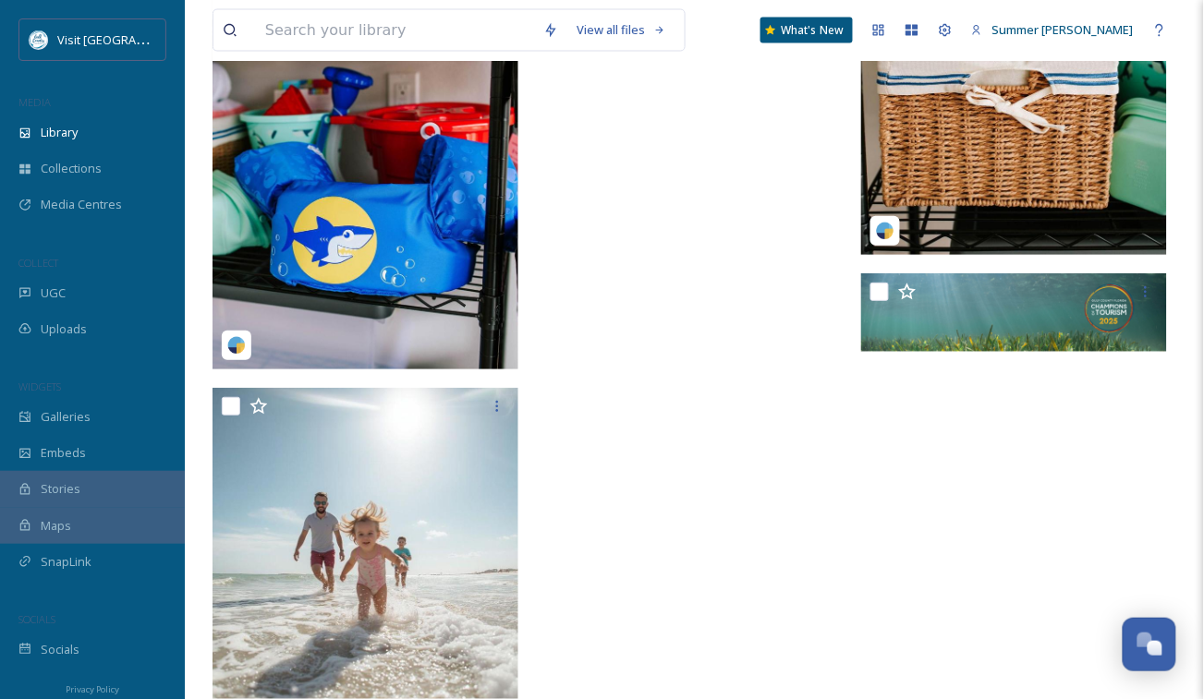
scroll to position [5438, 0]
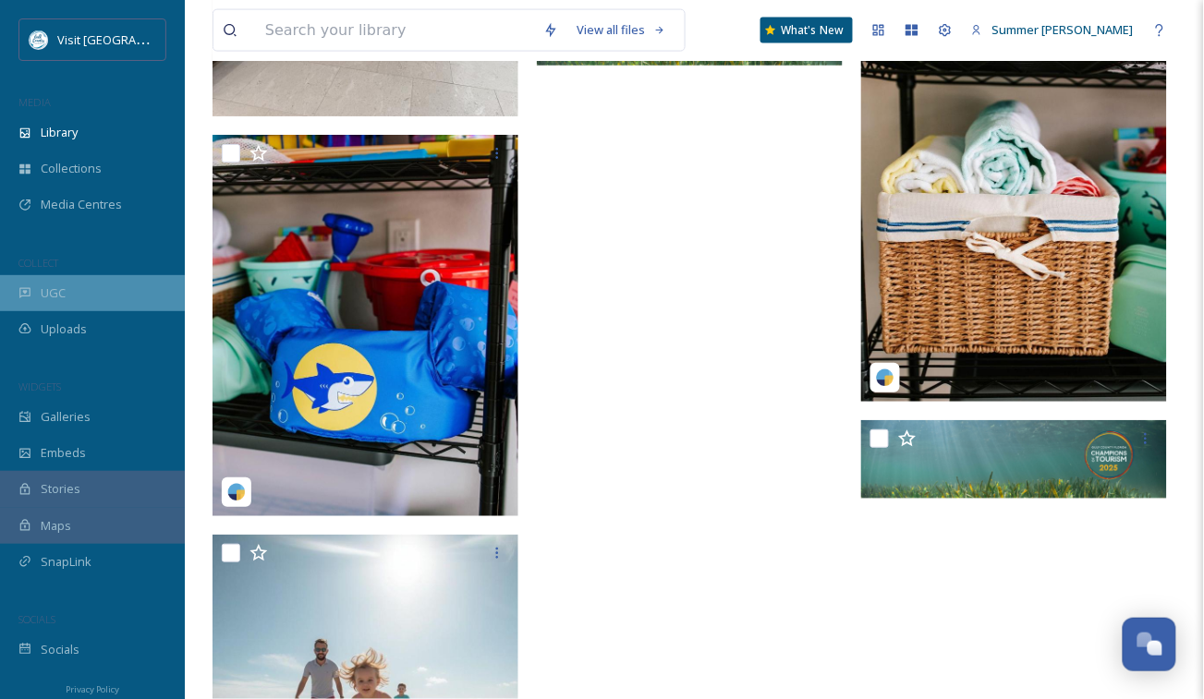
click at [35, 290] on div "UGC" at bounding box center [92, 293] width 185 height 36
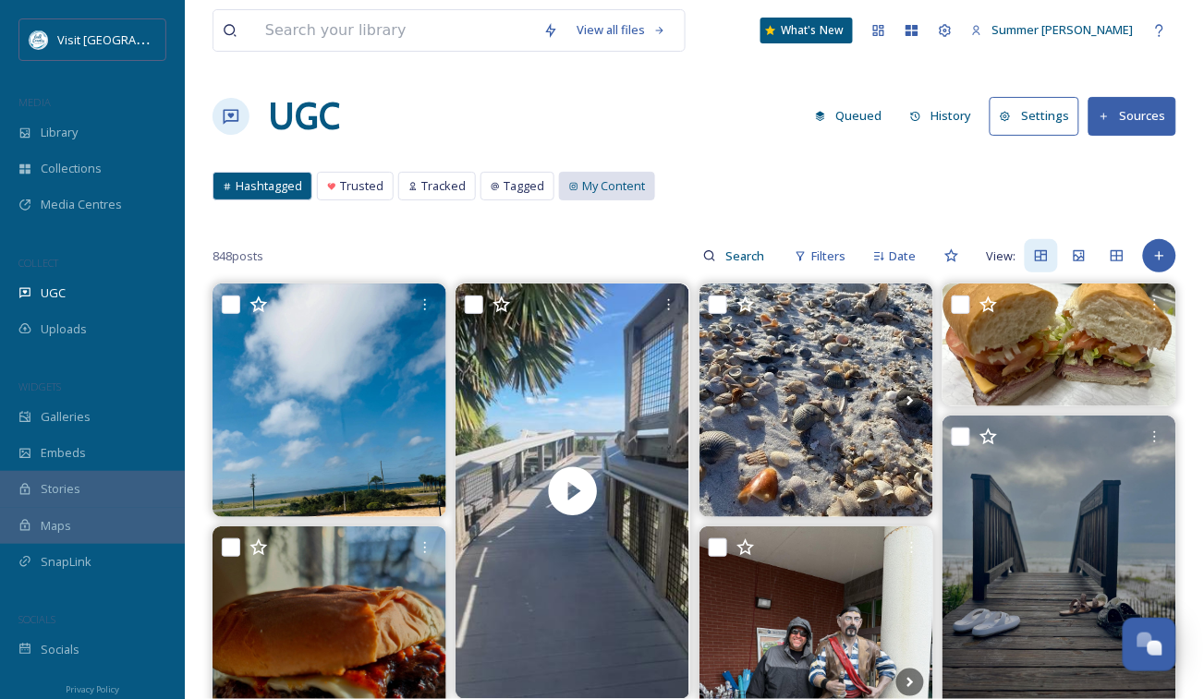
click at [622, 192] on span "My Content" at bounding box center [613, 186] width 63 height 18
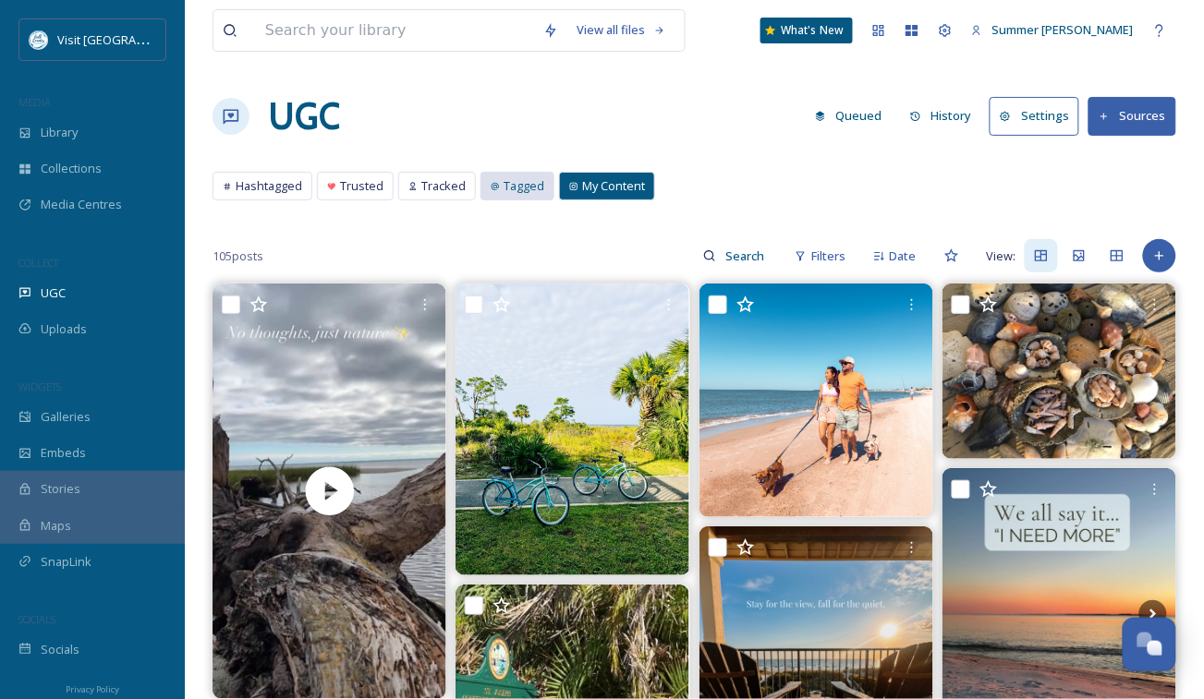
click at [529, 188] on span "Tagged" at bounding box center [524, 186] width 41 height 18
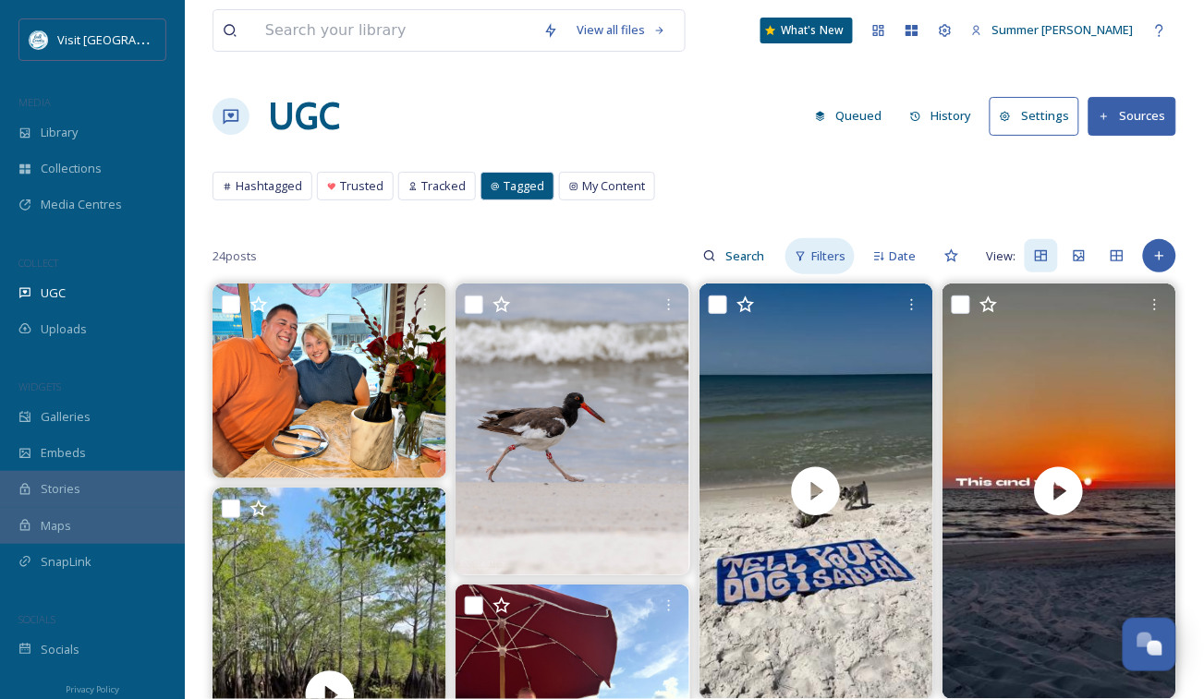
scroll to position [227, 0]
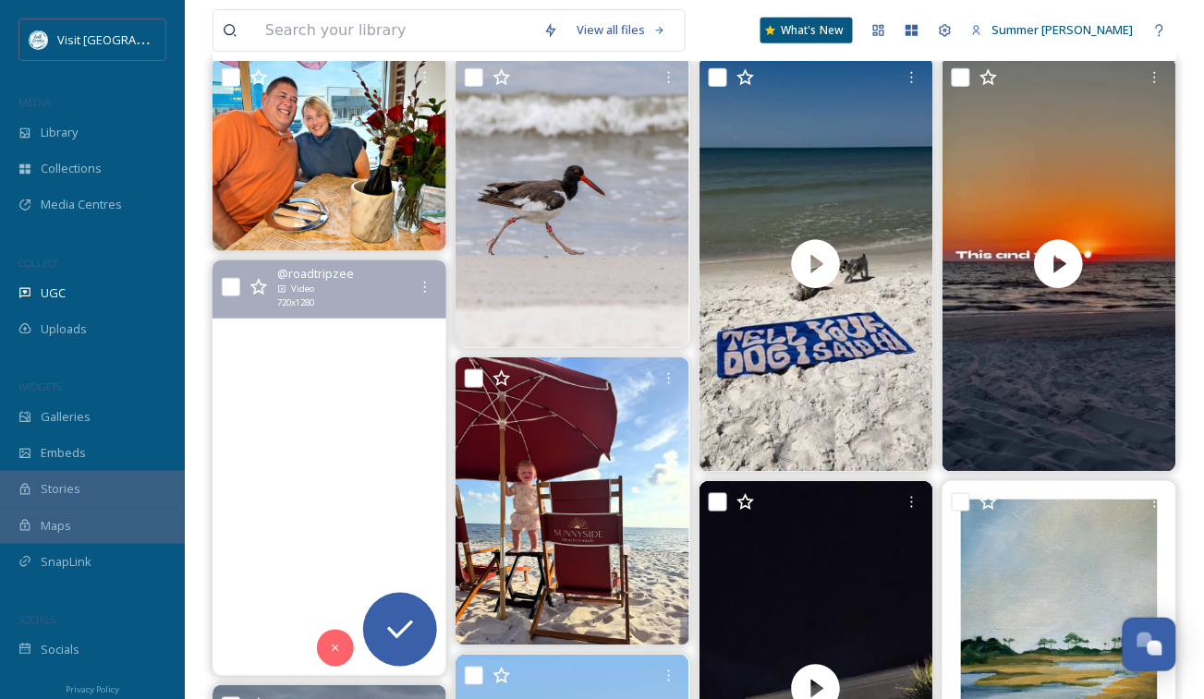
click at [324, 354] on video "💀 The Dead Lakes of Florida - is it on your list for this fall? Don’t be fooled…" at bounding box center [329, 469] width 234 height 416
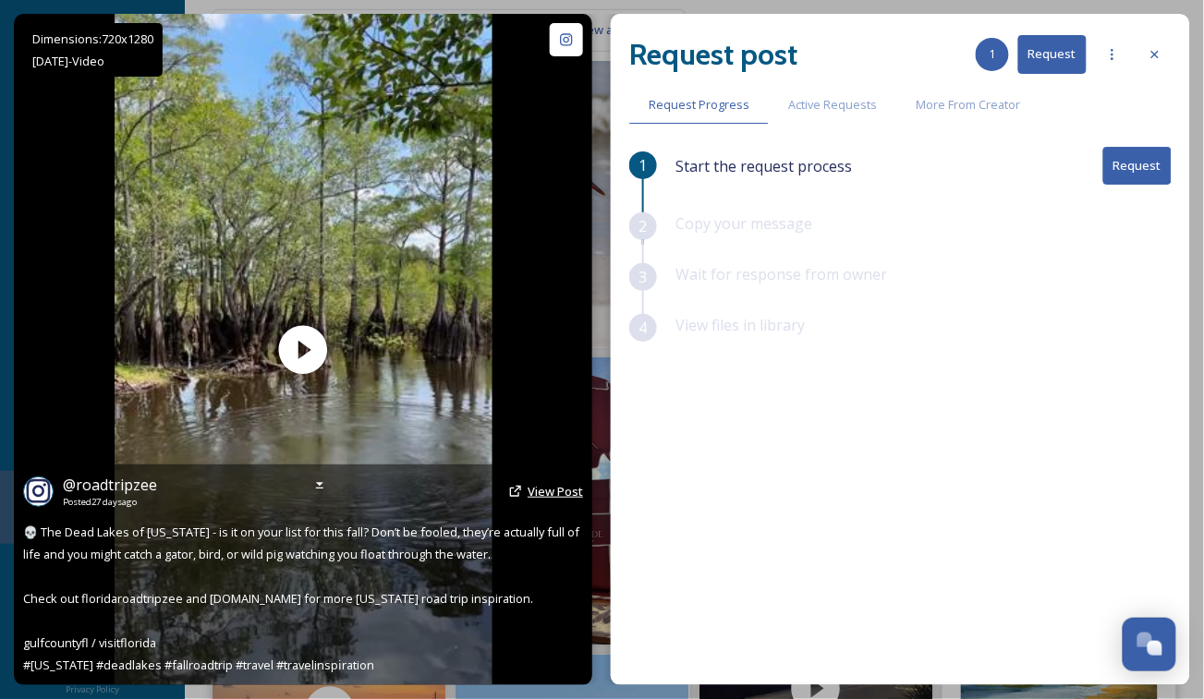
click at [528, 493] on span "View Post" at bounding box center [555, 491] width 55 height 17
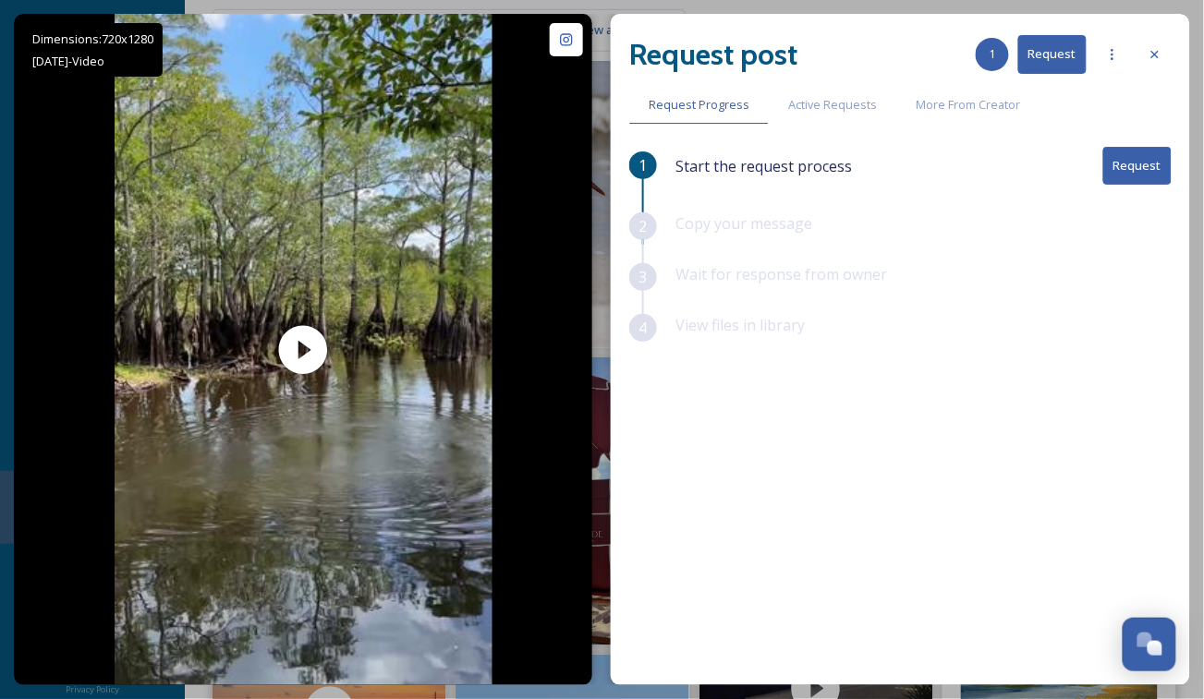
click at [1141, 160] on button "Request" at bounding box center [1137, 166] width 68 height 38
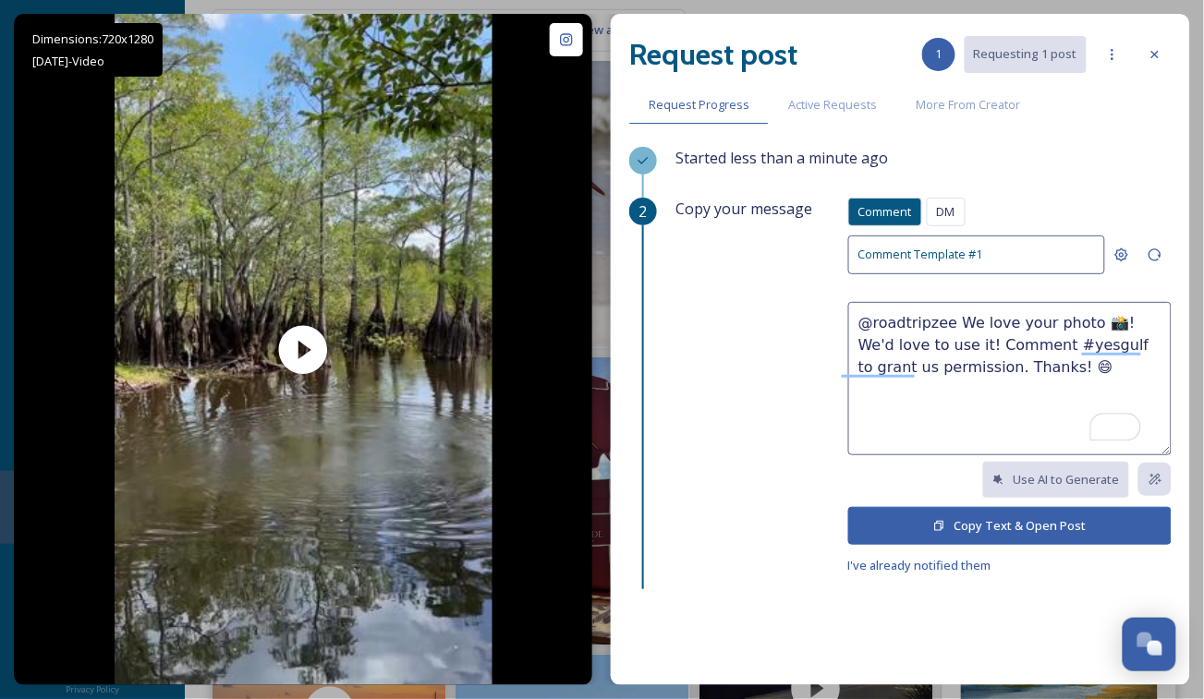
drag, startPoint x: 1026, startPoint y: 325, endPoint x: 1063, endPoint y: 327, distance: 37.0
click at [1063, 327] on textarea "@roadtripzee We love your photo 📸! We'd love to use it! Comment #yesgulf to gra…" at bounding box center [1009, 378] width 323 height 153
type textarea "@roadtripzee We love your video 📸! We'd love to use it! Comment #yesgulf to gra…"
click at [989, 526] on button "Copy Text & Open Post" at bounding box center [1009, 526] width 323 height 38
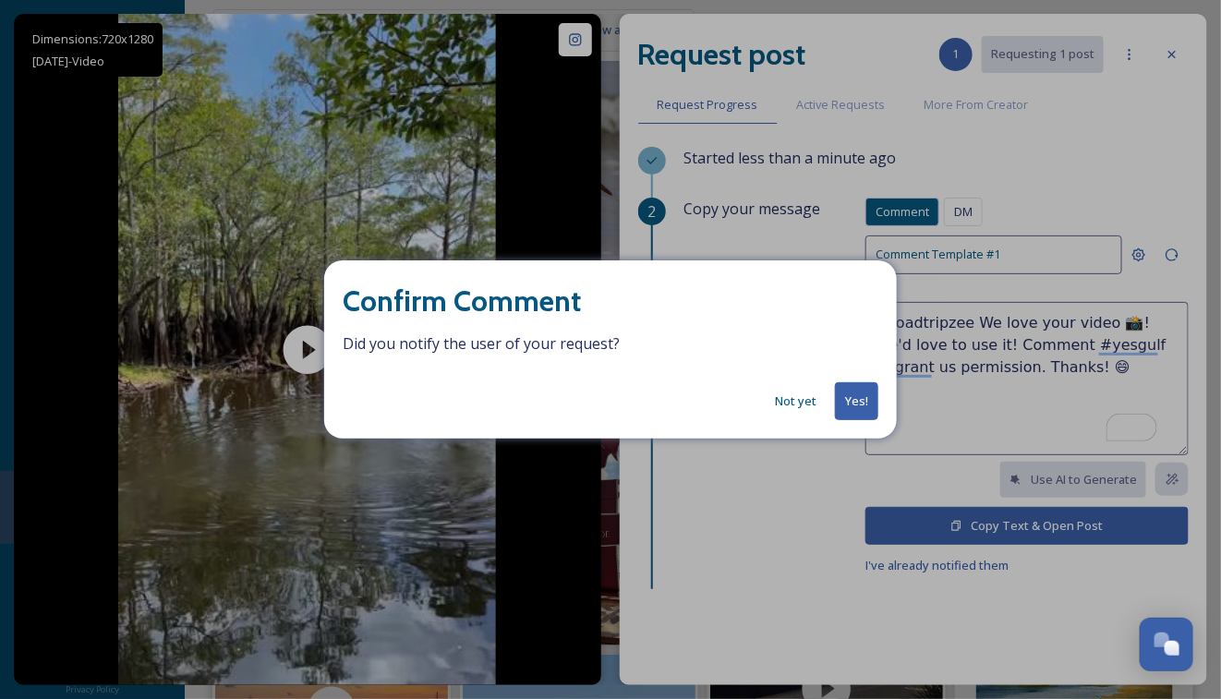
click at [858, 402] on button "Yes!" at bounding box center [856, 401] width 43 height 38
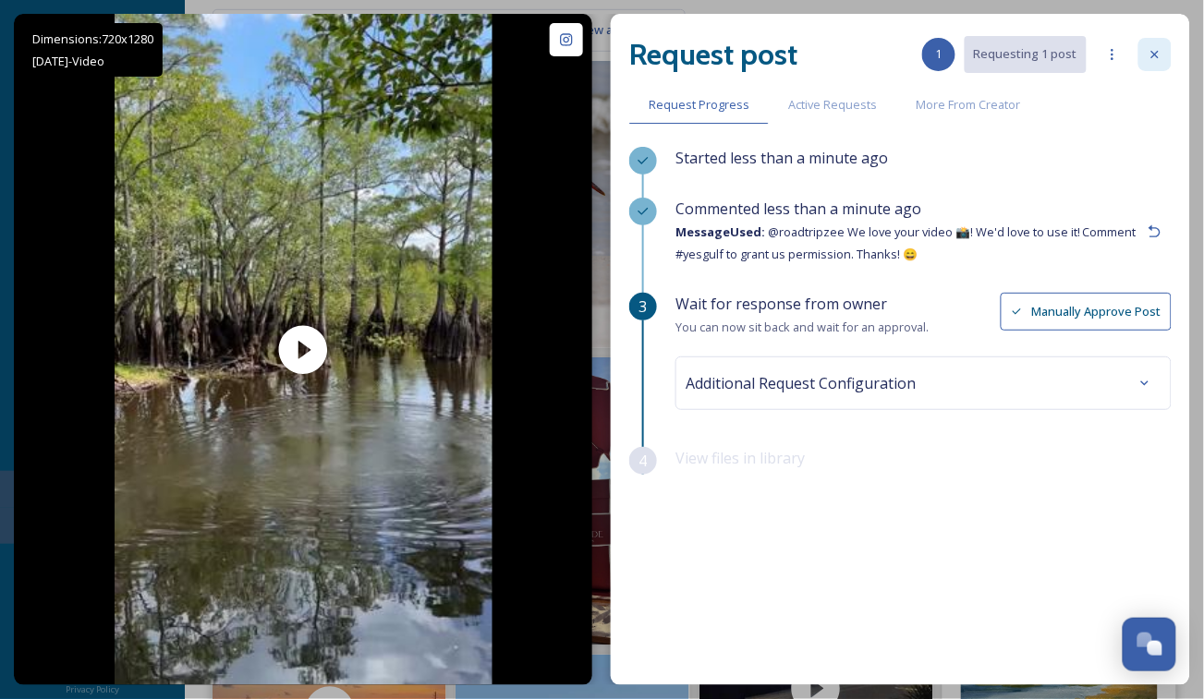
click at [1154, 51] on icon at bounding box center [1154, 54] width 15 height 15
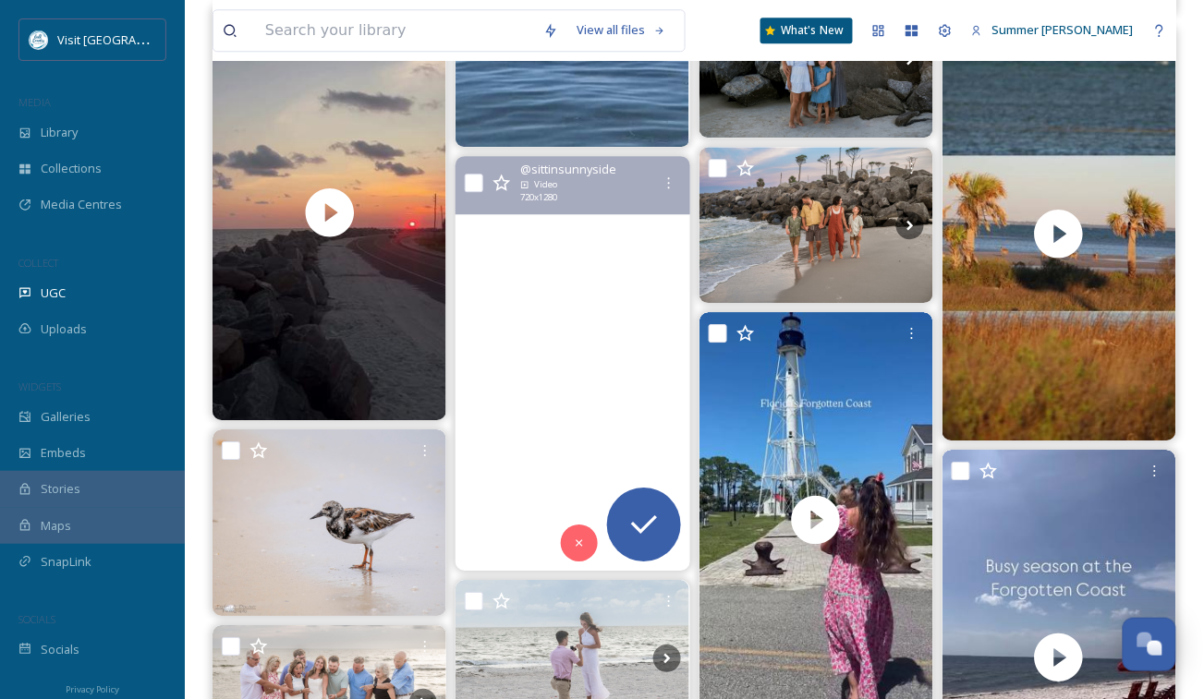
scroll to position [1381, 0]
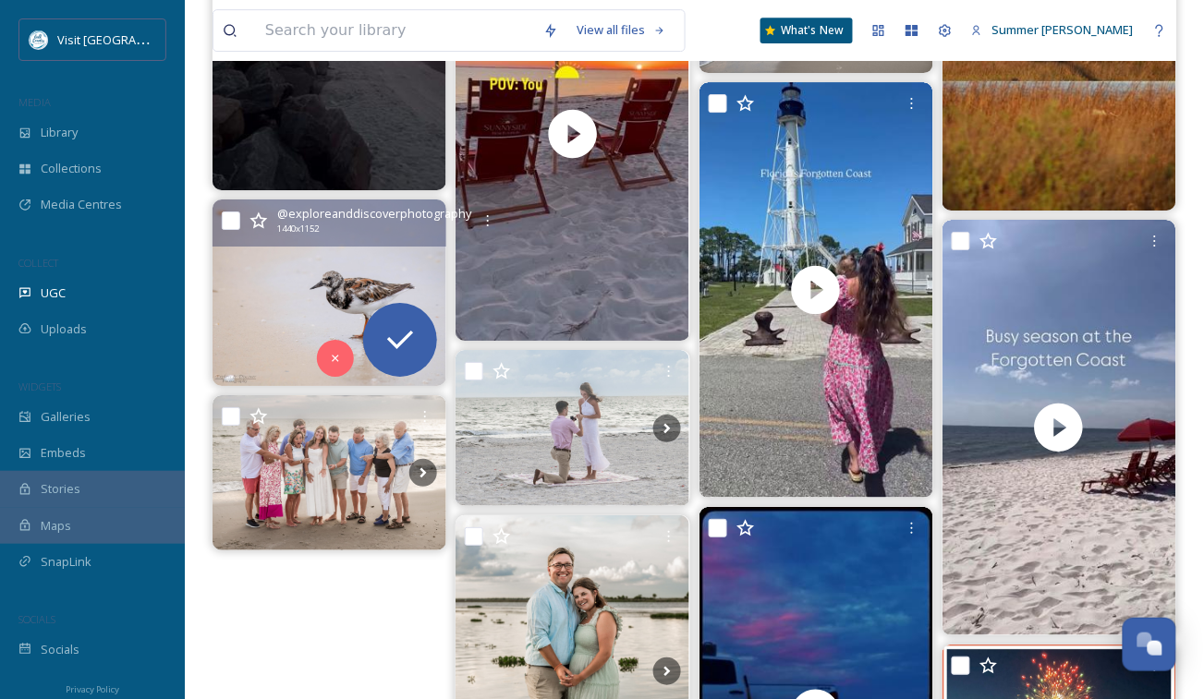
click at [283, 306] on img at bounding box center [329, 293] width 234 height 187
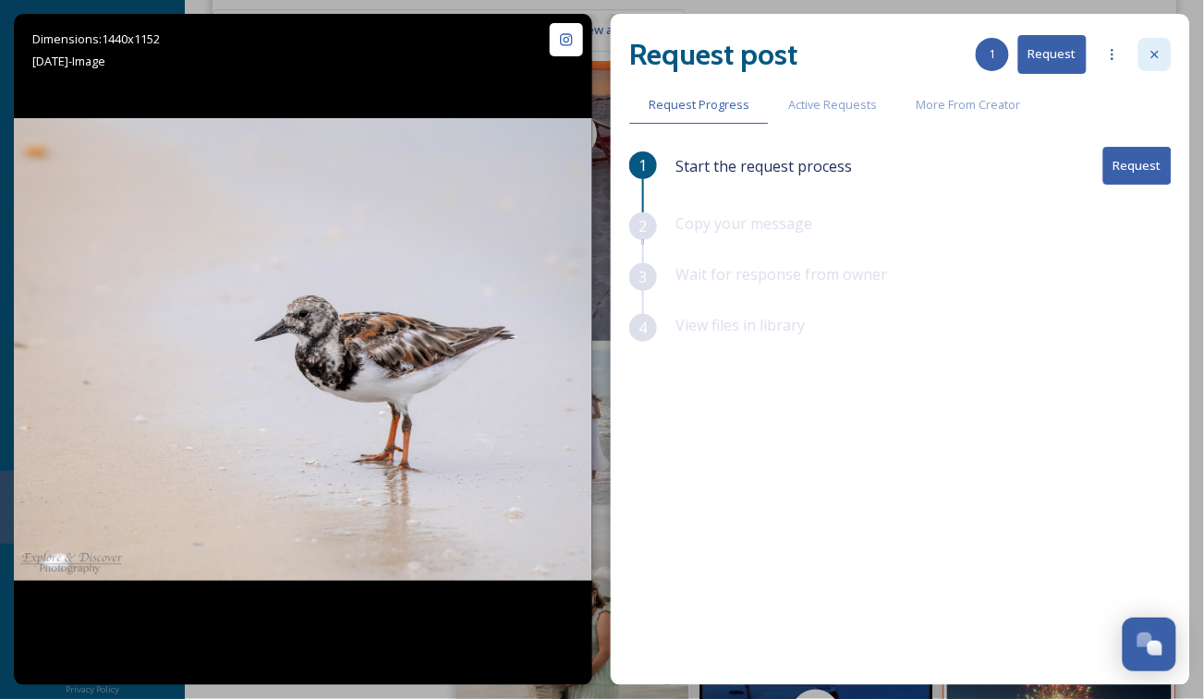
click at [1161, 51] on icon at bounding box center [1154, 54] width 15 height 15
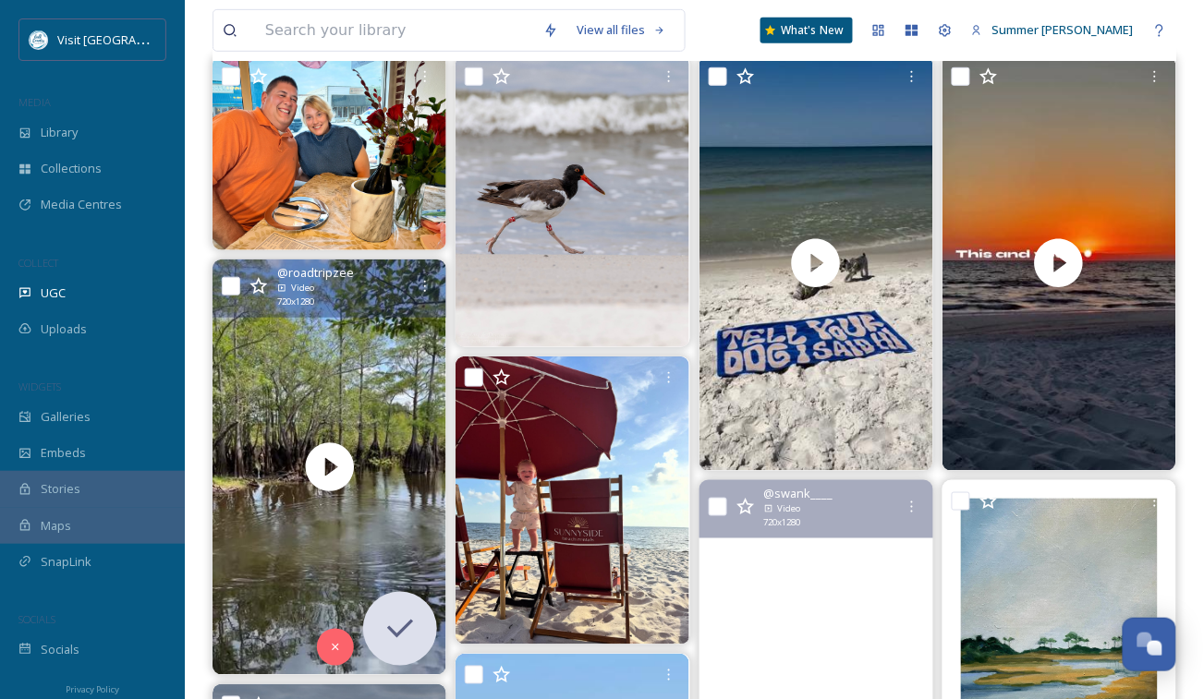
scroll to position [127, 0]
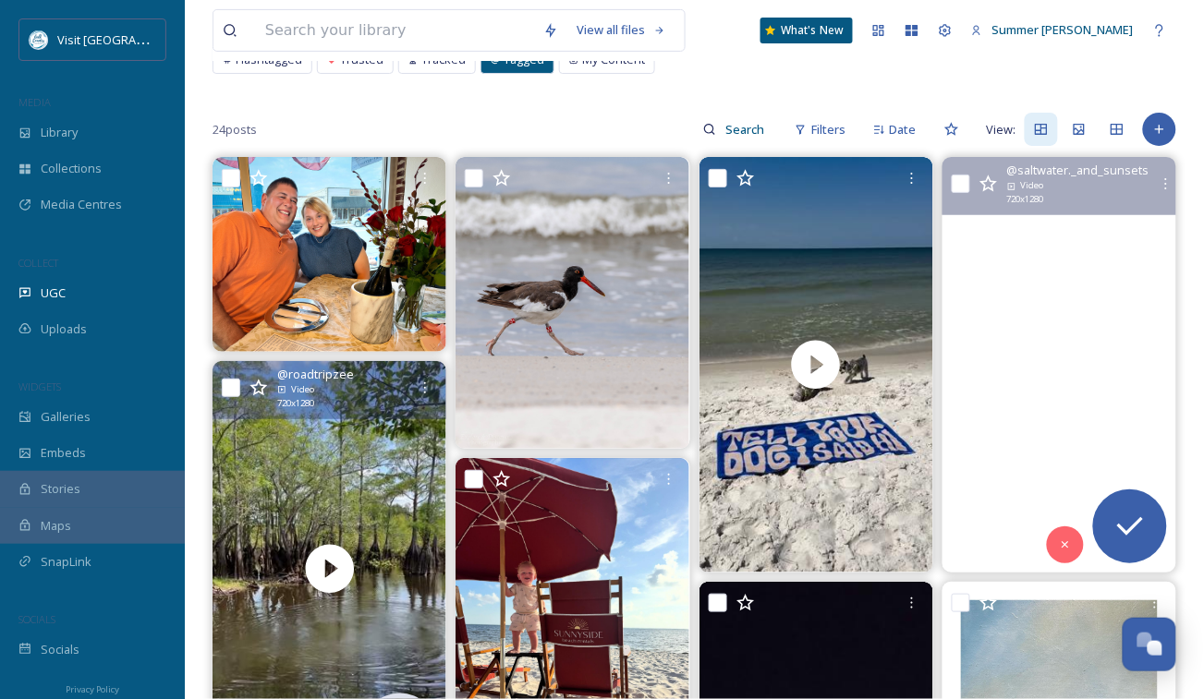
click at [1057, 254] on video "look at that color🧡✨! go to our bio and book a stay today! Saltwater + Sunsets …" at bounding box center [1059, 365] width 234 height 416
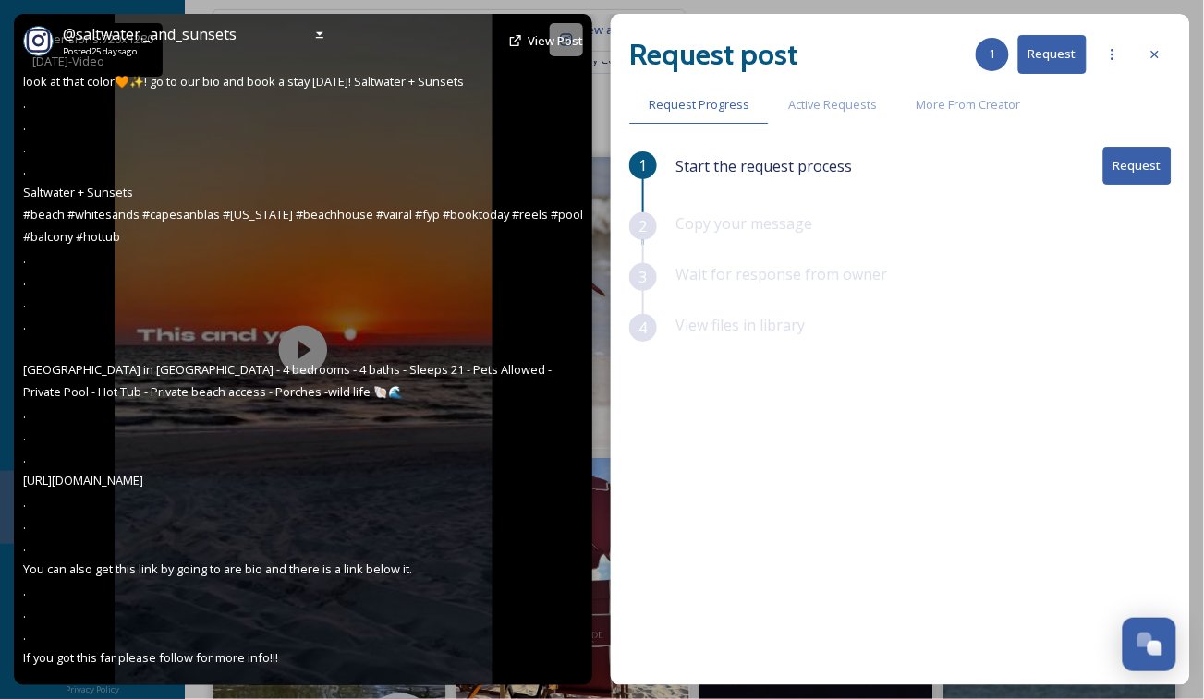
click at [282, 355] on div "@ saltwater._and_sunsets Posted [DATE] View Post look at that color🧡✨! go to ou…" at bounding box center [303, 350] width 578 height 672
click at [305, 337] on div "@ saltwater._and_sunsets Posted [DATE] View Post look at that color🧡✨! go to ou…" at bounding box center [303, 350] width 578 height 672
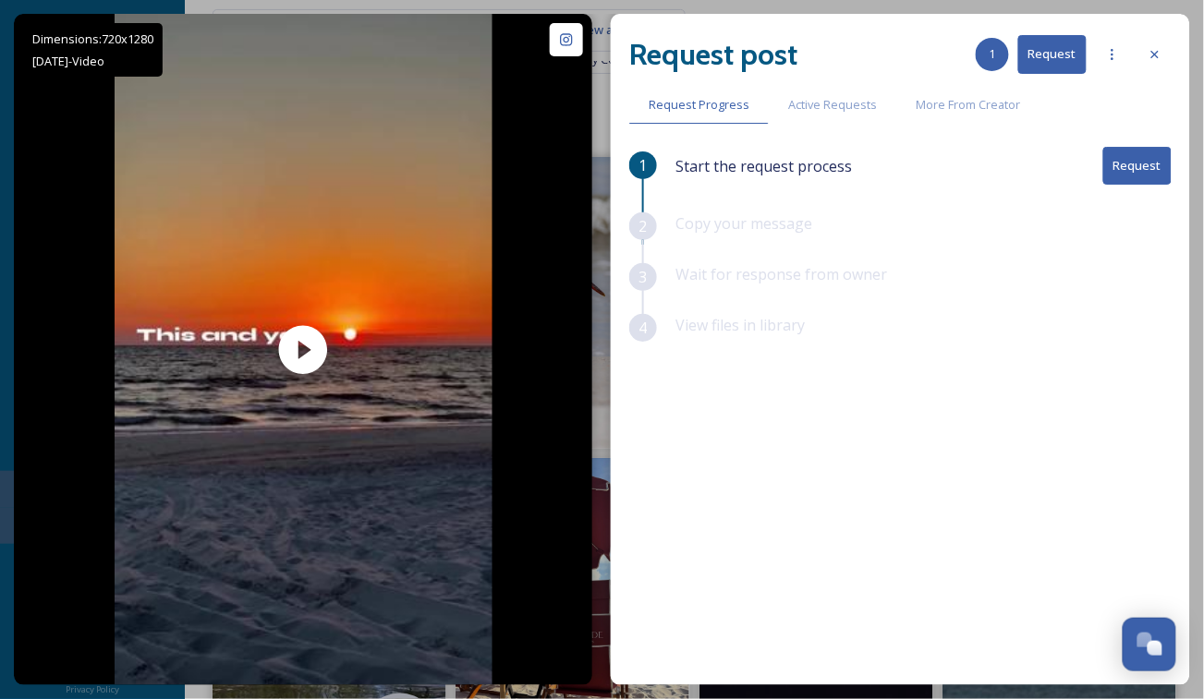
click at [1125, 167] on button "Request" at bounding box center [1137, 166] width 68 height 38
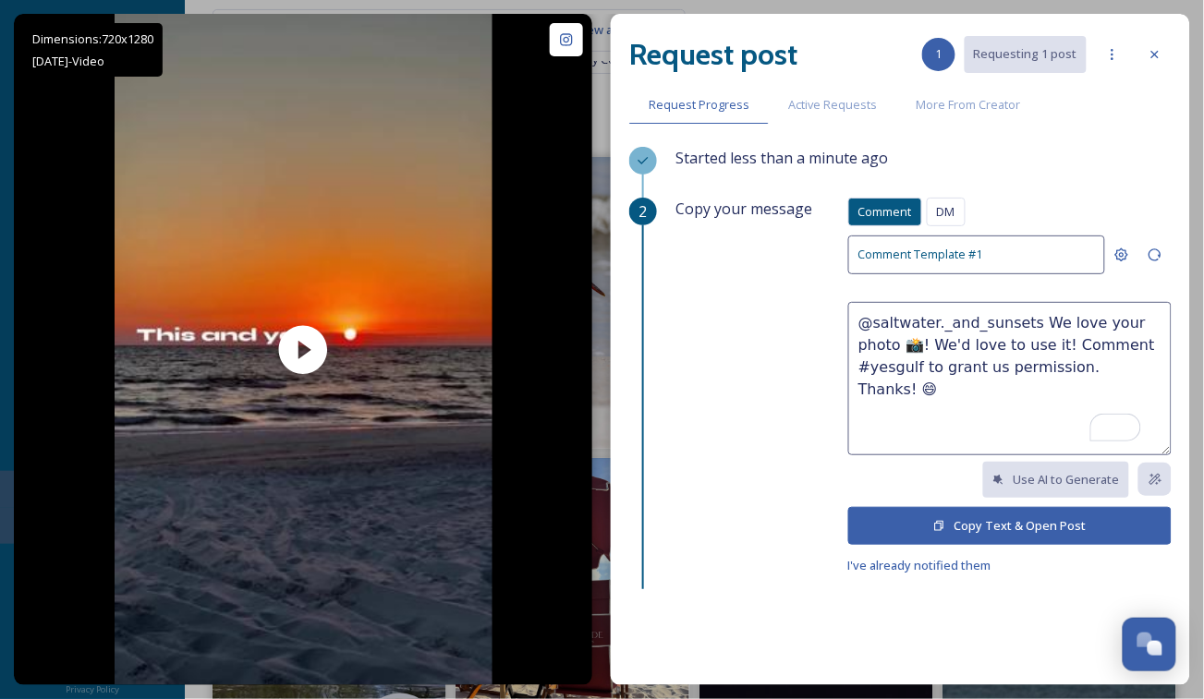
drag, startPoint x: 880, startPoint y: 346, endPoint x: 840, endPoint y: 346, distance: 40.7
click at [848, 346] on textarea "@saltwater._and_sunsets We love your photo 📸! We'd love to use it! Comment #yes…" at bounding box center [1009, 378] width 323 height 153
type textarea "@saltwater._and_sunsets We love your video 📸! We'd love to use it! Comment #yes…"
click at [1015, 523] on button "Copy Text & Open Post" at bounding box center [1009, 526] width 323 height 38
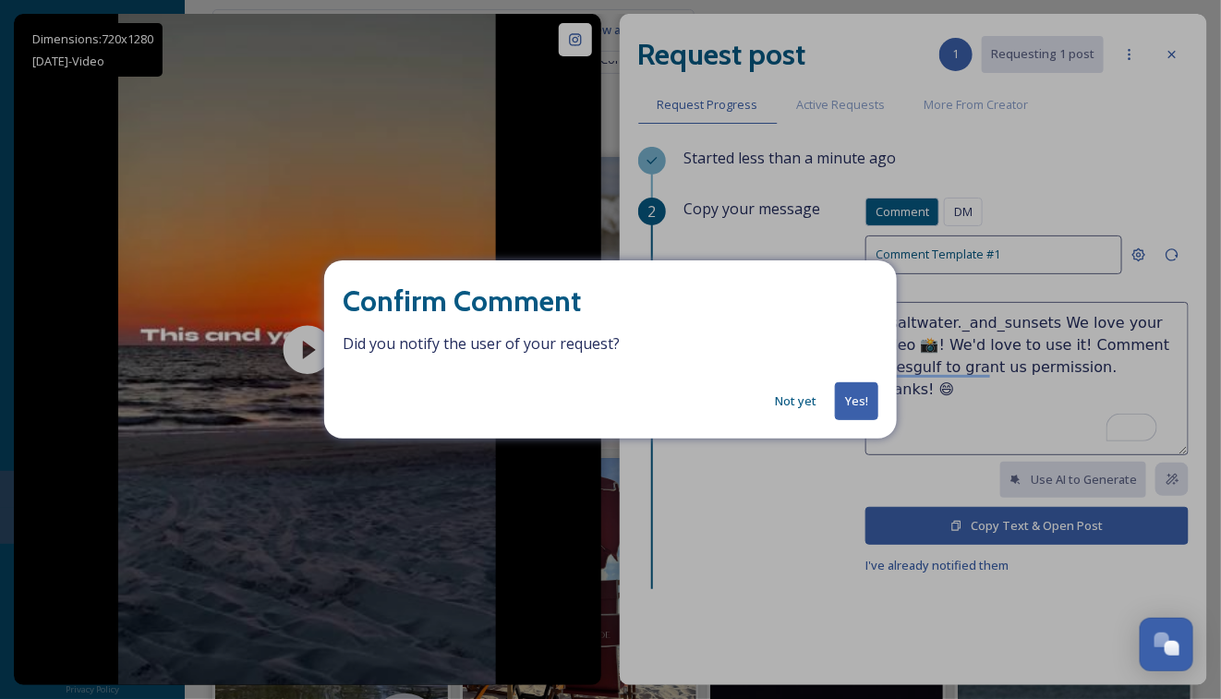
click at [855, 410] on button "Yes!" at bounding box center [856, 401] width 43 height 38
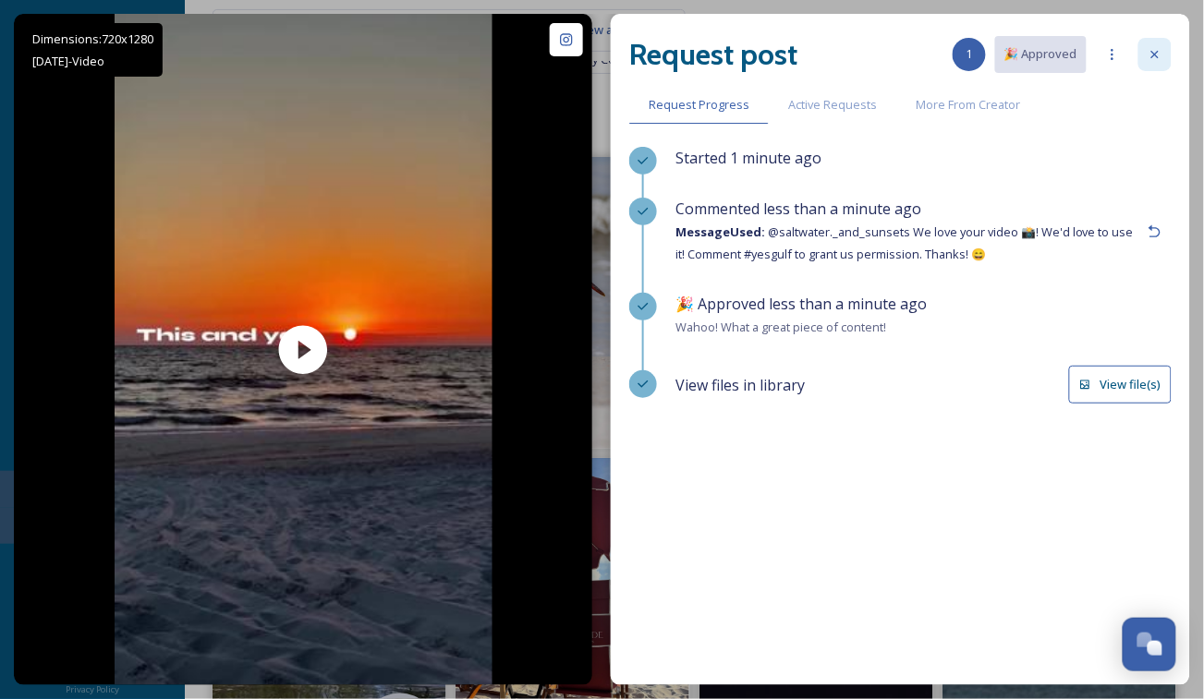
click at [1159, 51] on icon at bounding box center [1154, 54] width 15 height 15
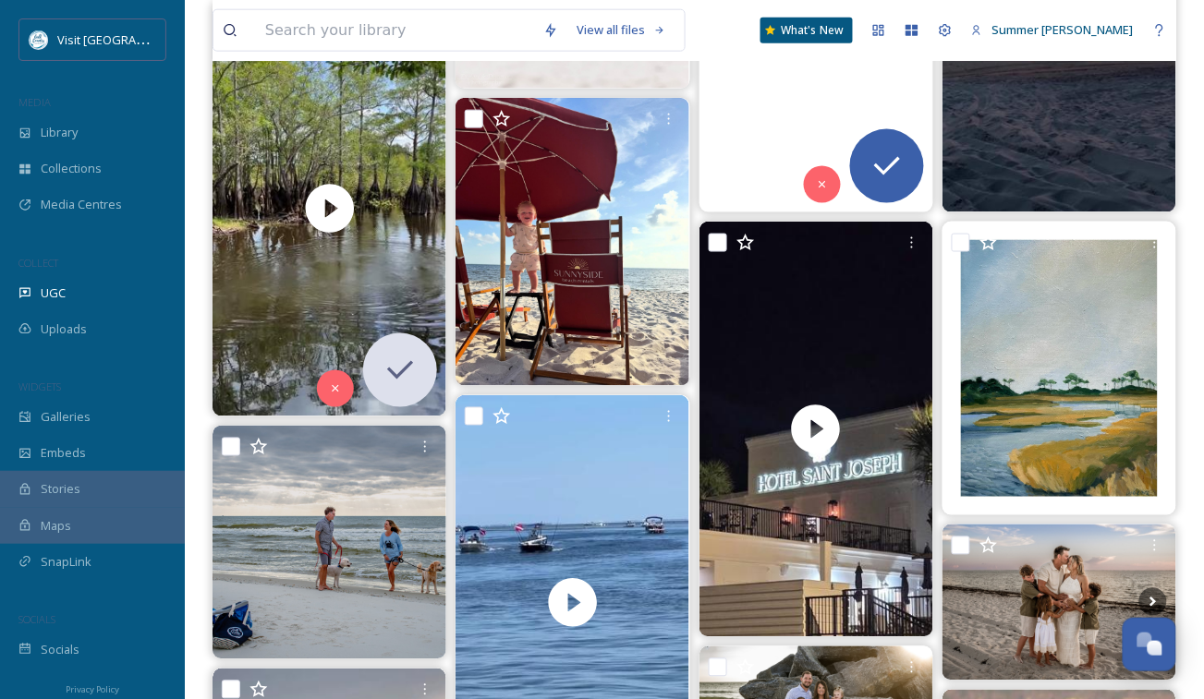
scroll to position [887, 0]
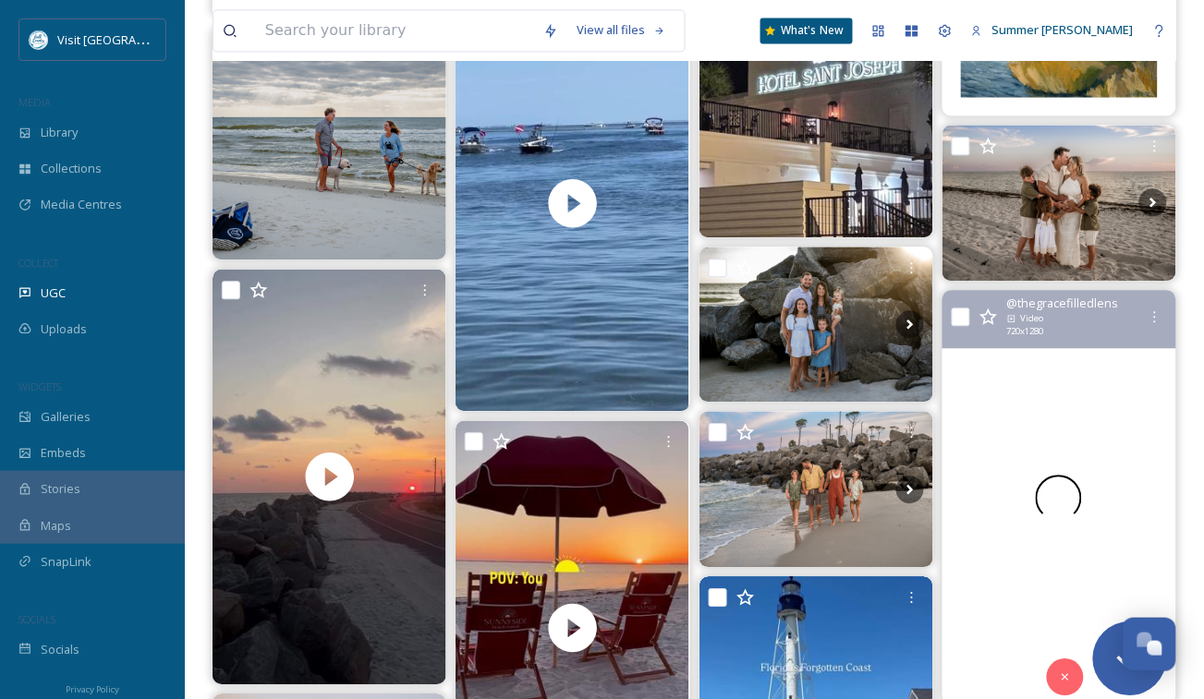
click at [1038, 379] on div at bounding box center [1059, 498] width 234 height 416
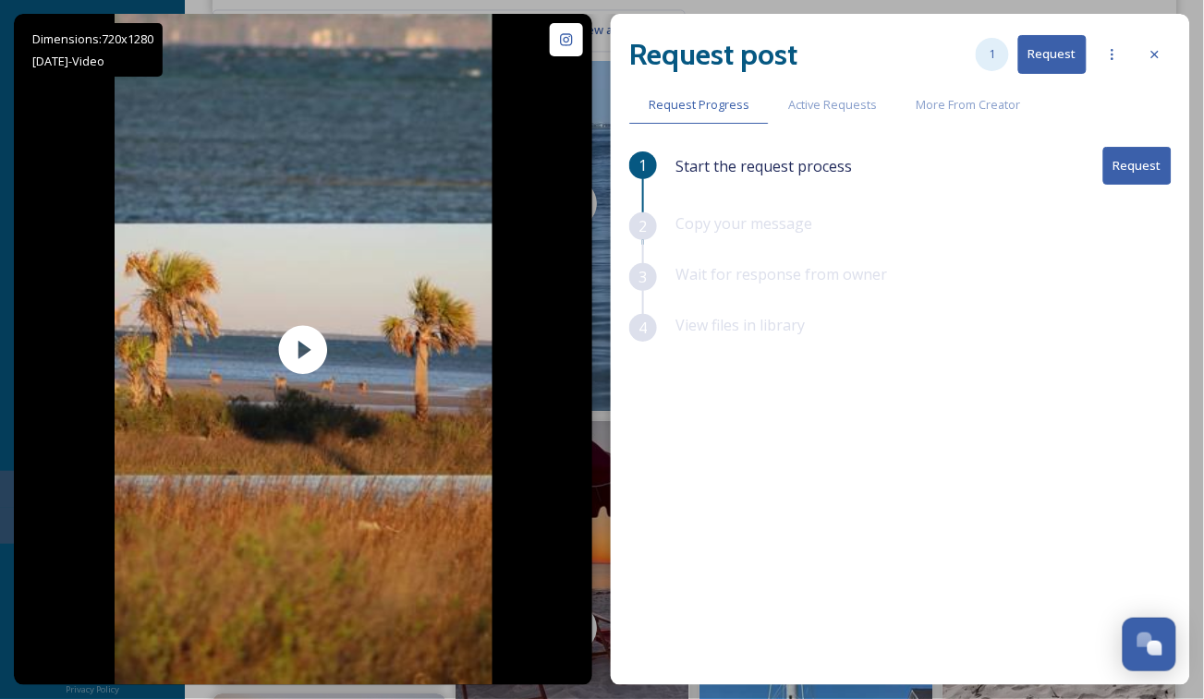
click at [995, 52] on span "1" at bounding box center [992, 54] width 6 height 18
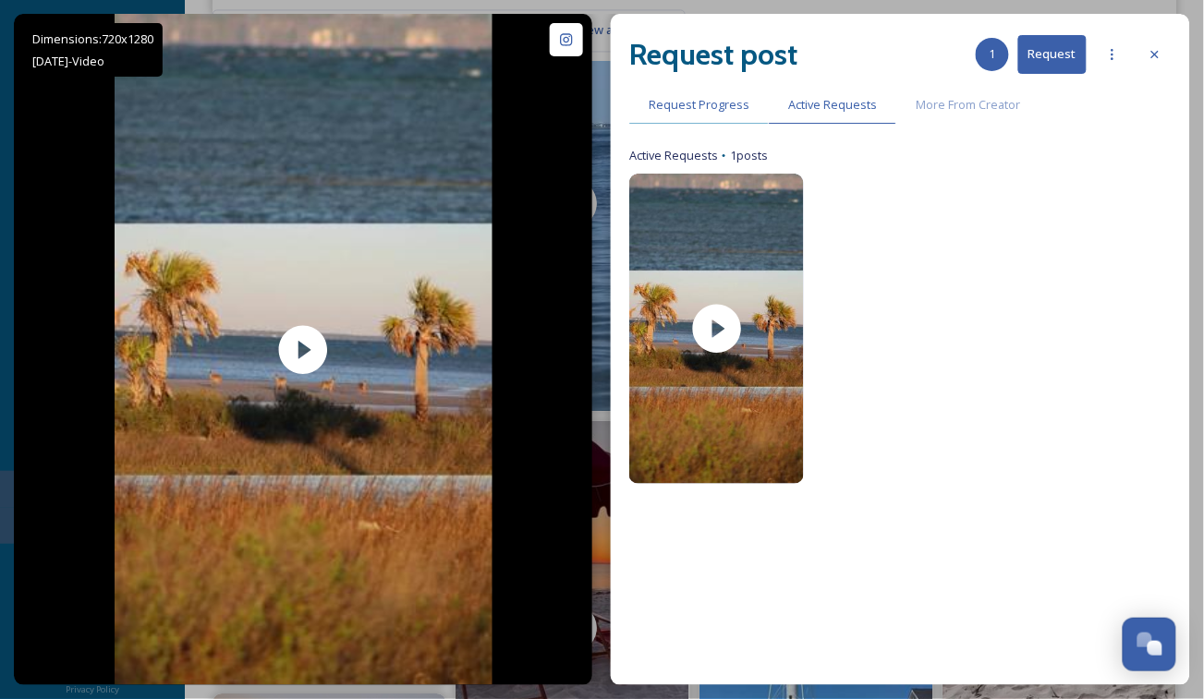
drag, startPoint x: 699, startPoint y: 105, endPoint x: 776, endPoint y: 105, distance: 76.7
click at [699, 105] on span "Request Progress" at bounding box center [699, 105] width 101 height 18
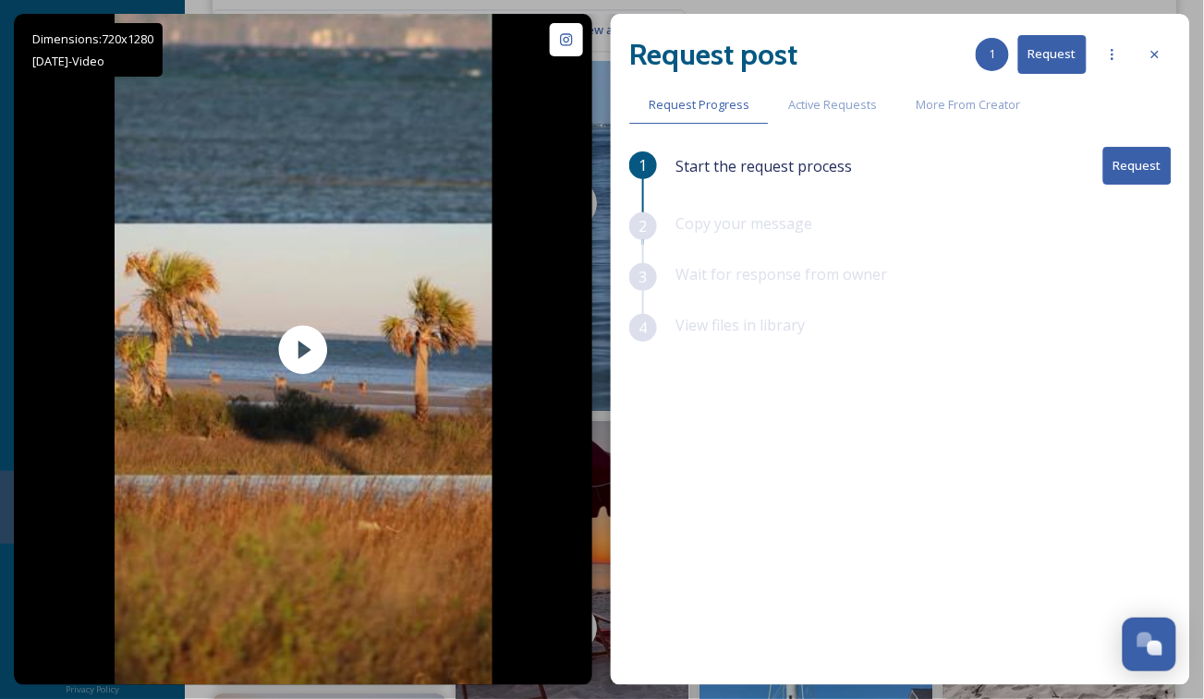
click at [1135, 176] on button "Request" at bounding box center [1137, 166] width 68 height 38
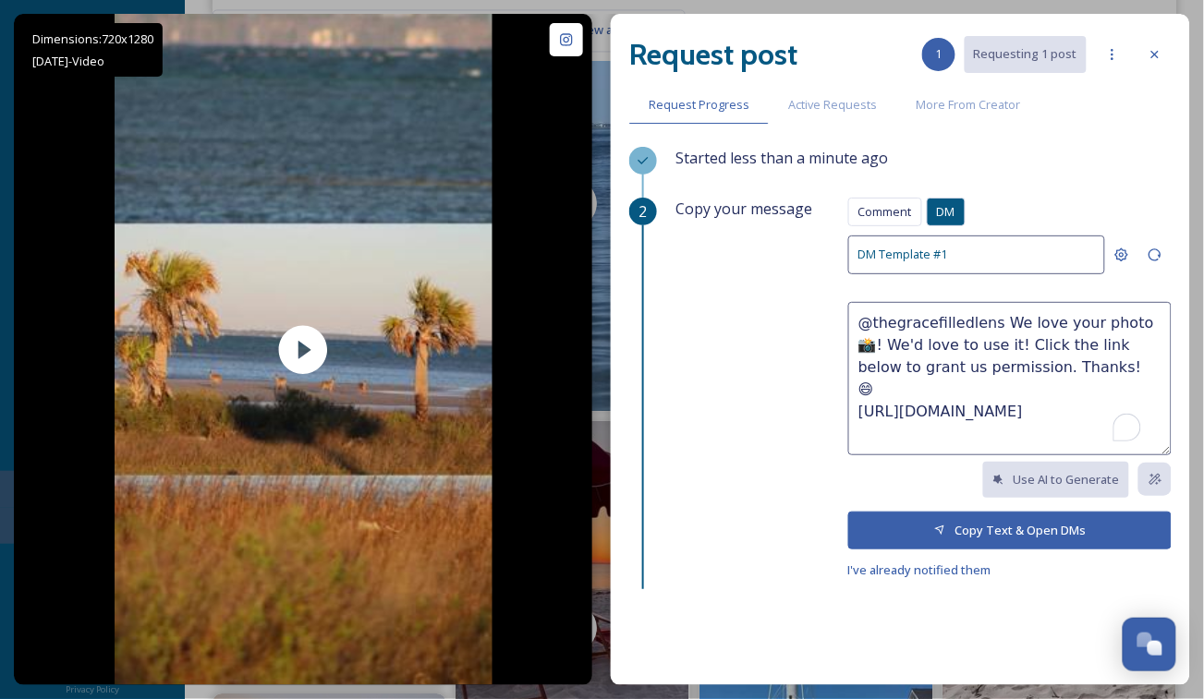
click at [1073, 323] on textarea "@thegracefilledlens We love your photo 📸! We'd love to use it! Click the link b…" at bounding box center [1009, 378] width 323 height 153
drag, startPoint x: 1068, startPoint y: 323, endPoint x: 1107, endPoint y: 317, distance: 39.3
click at [1107, 317] on textarea "@thegracefilledlens We love your photo 📸! We'd love to use it! Click the link b…" at bounding box center [1009, 378] width 323 height 153
type textarea "@thegracefilledlens We love your video 📸! We'd love to use it! Click the link b…"
click at [960, 529] on button "Copy Text & Open DMs" at bounding box center [1009, 531] width 323 height 38
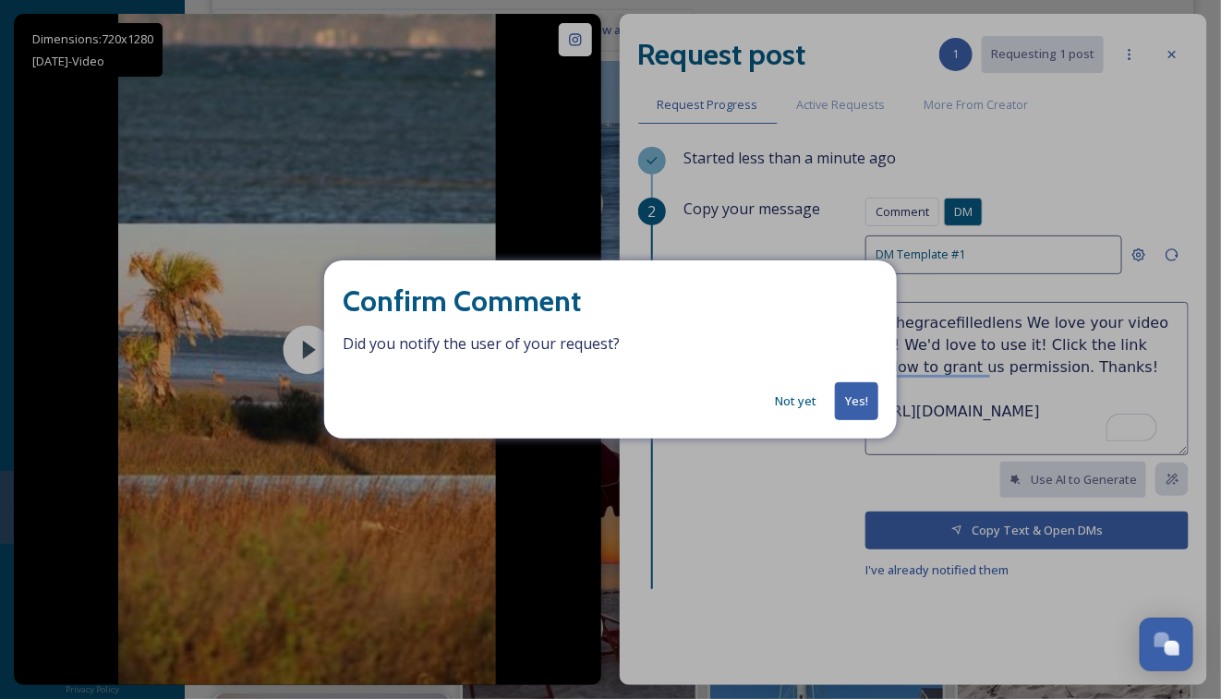
click at [854, 396] on button "Yes!" at bounding box center [856, 401] width 43 height 38
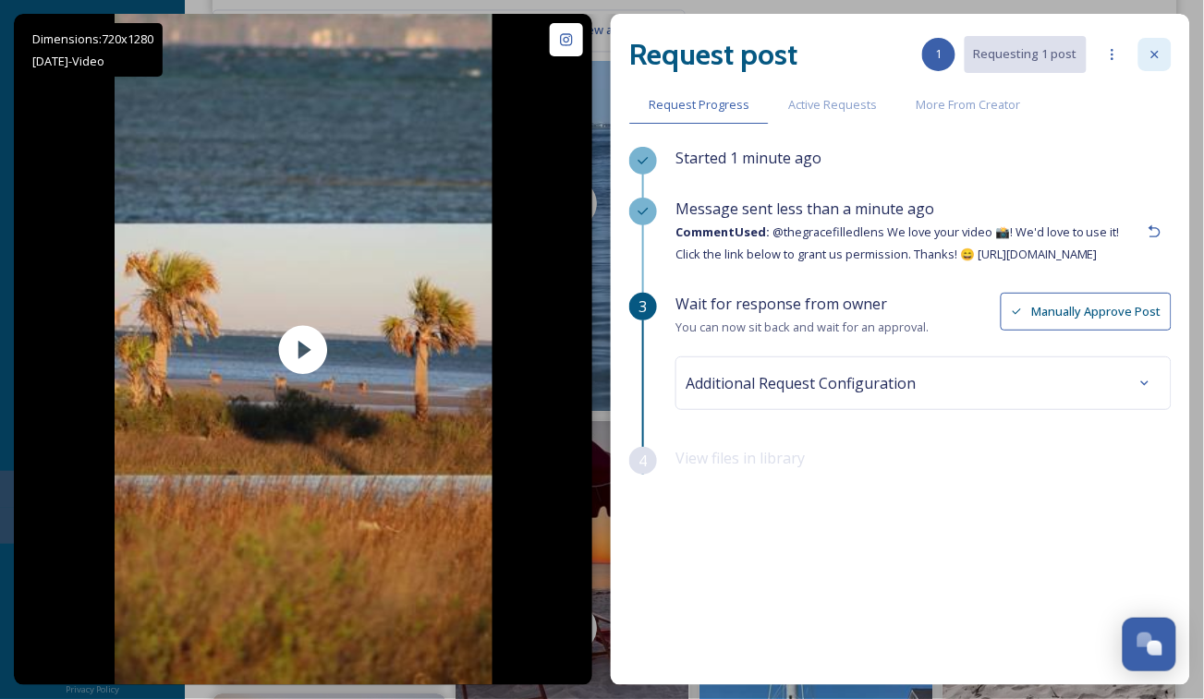
click at [1154, 52] on icon at bounding box center [1154, 54] width 15 height 15
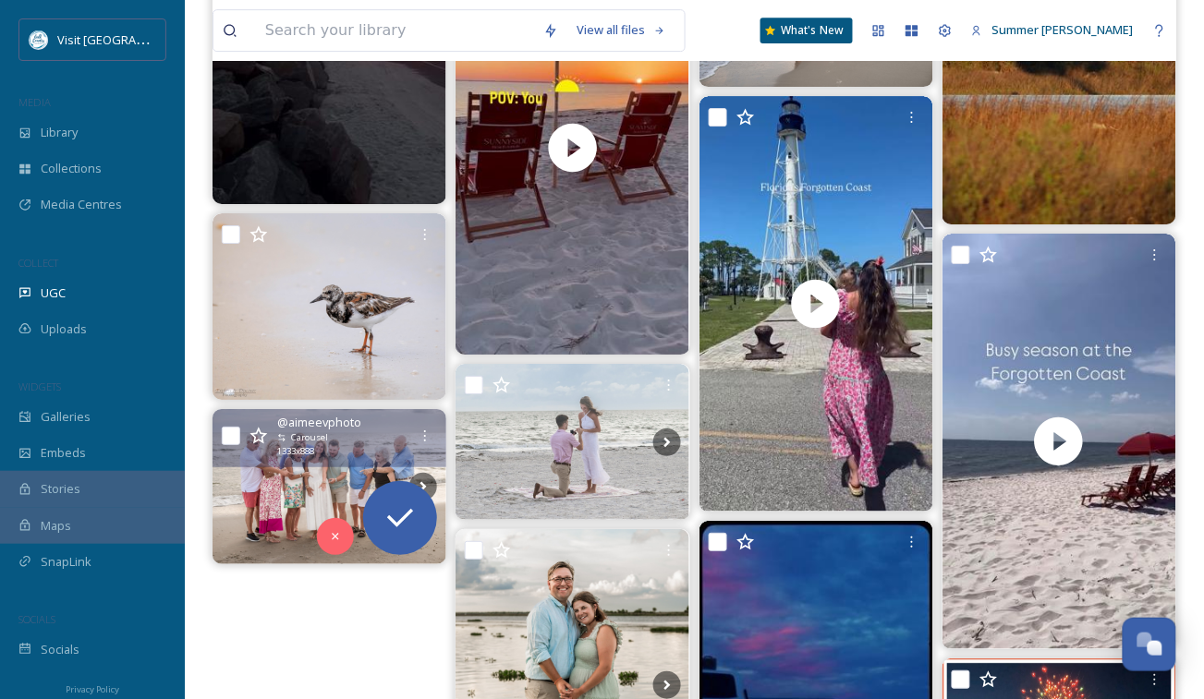
scroll to position [1150, 0]
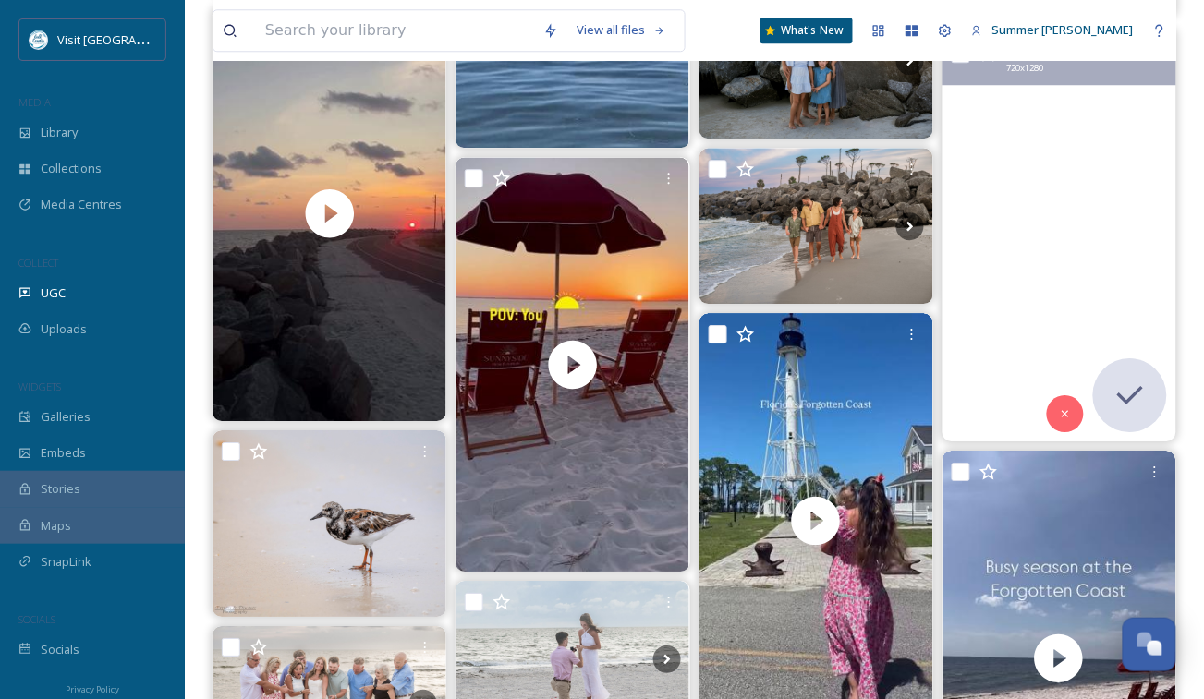
click at [991, 341] on video "Met these sweethearts on a trip to T.H. Stone Memorial St. Joseph Peninsula Sta…" at bounding box center [1059, 235] width 234 height 416
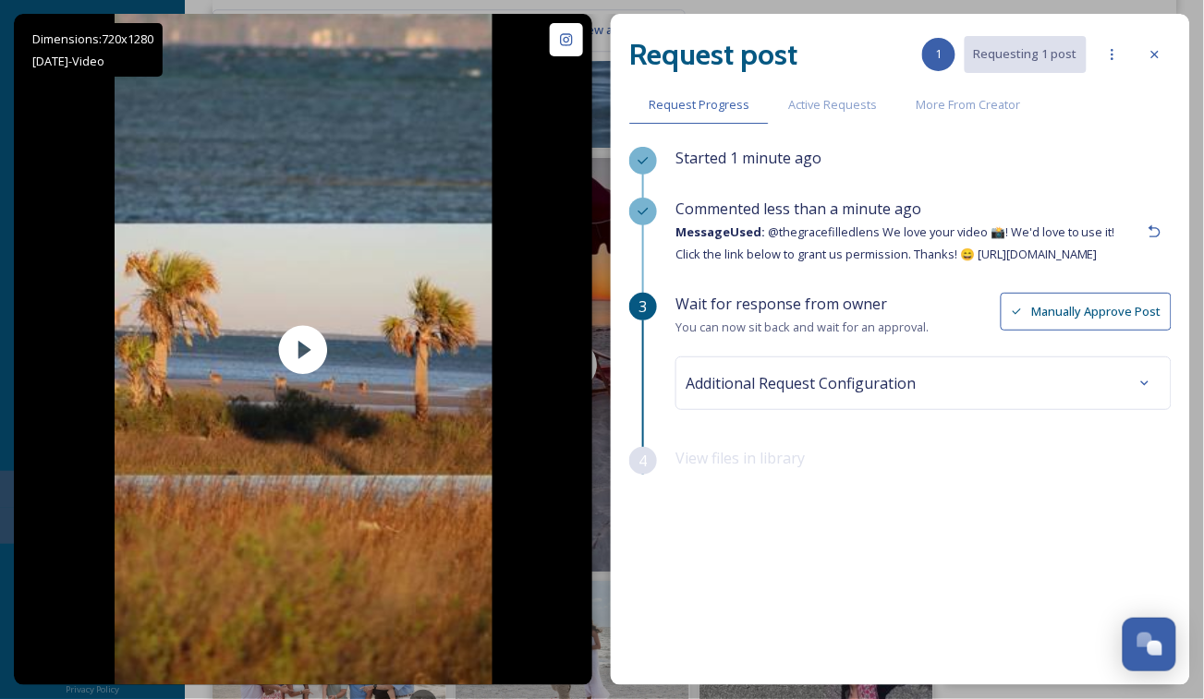
click at [1068, 321] on button "Manually Approve Post" at bounding box center [1086, 312] width 171 height 38
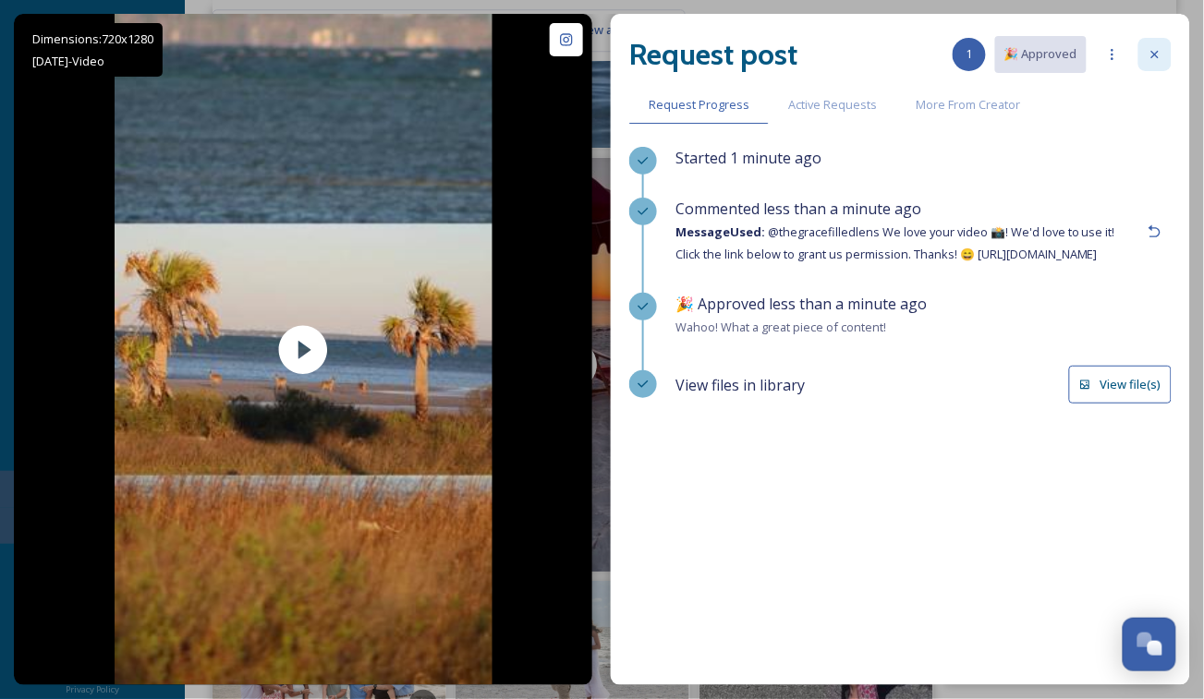
click at [1157, 52] on icon at bounding box center [1154, 54] width 7 height 7
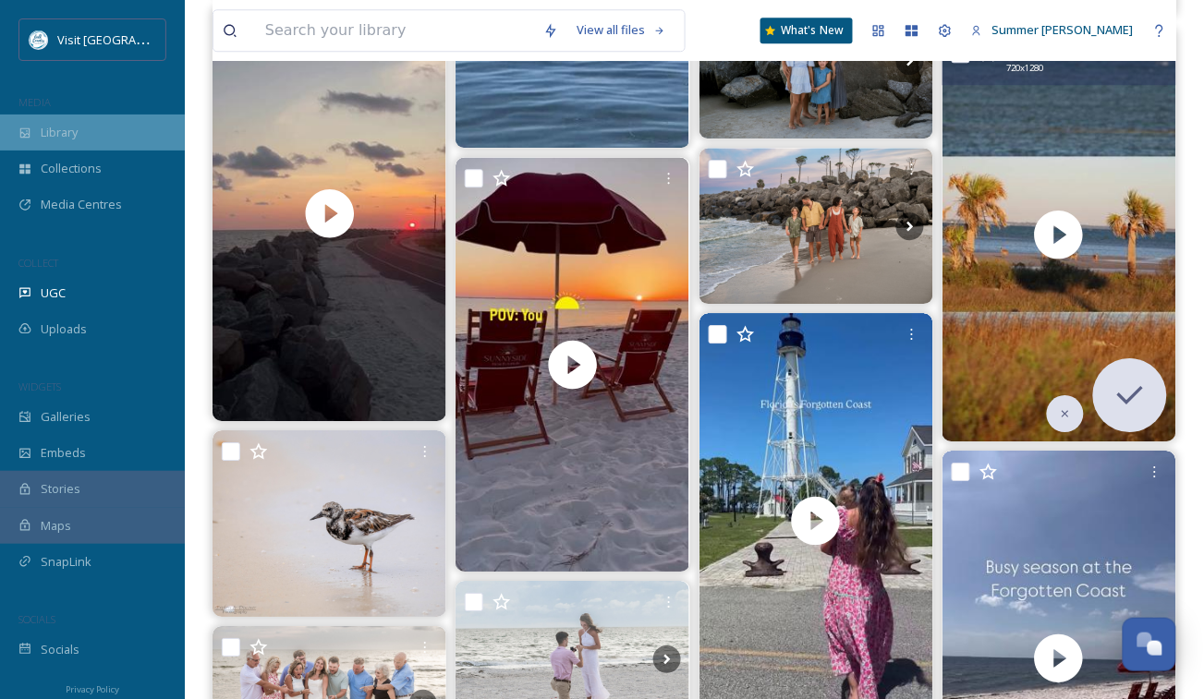
click at [65, 135] on span "Library" at bounding box center [59, 133] width 37 height 18
